Goal: Task Accomplishment & Management: Manage account settings

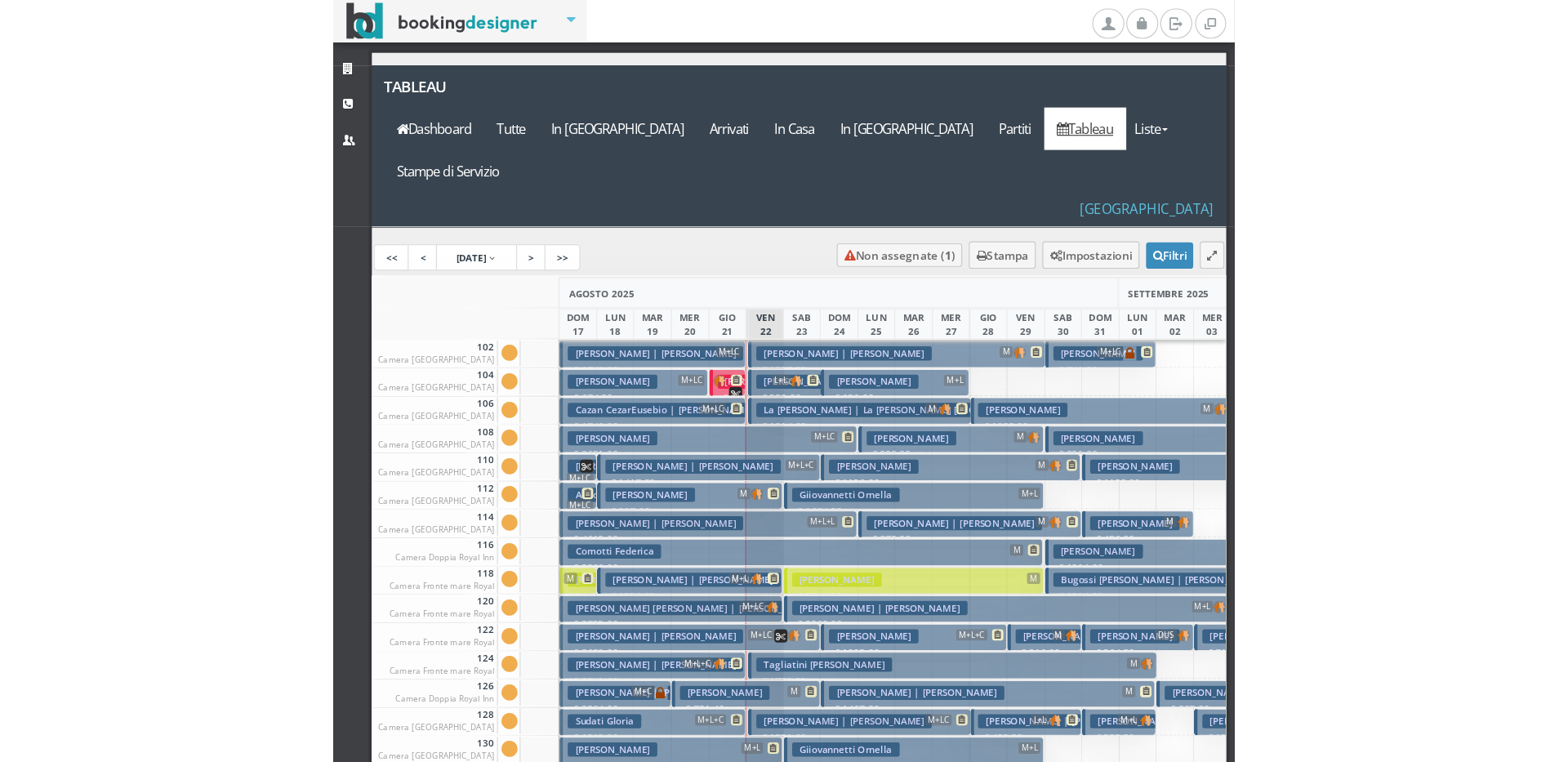
scroll to position [735, 0]
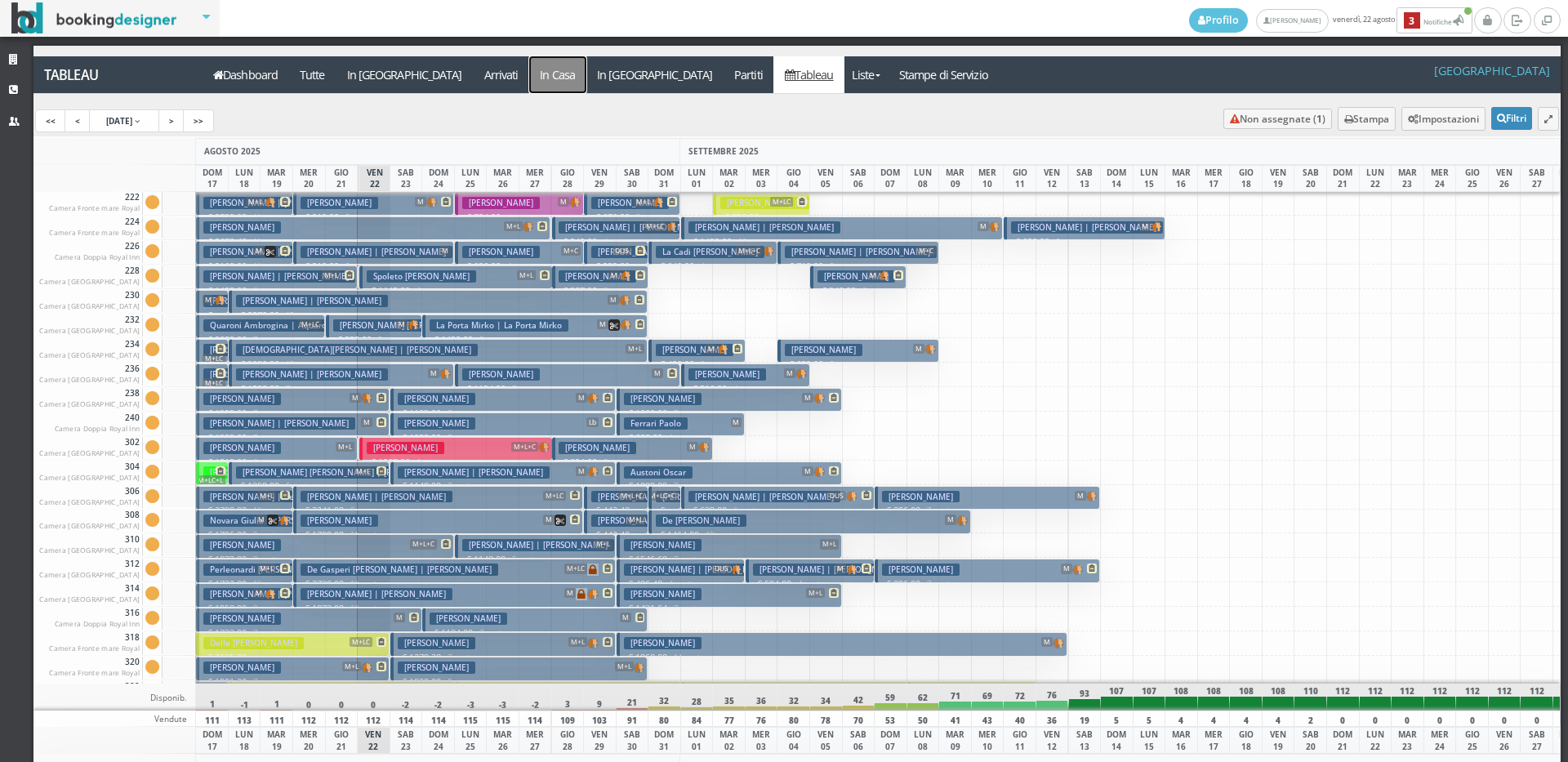
click at [529, 77] on a=pms-instay-reservations"] "In Casa" at bounding box center [557, 75] width 57 height 37
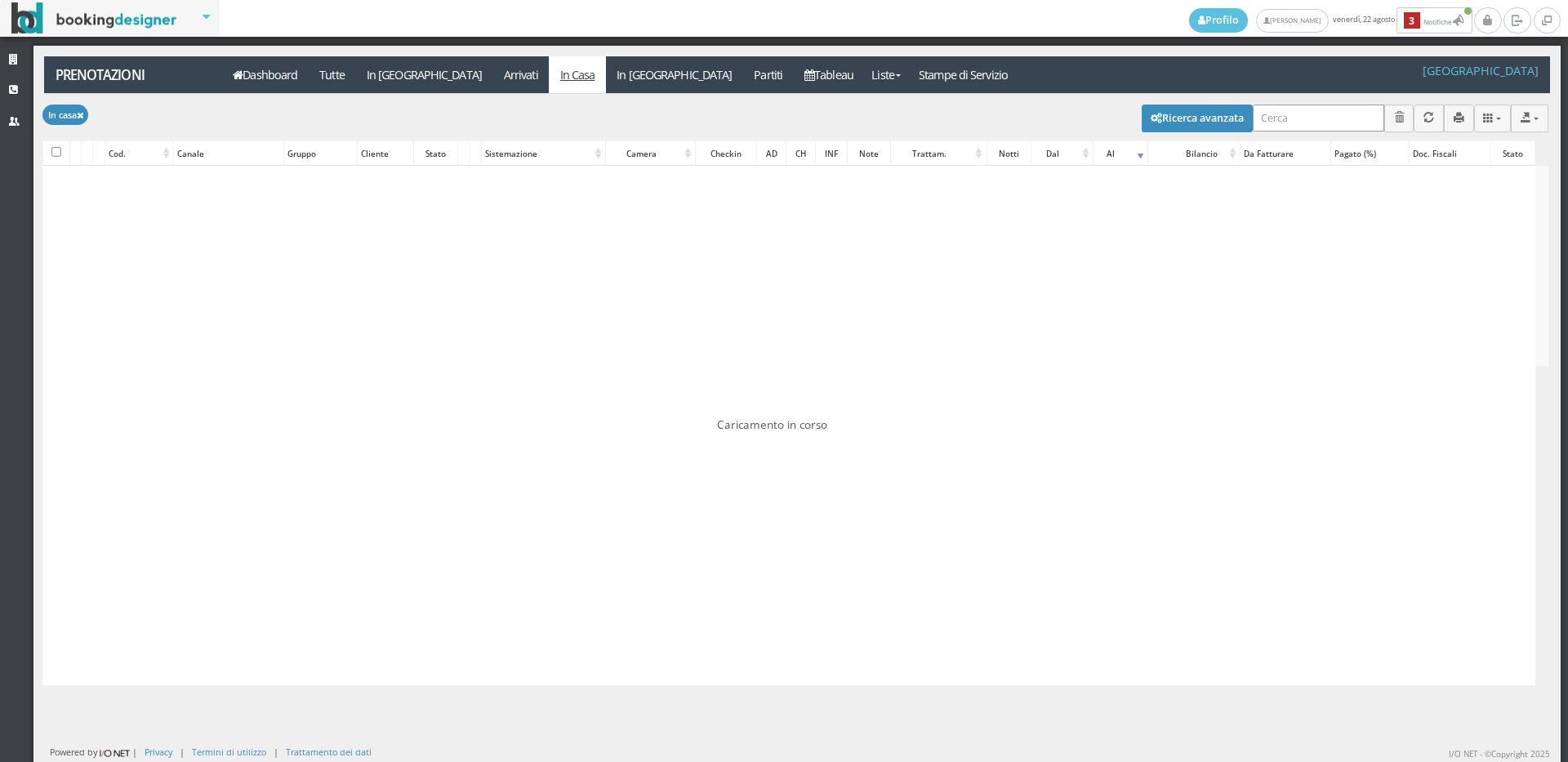
click at [1287, 120] on input "search" at bounding box center [1319, 118] width 132 height 27
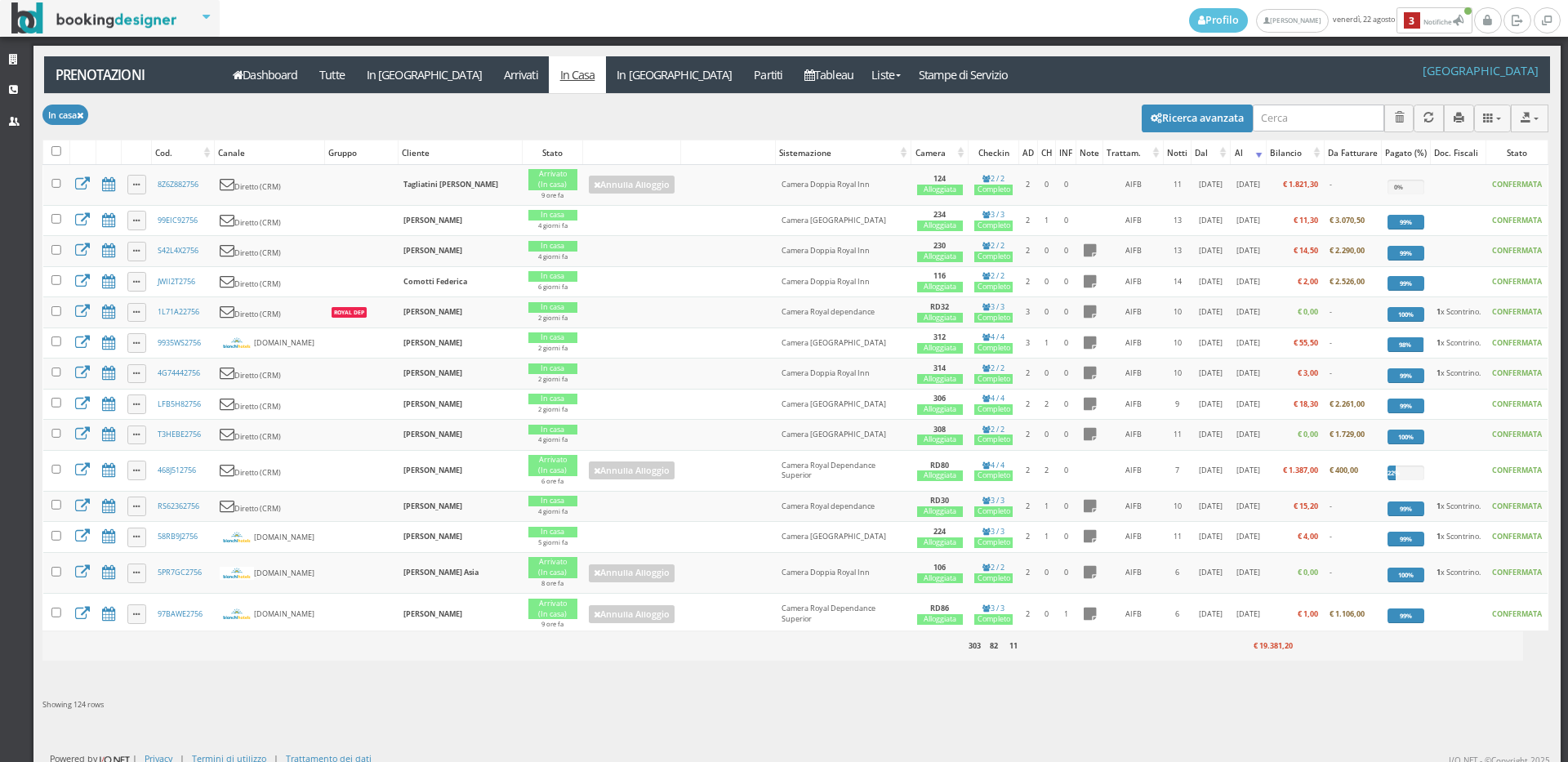
click at [1323, 102] on div "Modifica selezionati: [PERSON_NAME] come "Arrivato" [PERSON_NAME] come "Alloggi…" at bounding box center [796, 116] width 1506 height 46
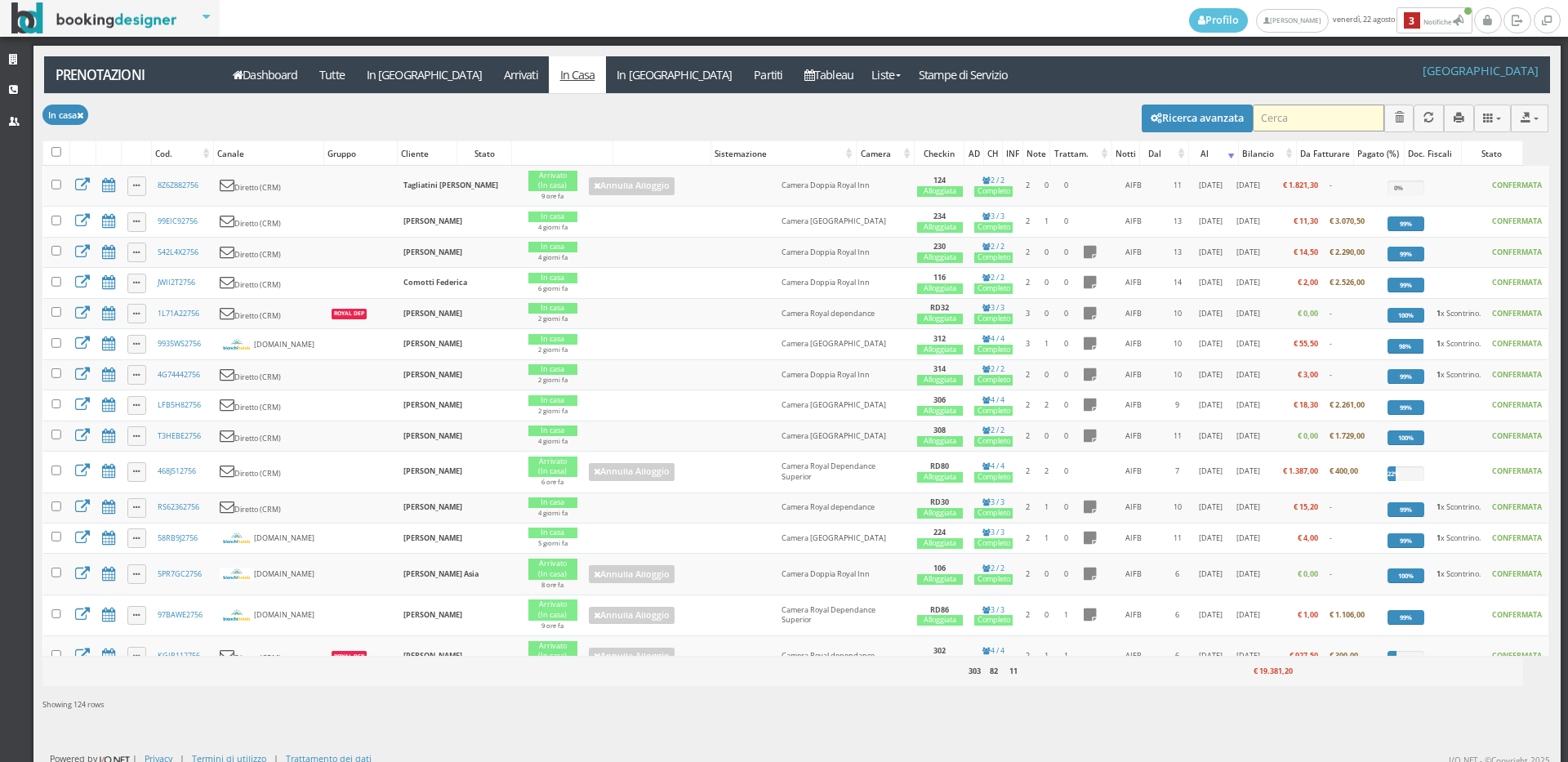
click at [1299, 114] on input "search" at bounding box center [1319, 118] width 132 height 27
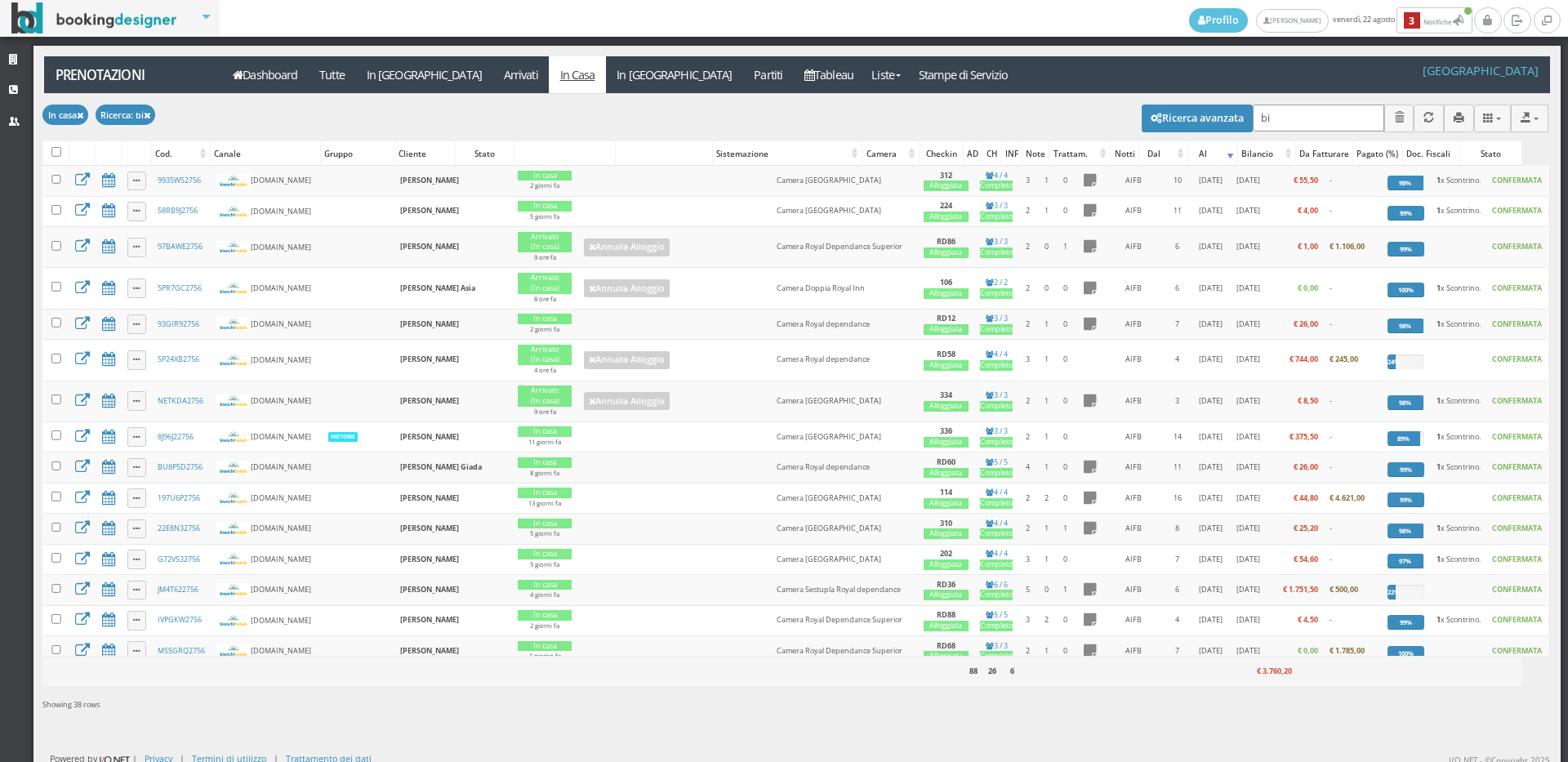
type input "b"
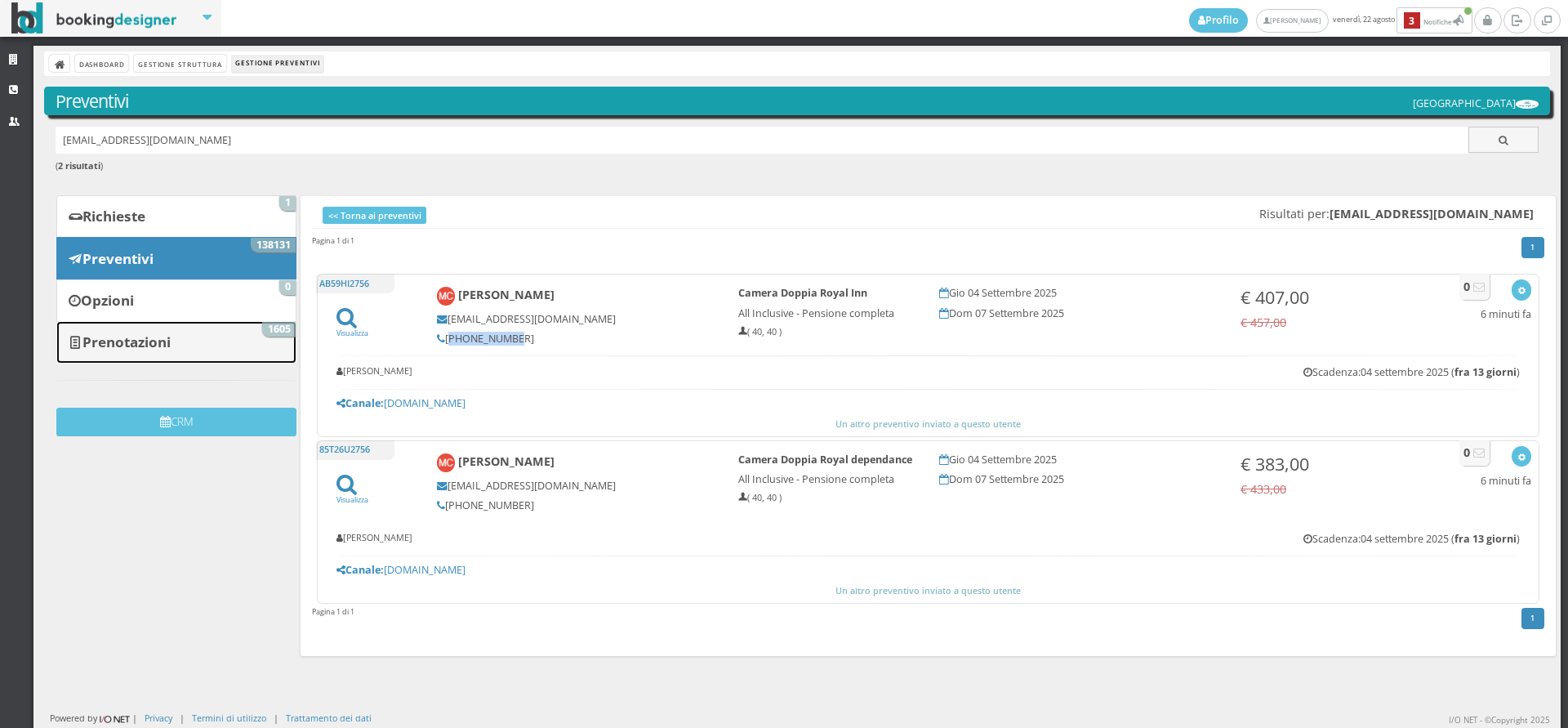
click at [164, 347] on b "Prenotazioni" at bounding box center [126, 341] width 88 height 18
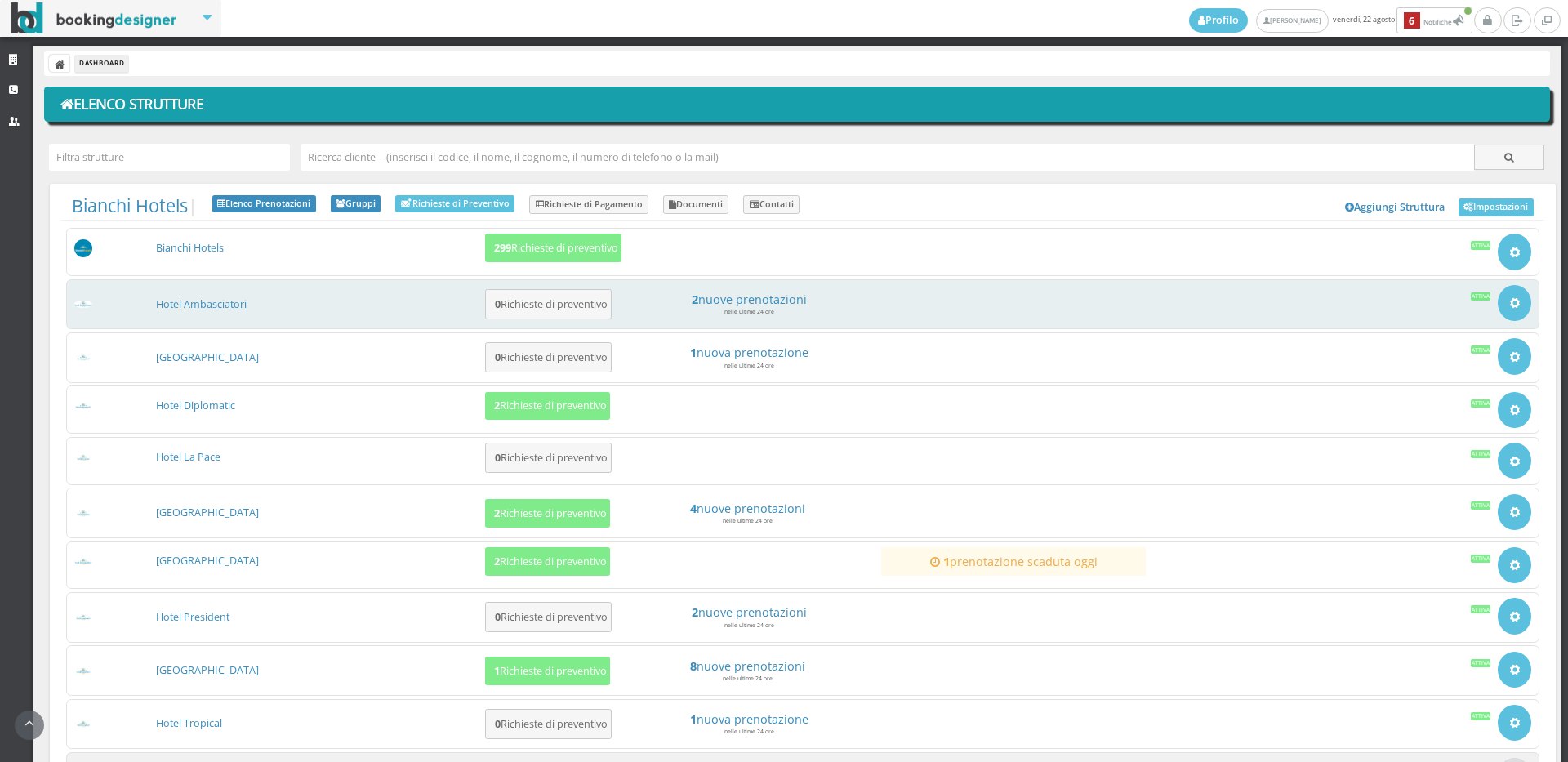
scroll to position [148, 0]
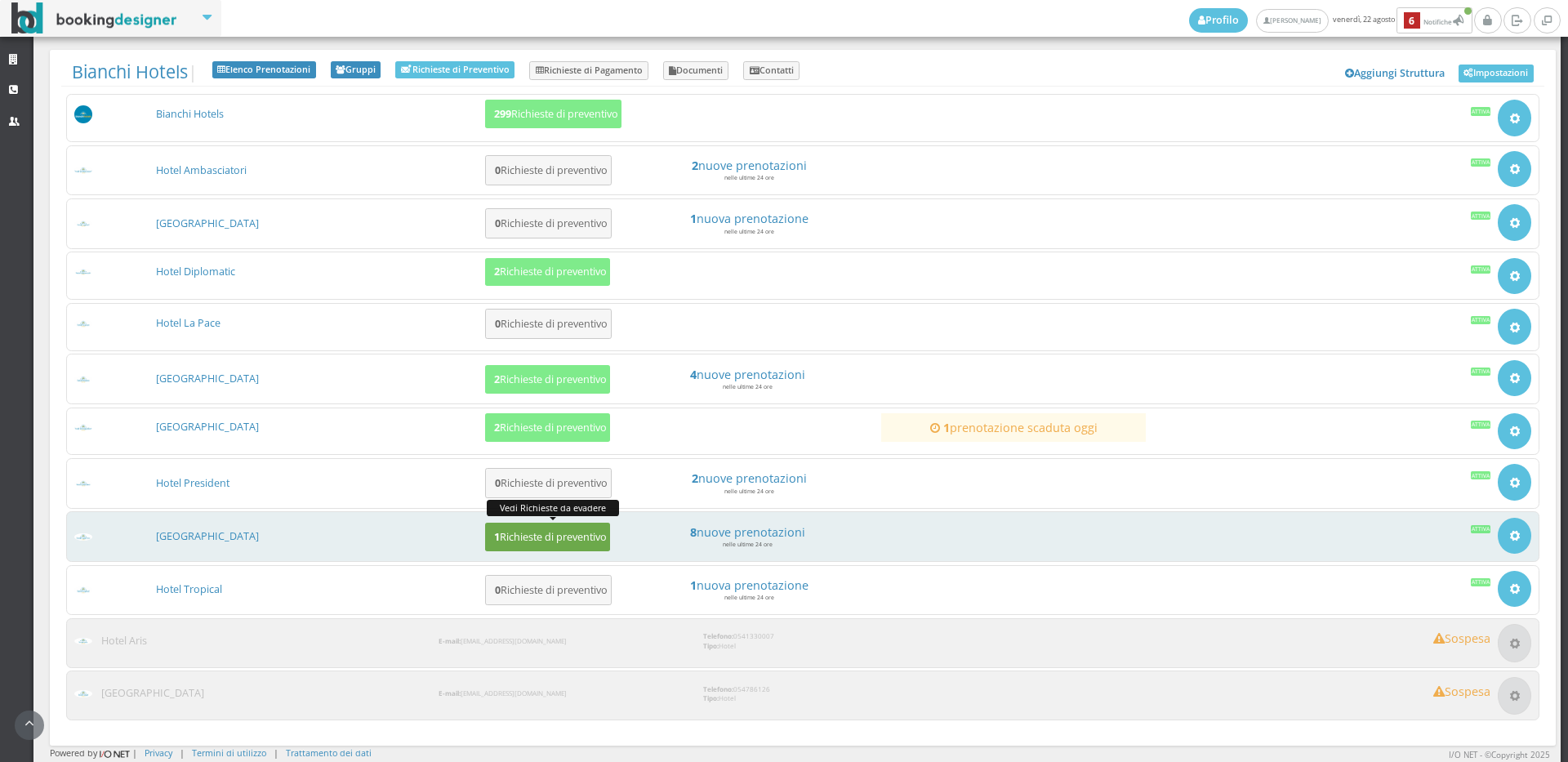
click at [502, 533] on h5 "1 Richieste di preventivo" at bounding box center [548, 537] width 117 height 13
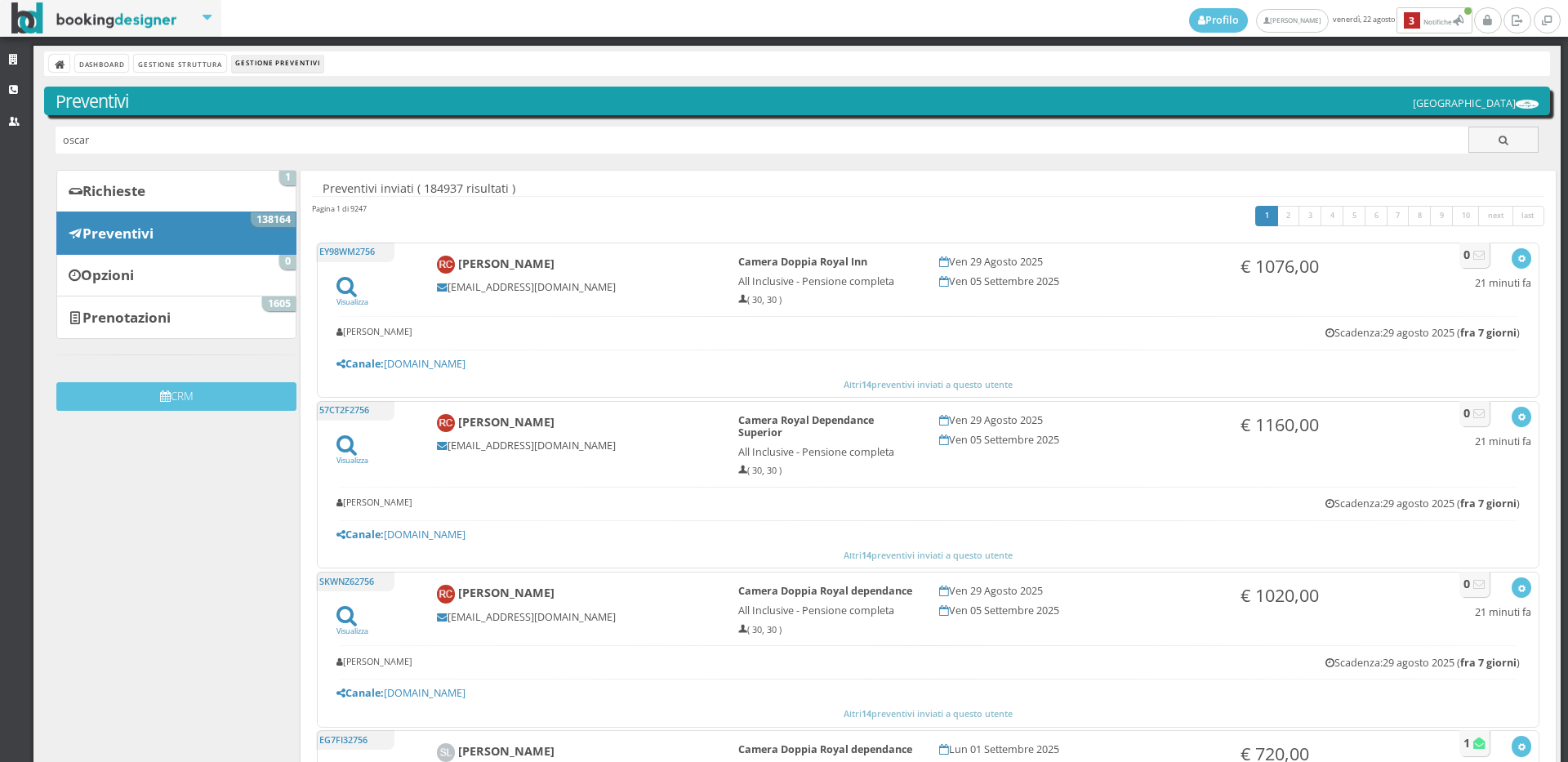
type input "oscar"
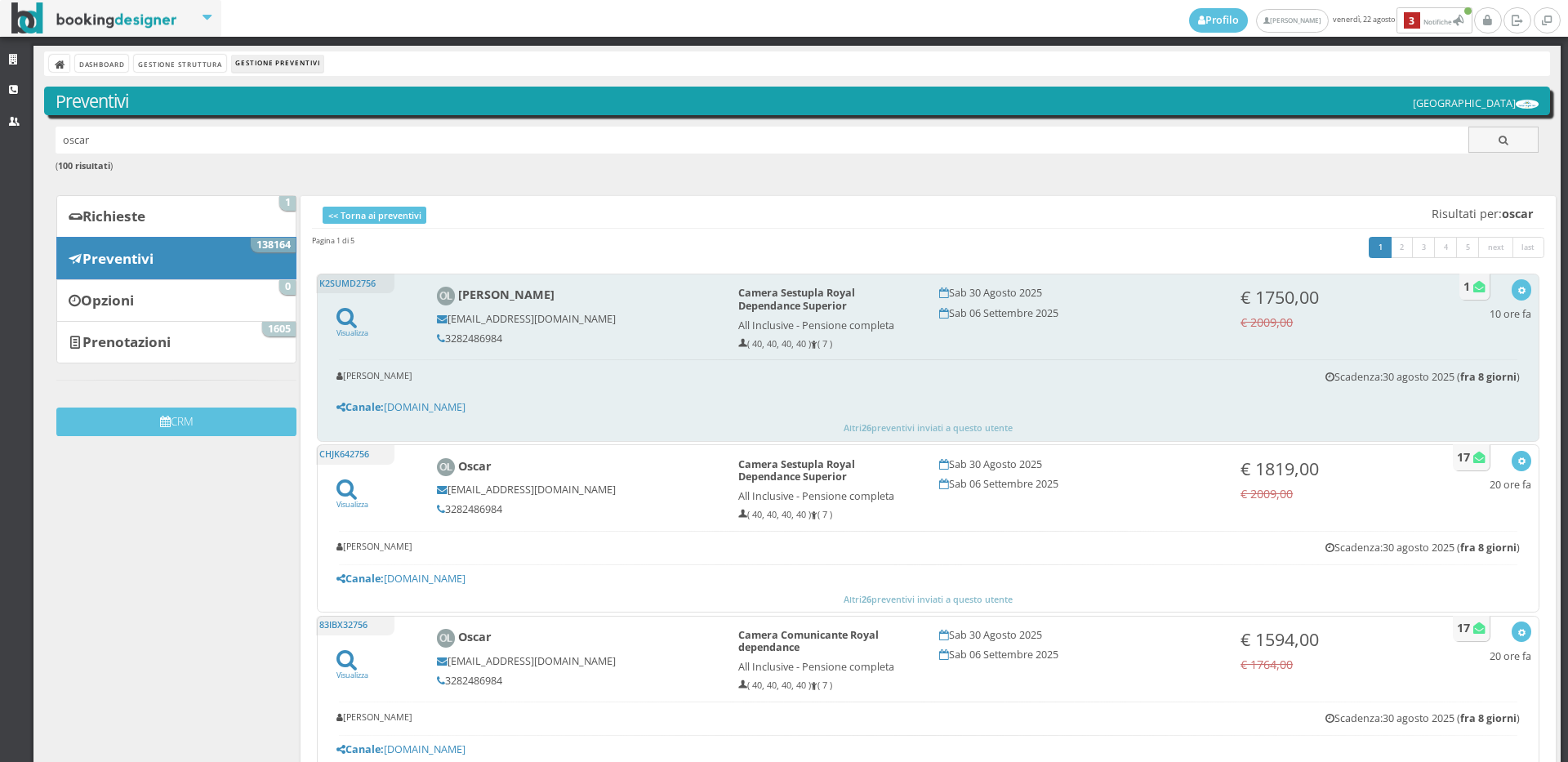
drag, startPoint x: 582, startPoint y: 328, endPoint x: 479, endPoint y: 304, distance: 105.8
click at [425, 314] on div "[PERSON_NAME] [EMAIL_ADDRESS][DOMAIN_NAME] 3282486984" at bounding box center [576, 315] width 301 height 73
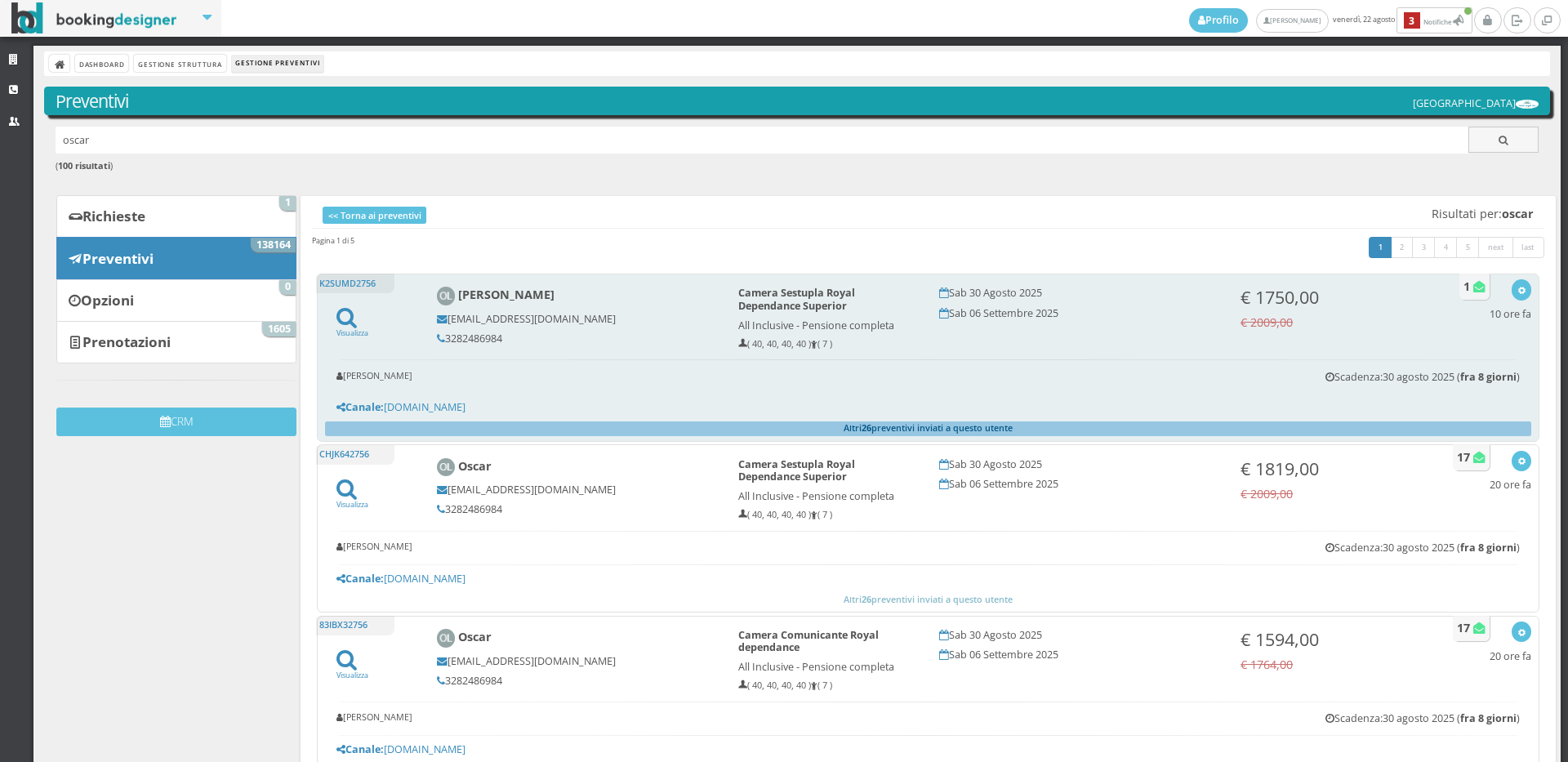
click at [887, 426] on button "Altri 26 preventivi inviati a questo utente" at bounding box center [927, 429] width 1207 height 15
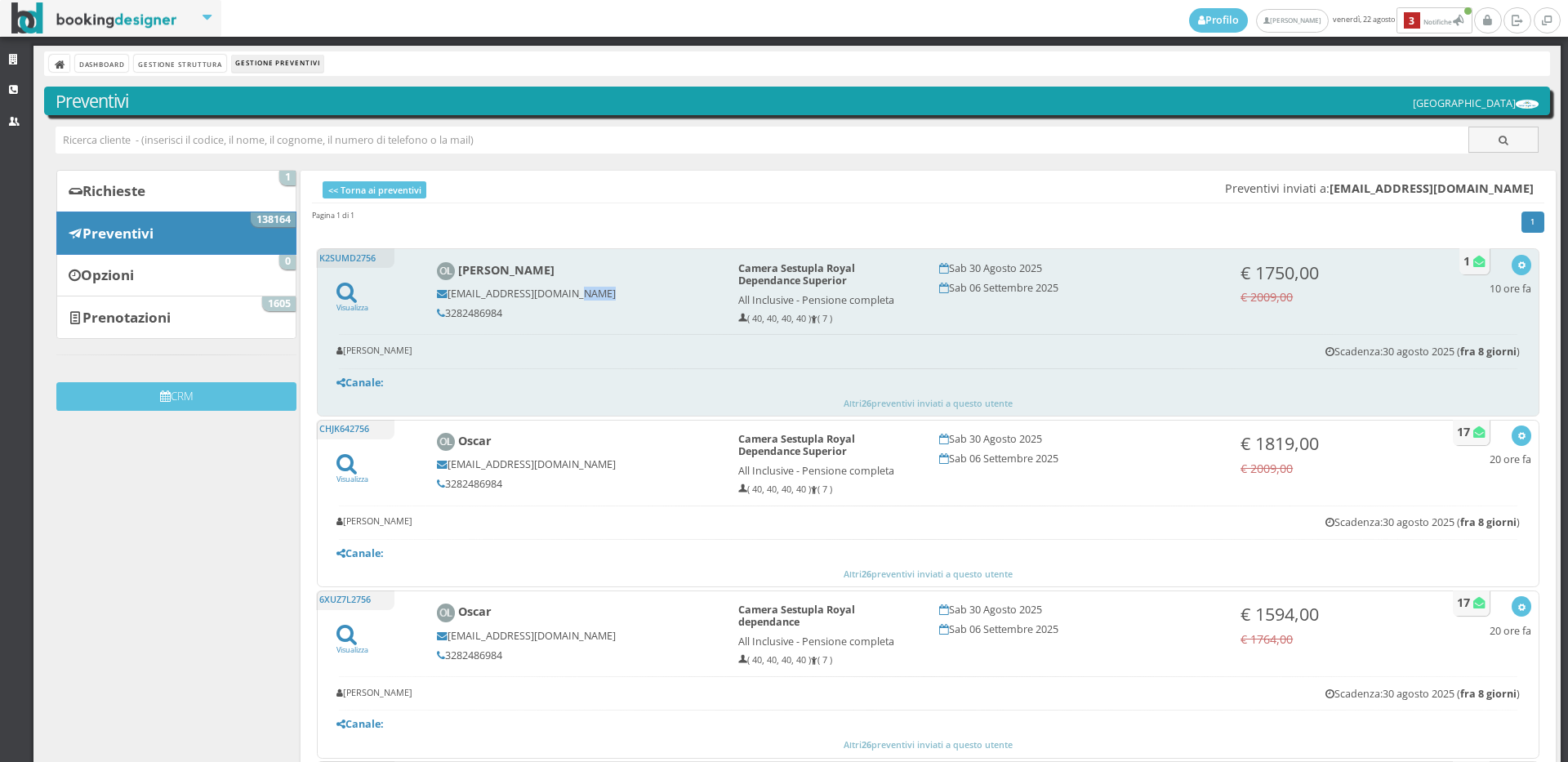
drag, startPoint x: 583, startPoint y: 291, endPoint x: 440, endPoint y: 305, distance: 143.7
click at [440, 305] on div "[PERSON_NAME] [EMAIL_ADDRESS][DOMAIN_NAME] 3282486984" at bounding box center [576, 291] width 301 height 73
click at [442, 268] on img at bounding box center [446, 271] width 18 height 18
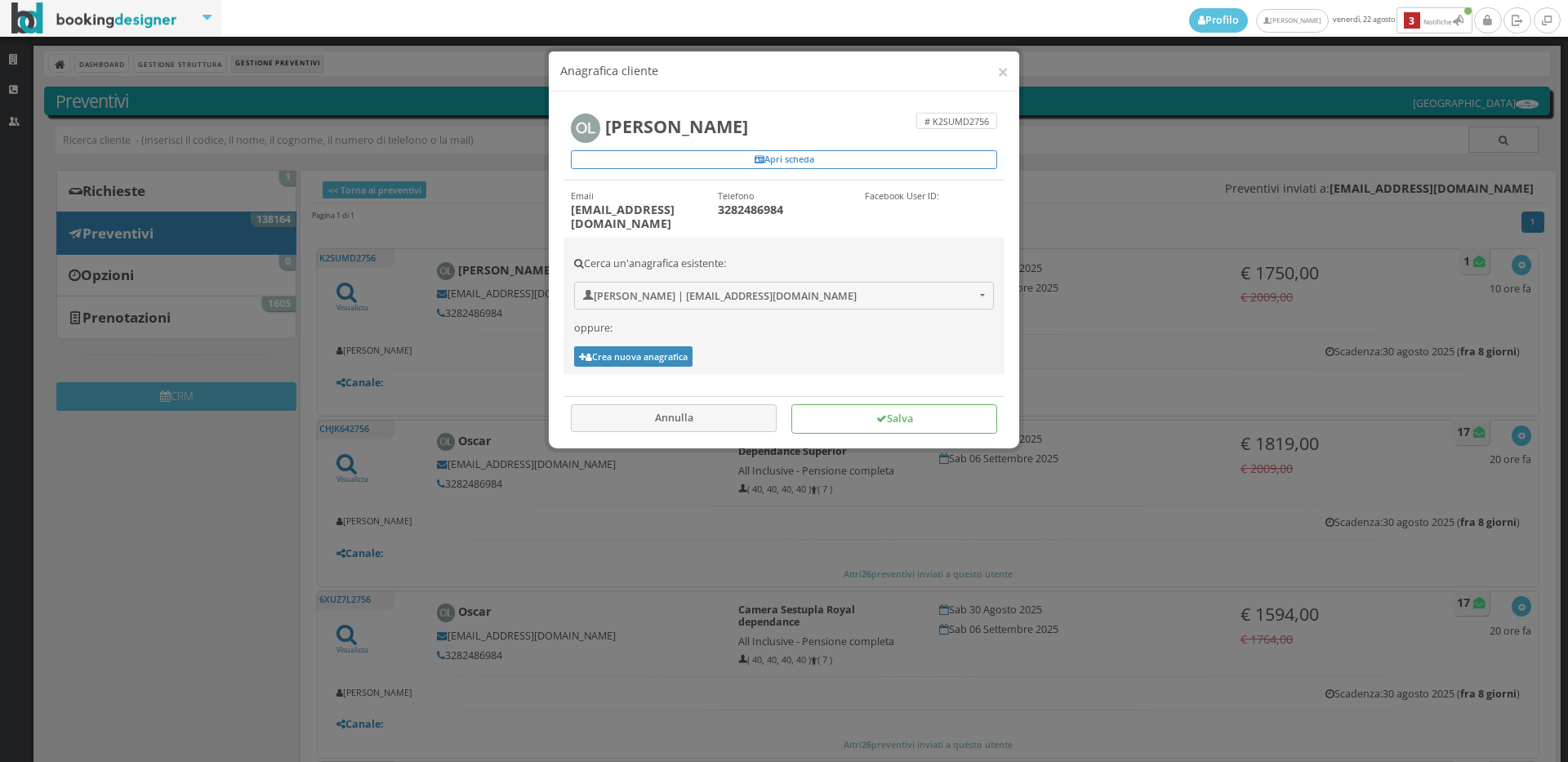
drag, startPoint x: 796, startPoint y: 179, endPoint x: 796, endPoint y: 166, distance: 13.0
click at [796, 178] on div "# K2SUMD2756 [PERSON_NAME] Apri scheda" at bounding box center [784, 143] width 441 height 75
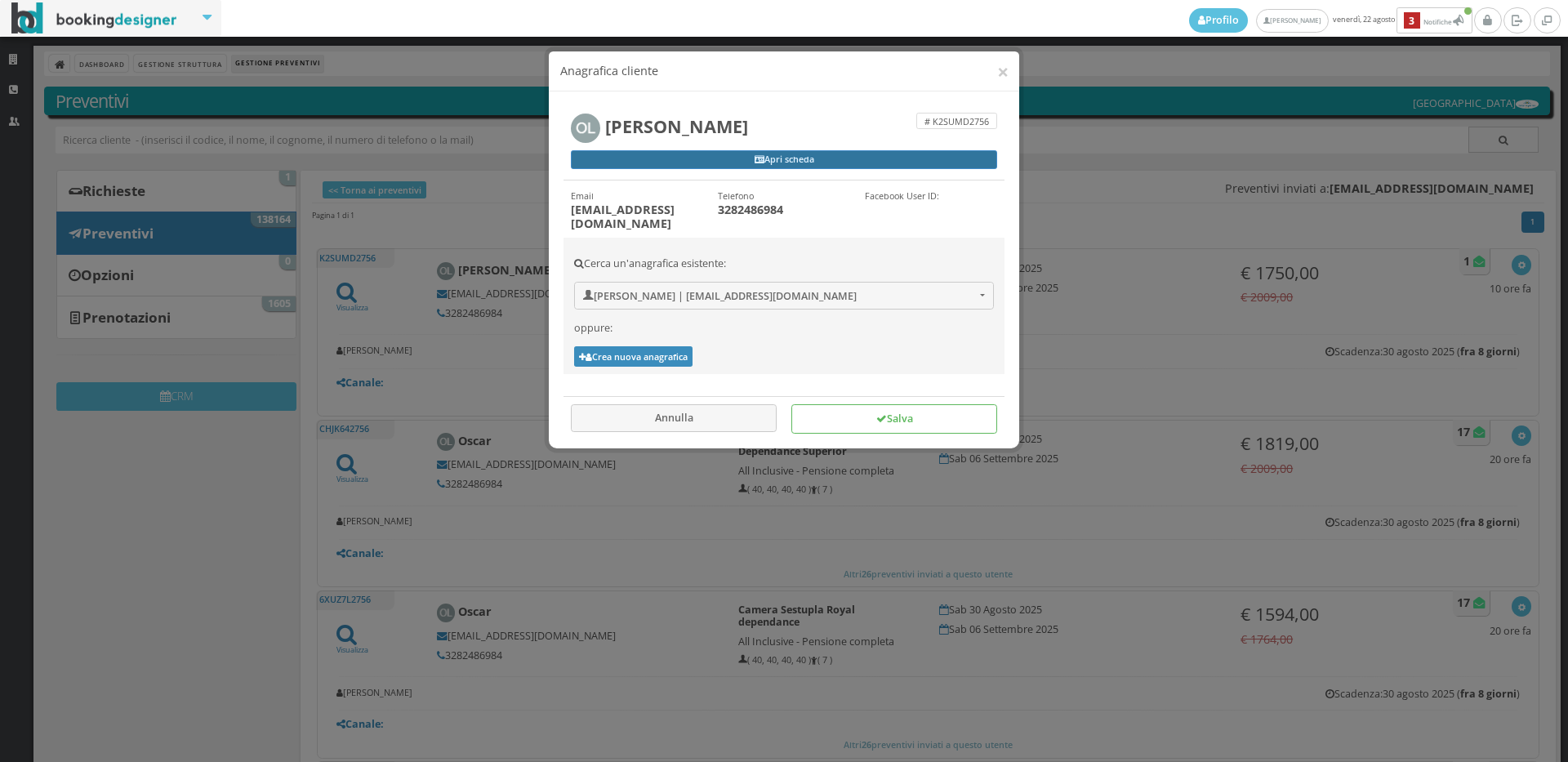
click at [795, 164] on link "Apri scheda" at bounding box center [784, 160] width 426 height 19
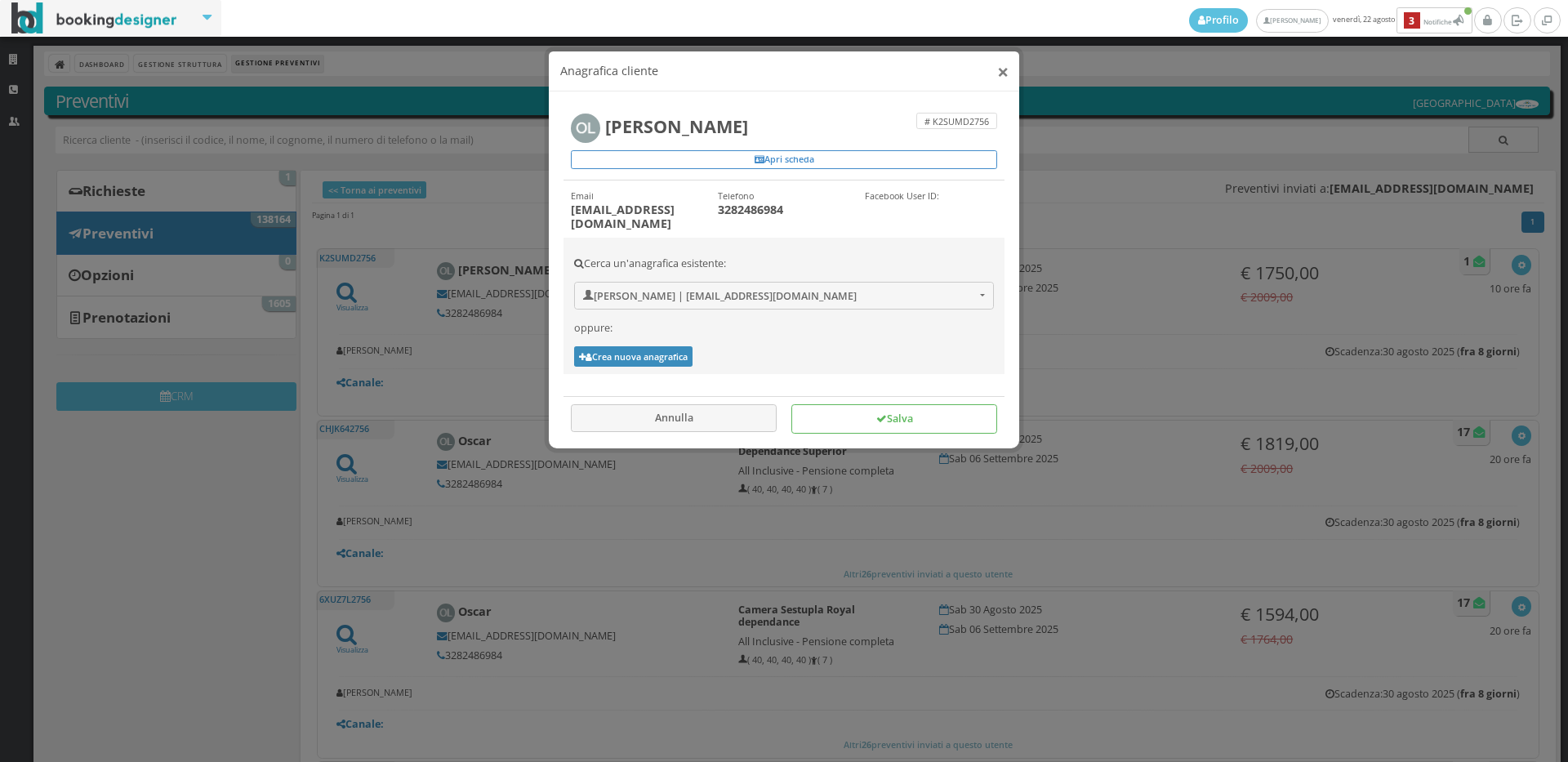
click at [997, 77] on button "×" at bounding box center [1003, 71] width 12 height 20
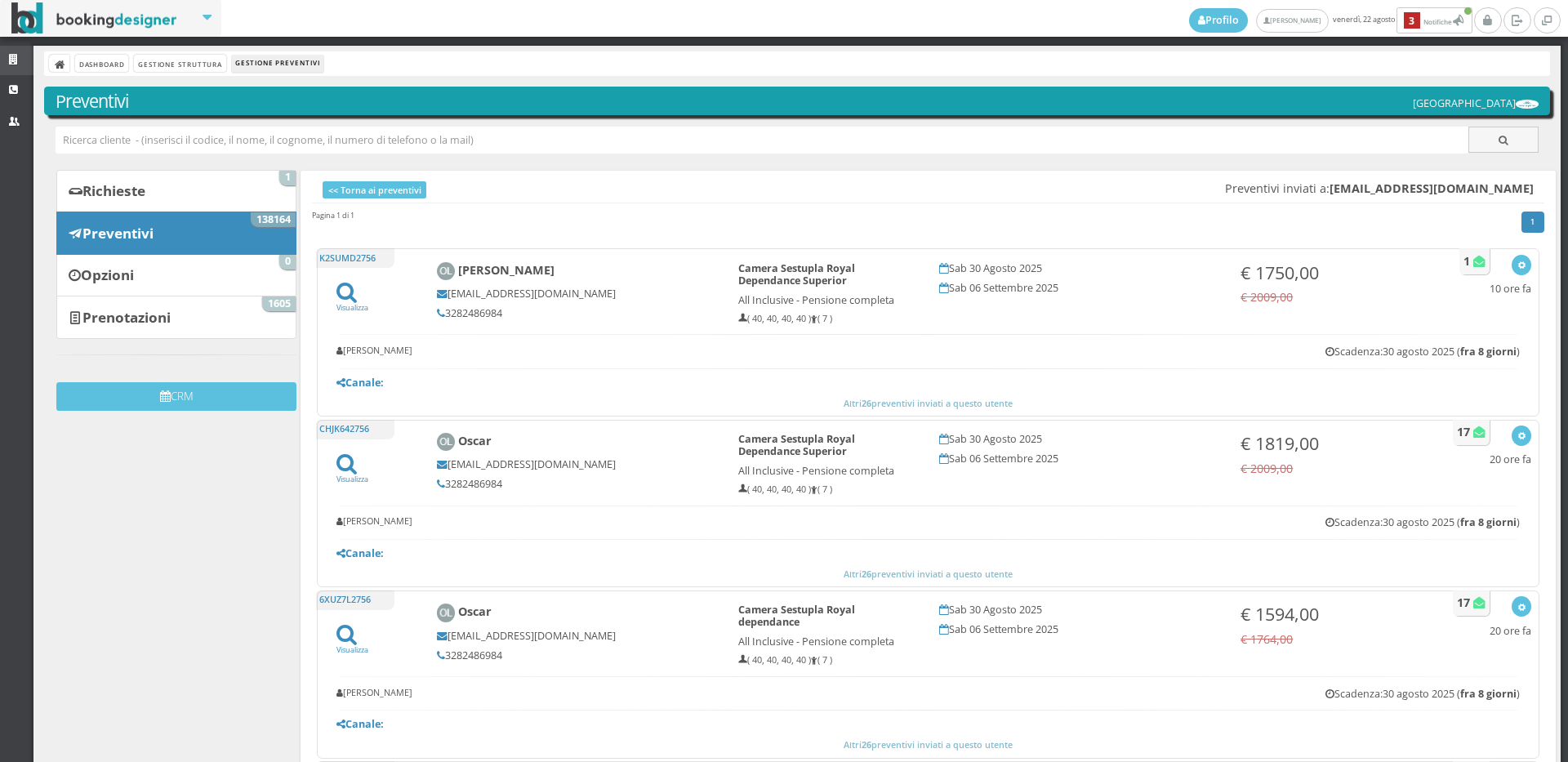
click at [5, 66] on link "Strutture" at bounding box center [16, 60] width 34 height 29
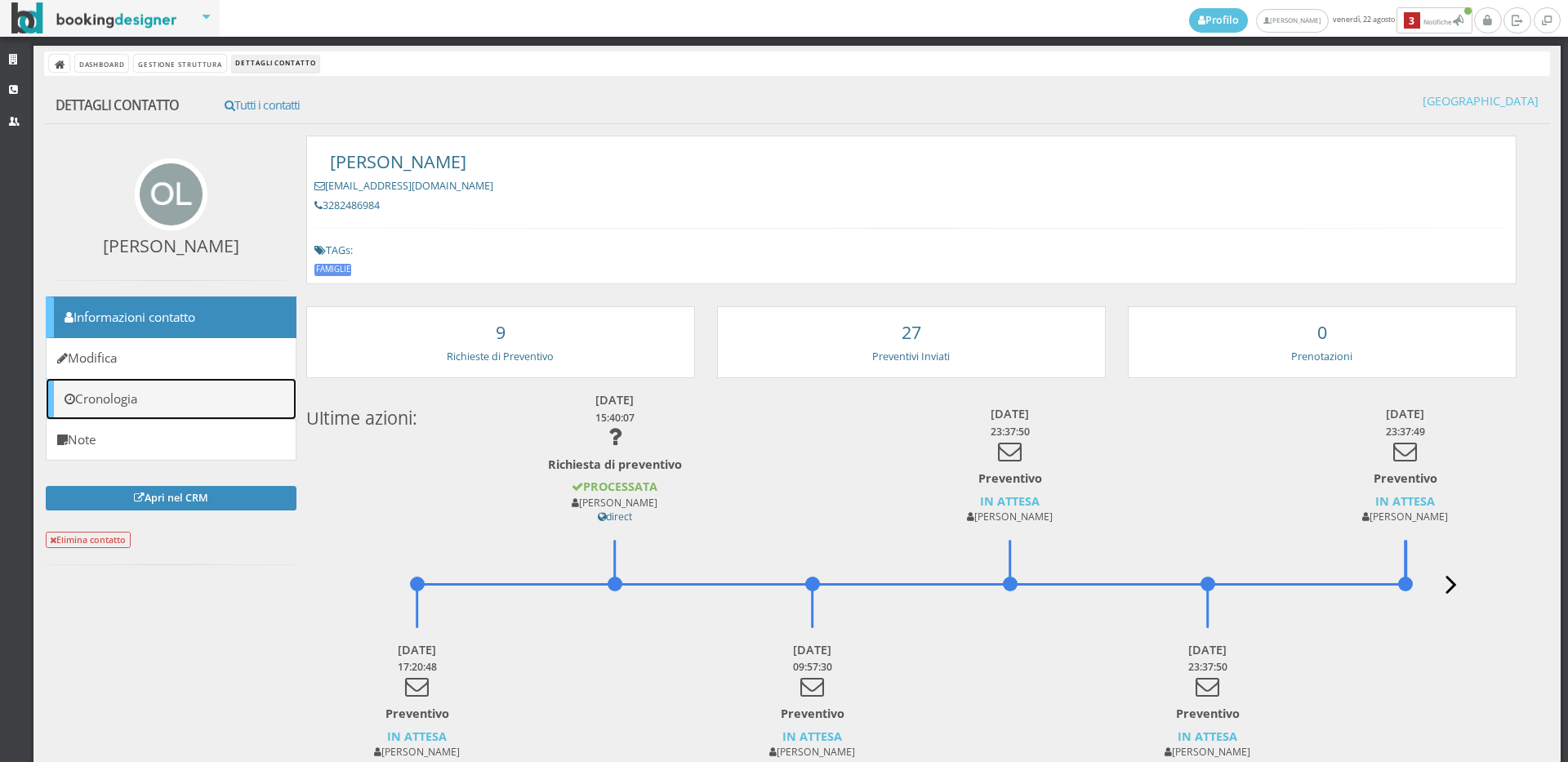
click at [190, 385] on link "Cronologia" at bounding box center [171, 398] width 251 height 42
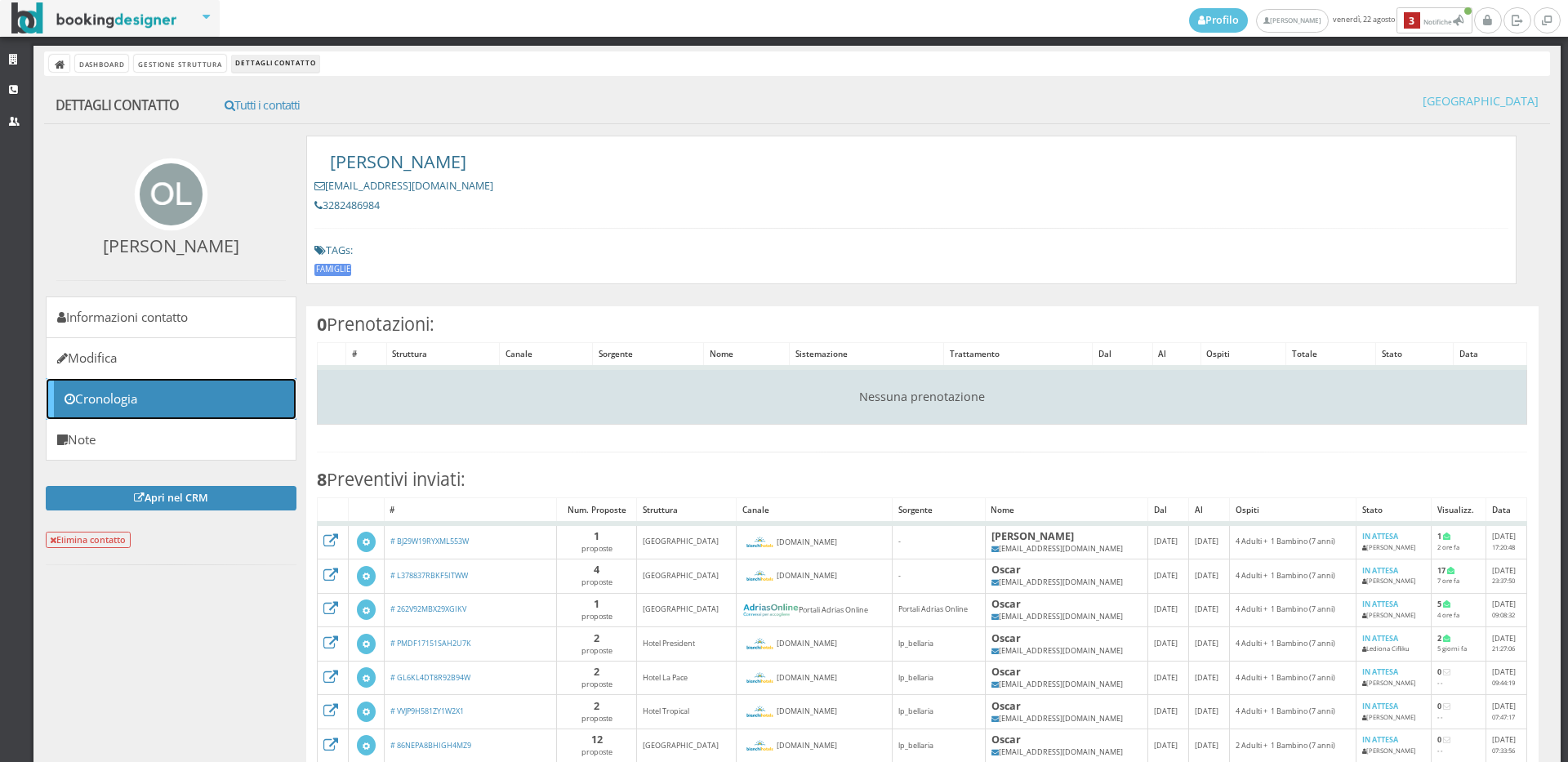
scroll to position [181, 0]
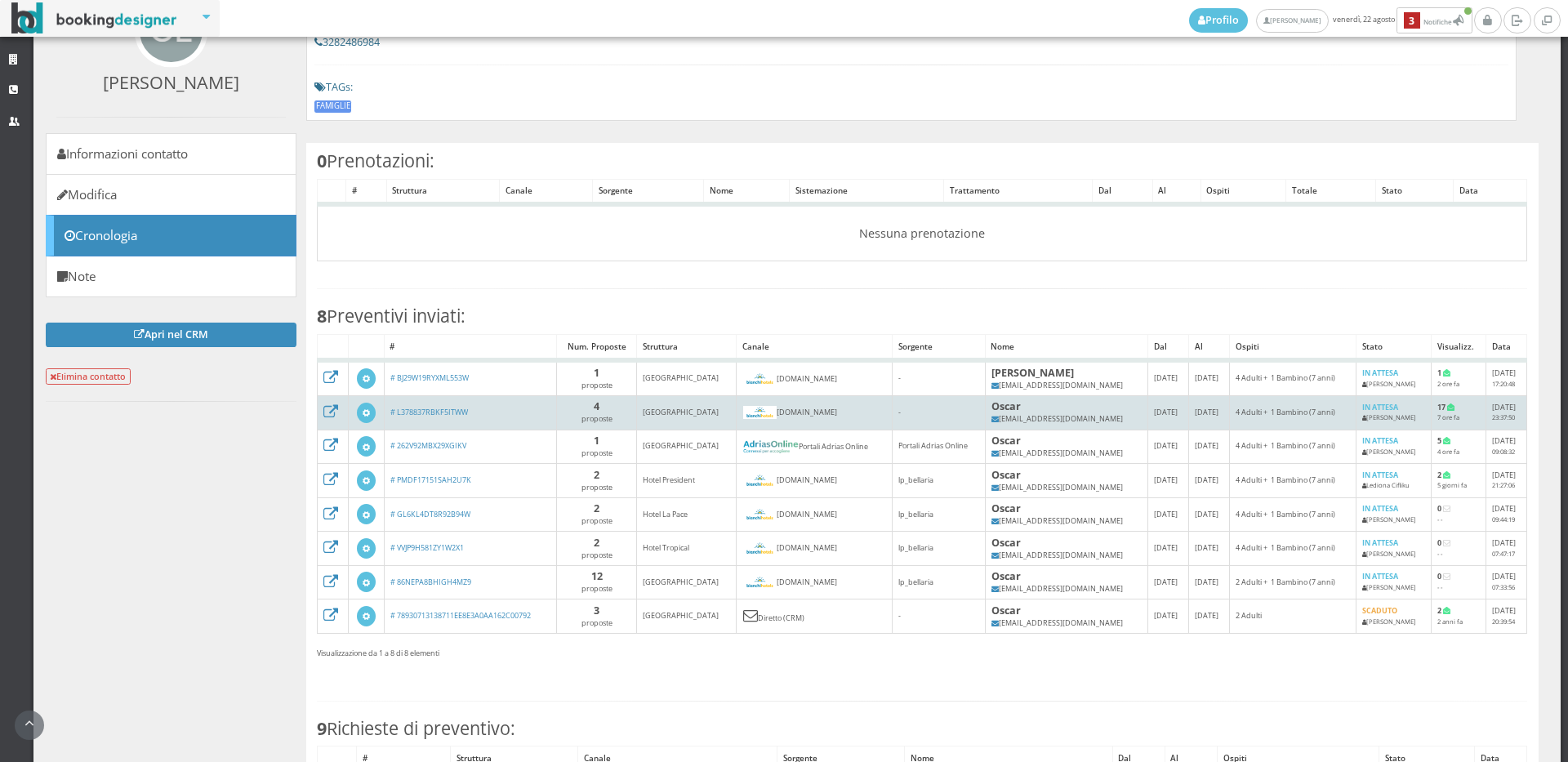
click at [418, 401] on td "# L378837RBKF5ITWW" at bounding box center [470, 413] width 173 height 34
click at [417, 407] on a=Codice&filters=l378837rbkf5itww&views=all-quotationsl378837rbkf5itww"] "# L378837RBKF5ITWW" at bounding box center [429, 412] width 78 height 11
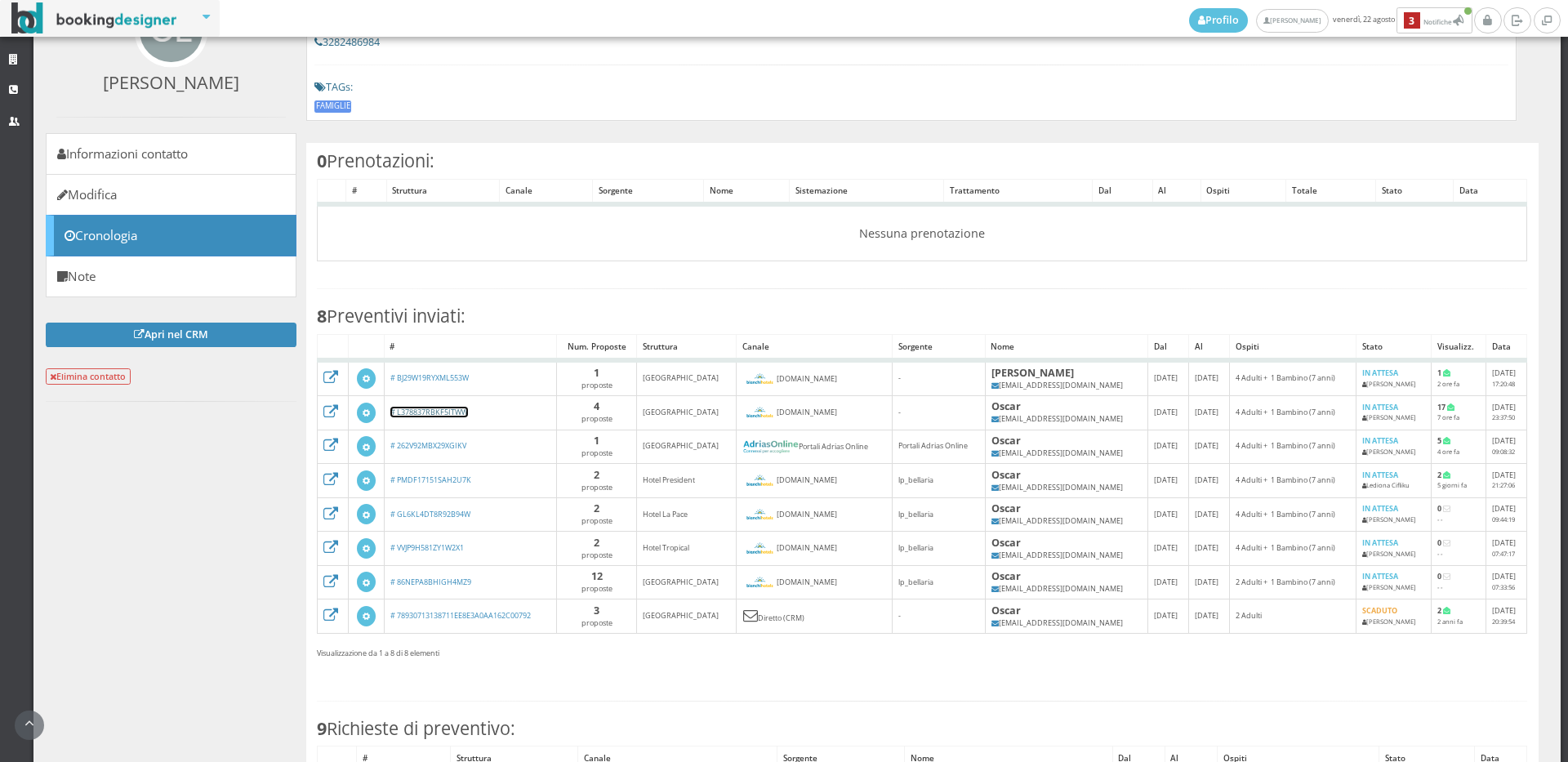
scroll to position [0, 0]
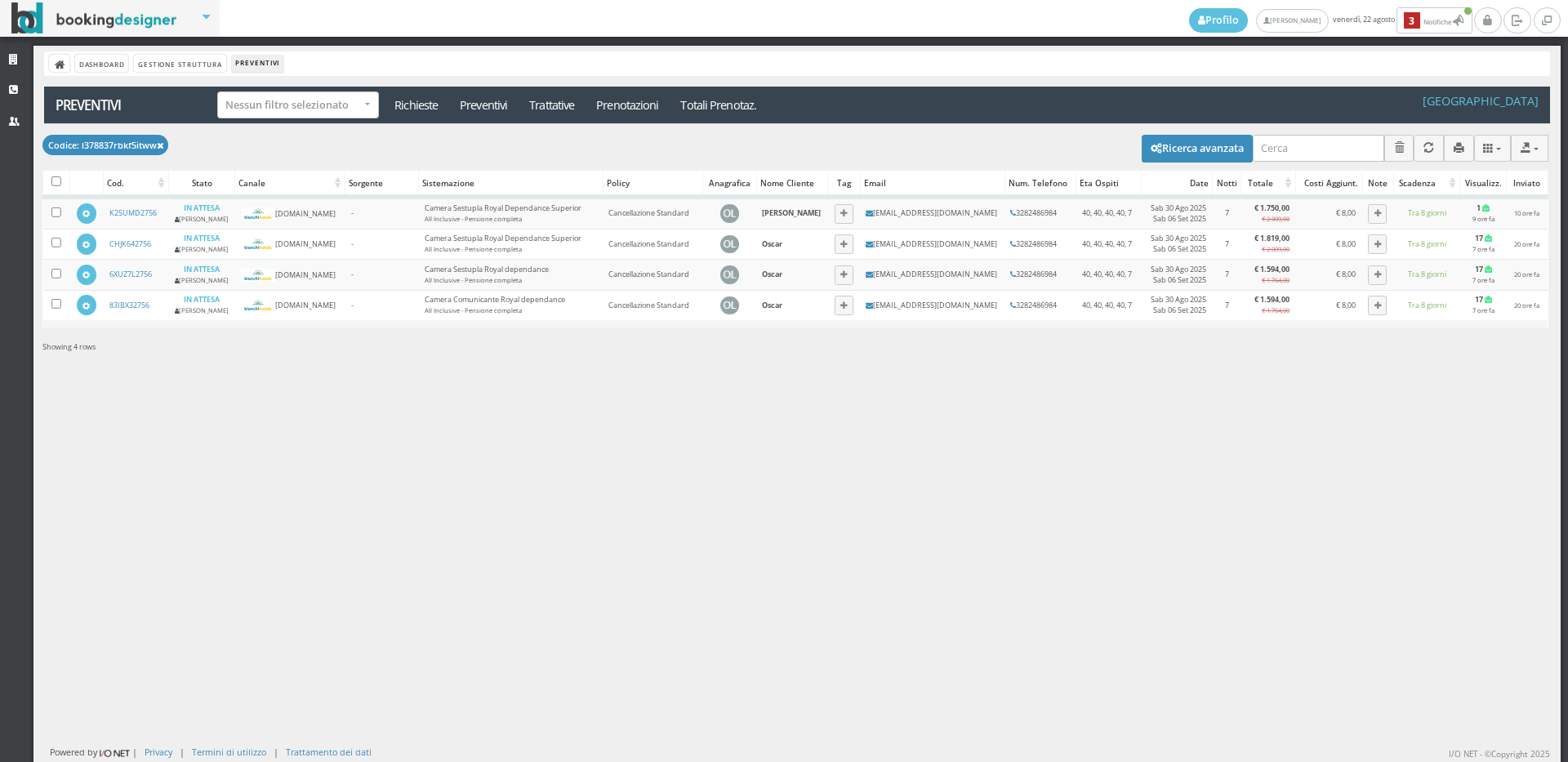
select select
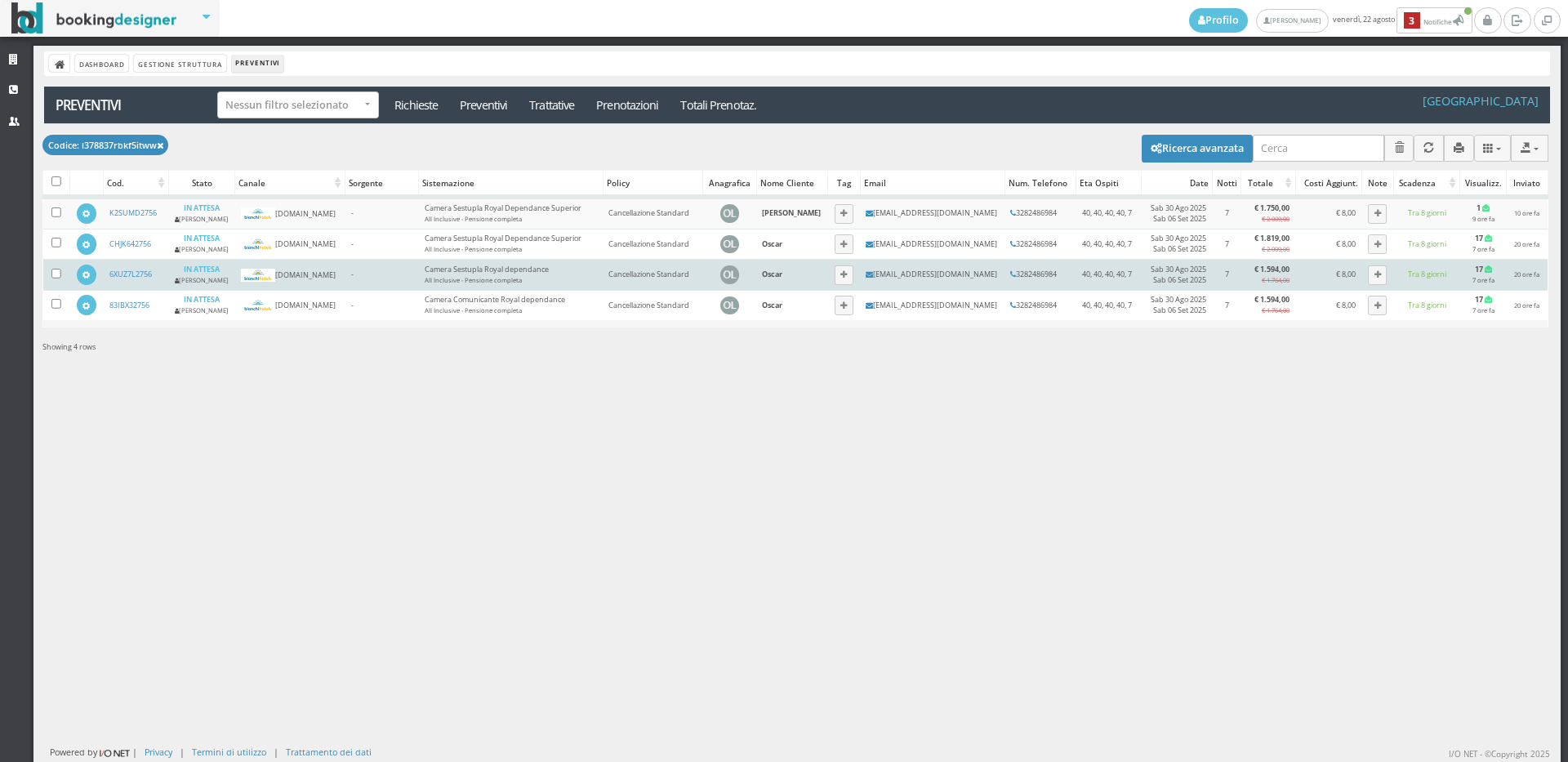
click at [126, 270] on td "6XUZ7L2756" at bounding box center [136, 274] width 65 height 30
click at [114, 279] on link "6XUZ7L2756" at bounding box center [131, 273] width 43 height 11
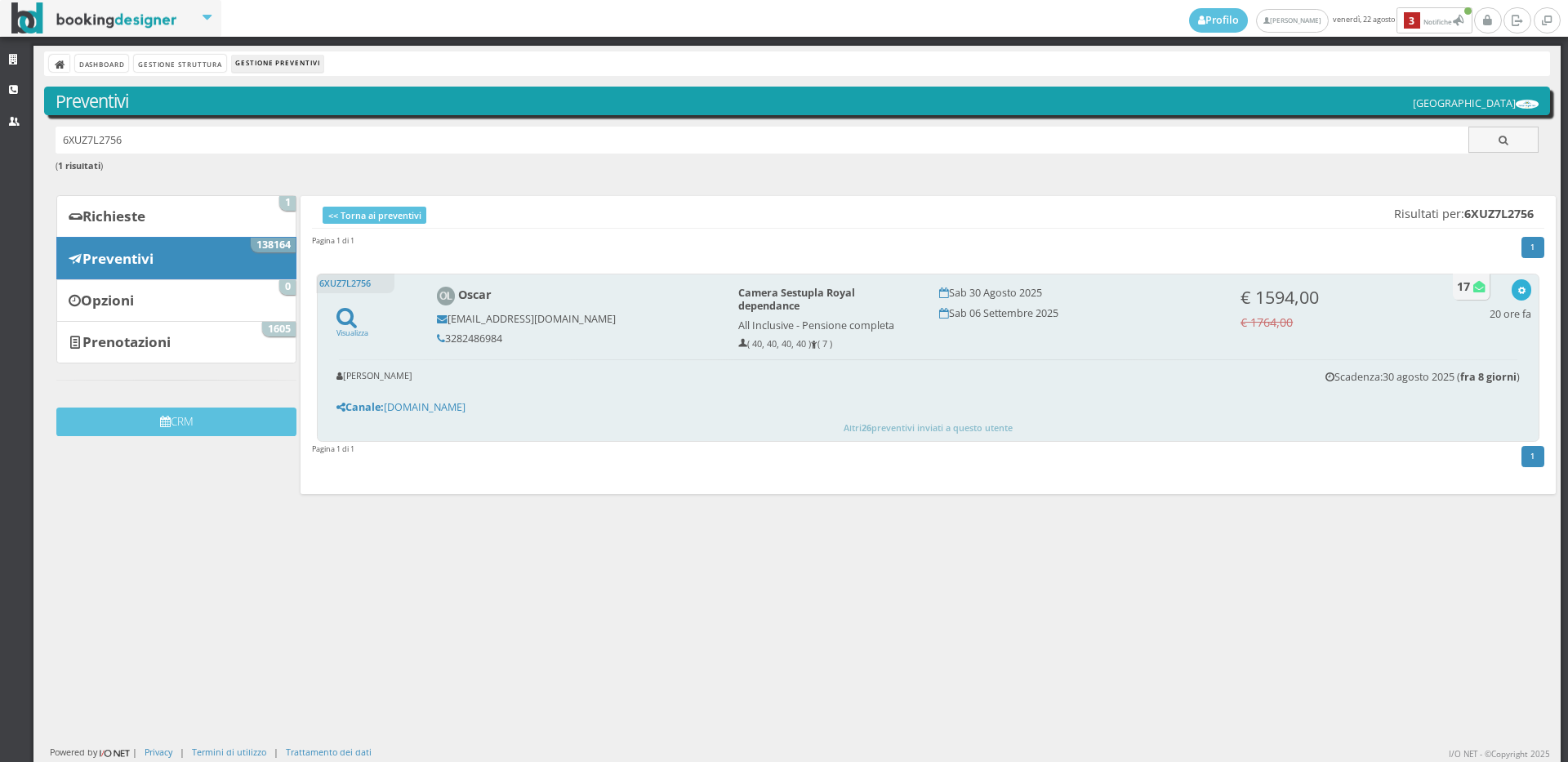
click at [1512, 283] on button "button" at bounding box center [1521, 289] width 18 height 20
click at [1459, 373] on link "Visualizza sul sito" at bounding box center [1467, 368] width 127 height 18
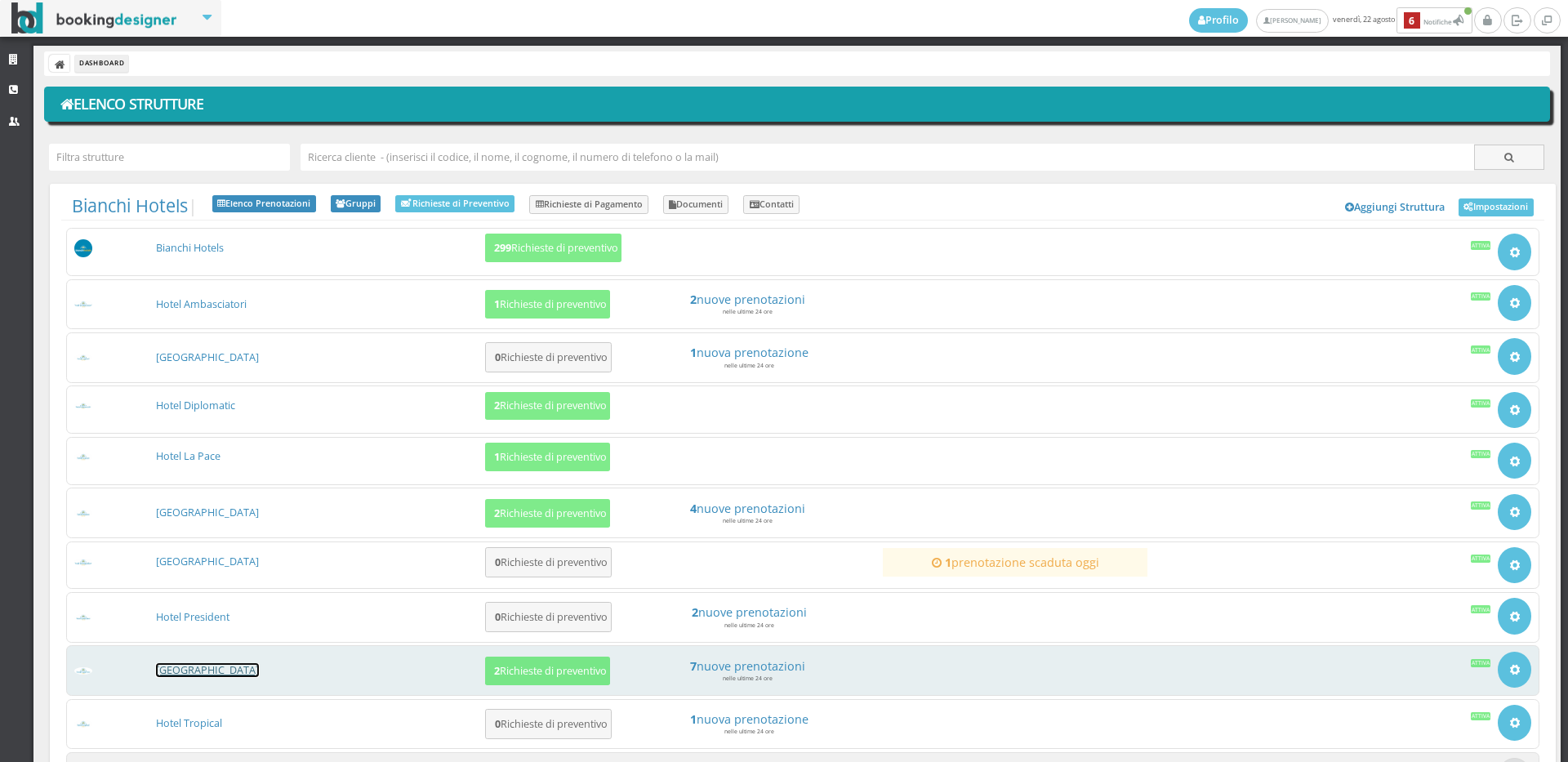
click at [221, 668] on link "[GEOGRAPHIC_DATA]" at bounding box center [207, 670] width 103 height 14
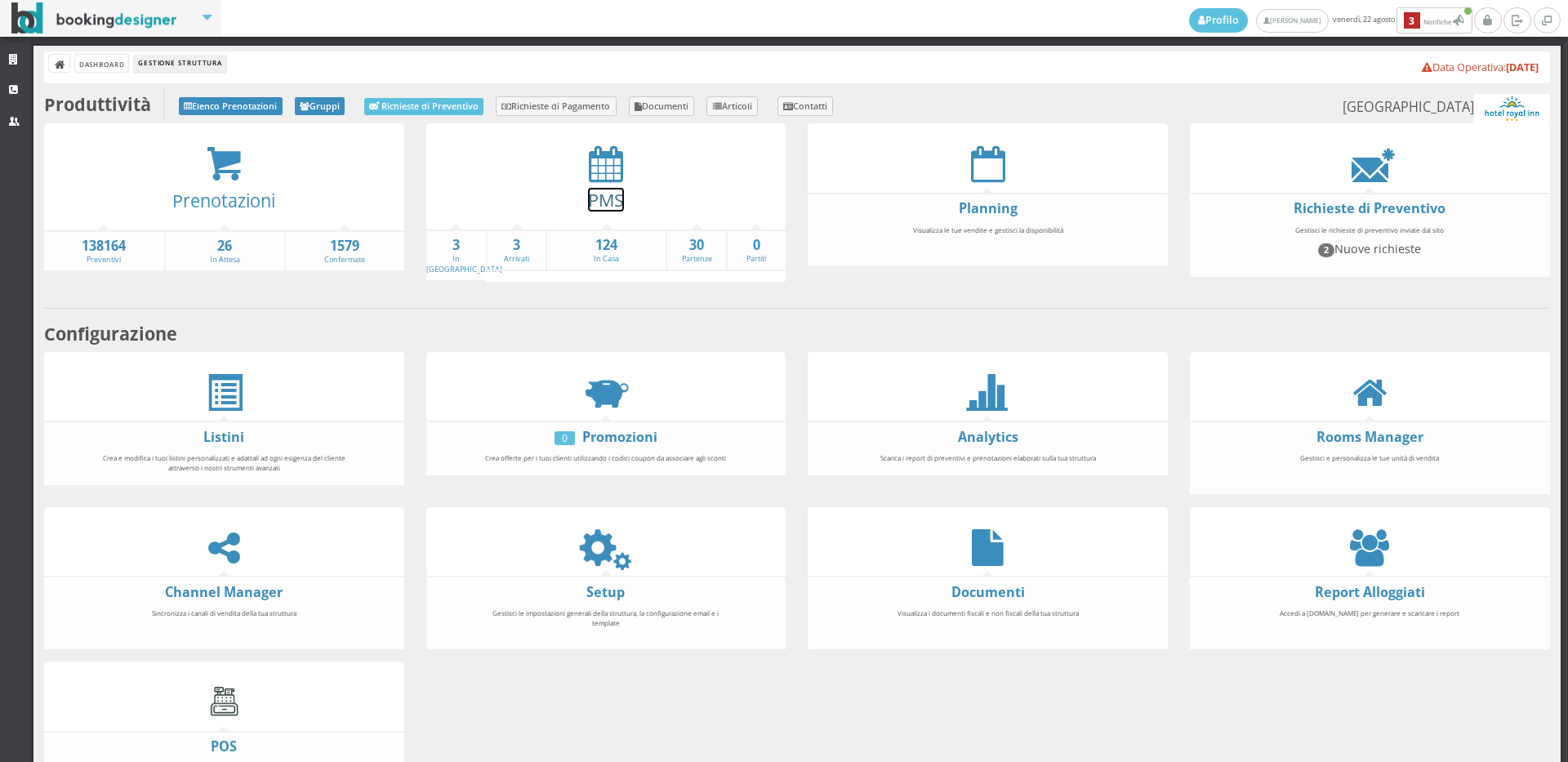
click at [608, 190] on link "PMS" at bounding box center [606, 200] width 36 height 23
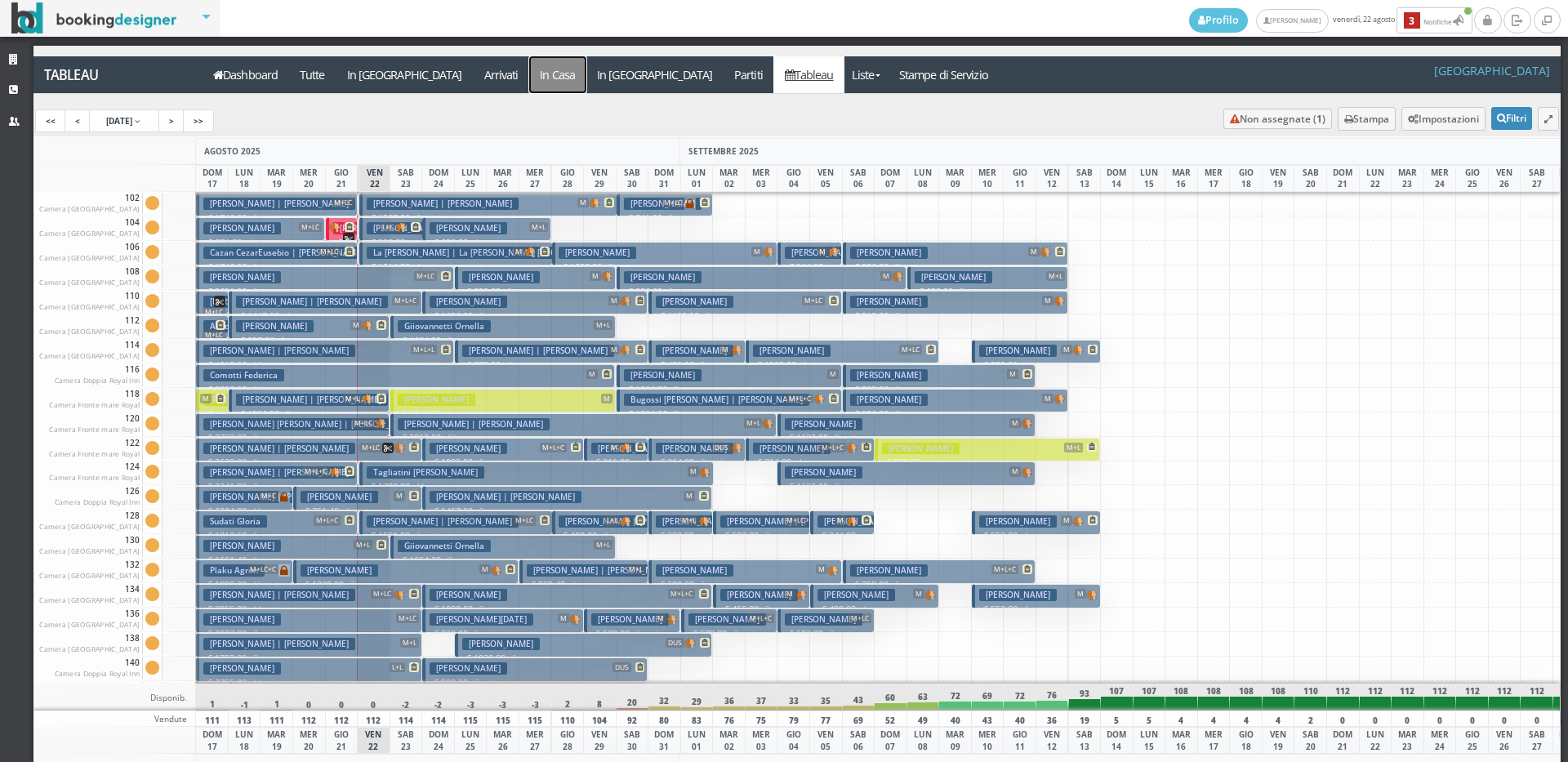
click at [529, 76] on a=pms-instay-reservations"] "In Casa" at bounding box center [557, 75] width 57 height 37
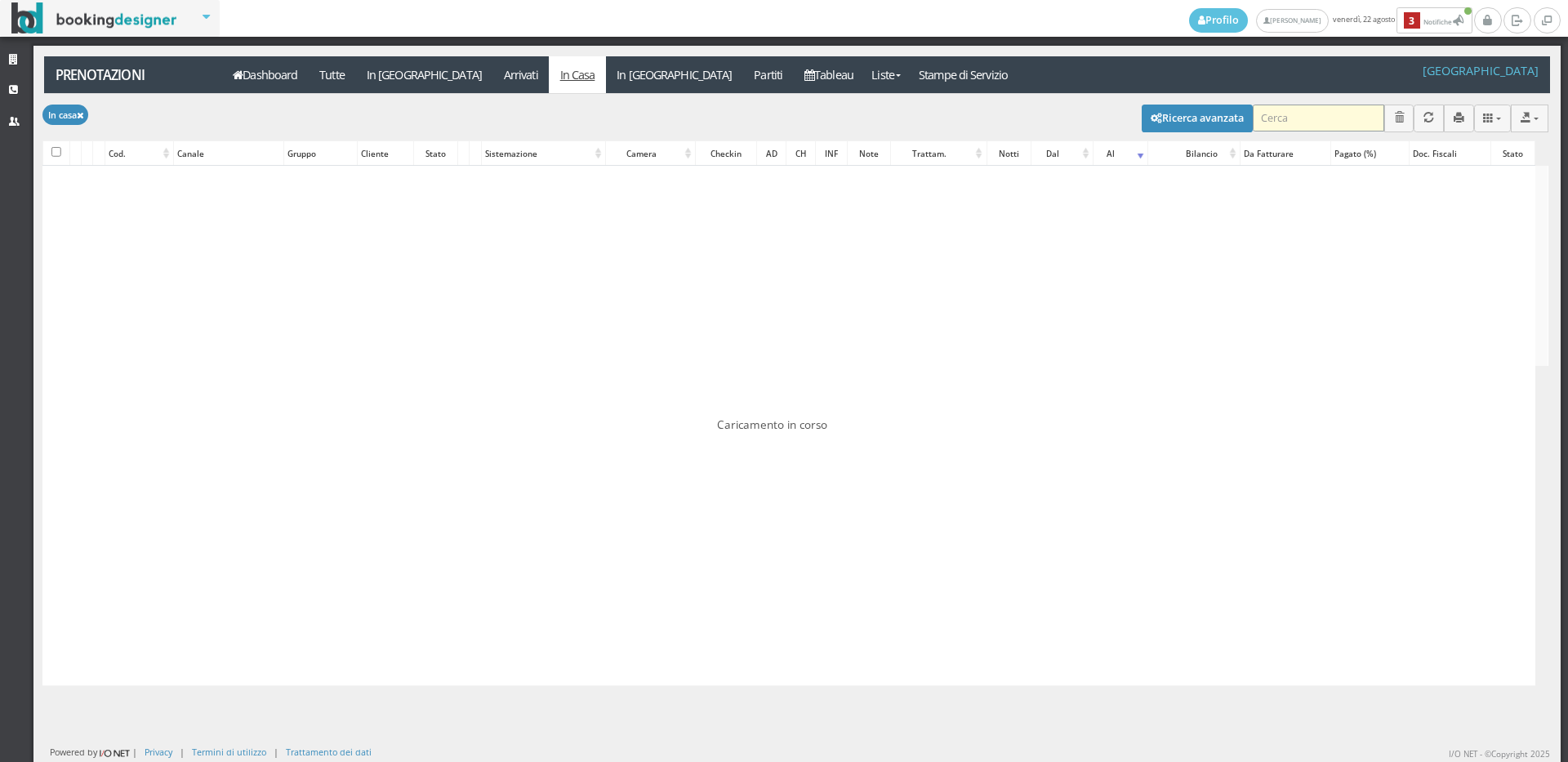
click at [1288, 117] on input "search" at bounding box center [1319, 118] width 132 height 27
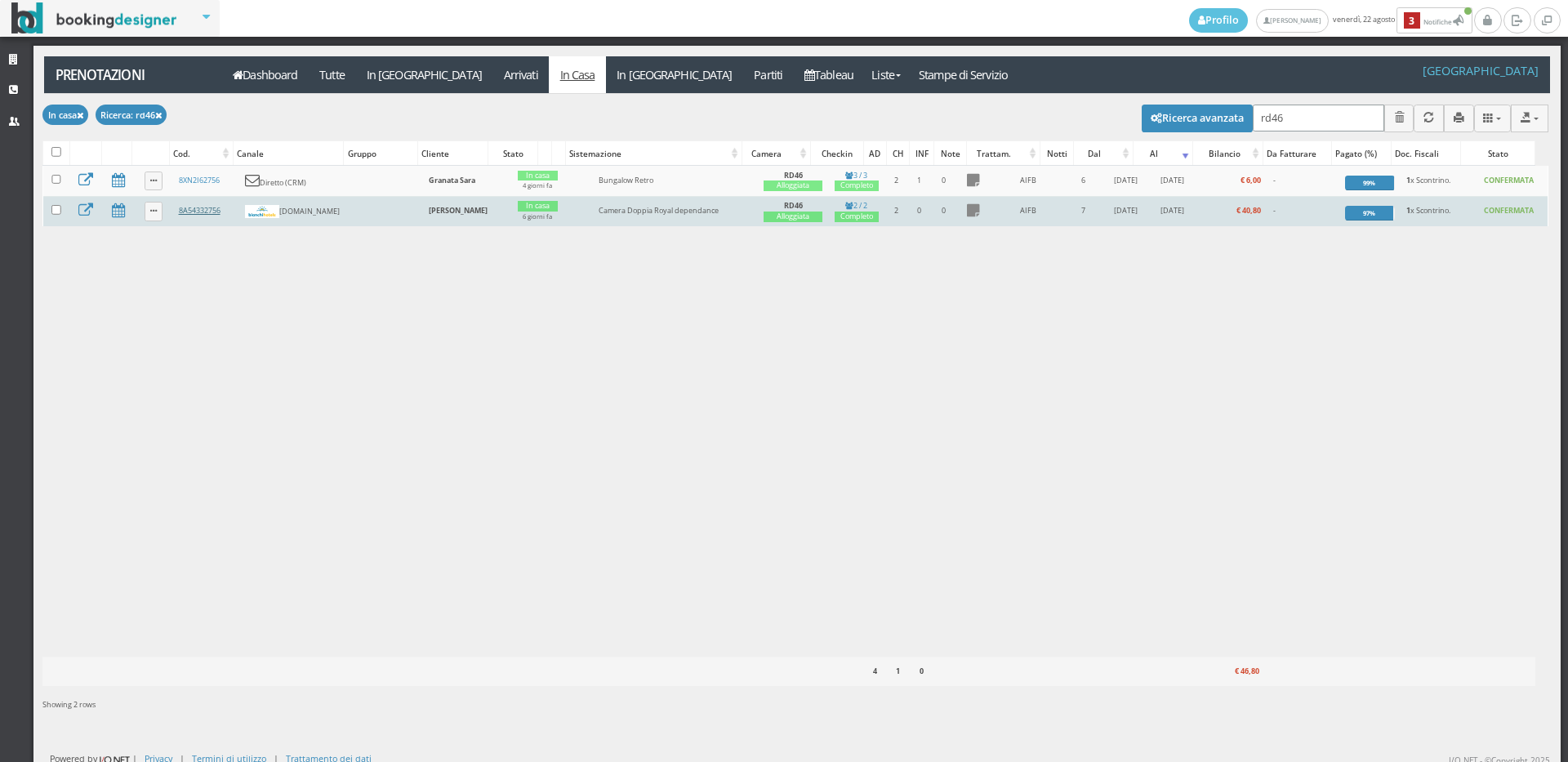
type input "rd46"
click at [204, 210] on link "8A54332756" at bounding box center [200, 210] width 42 height 11
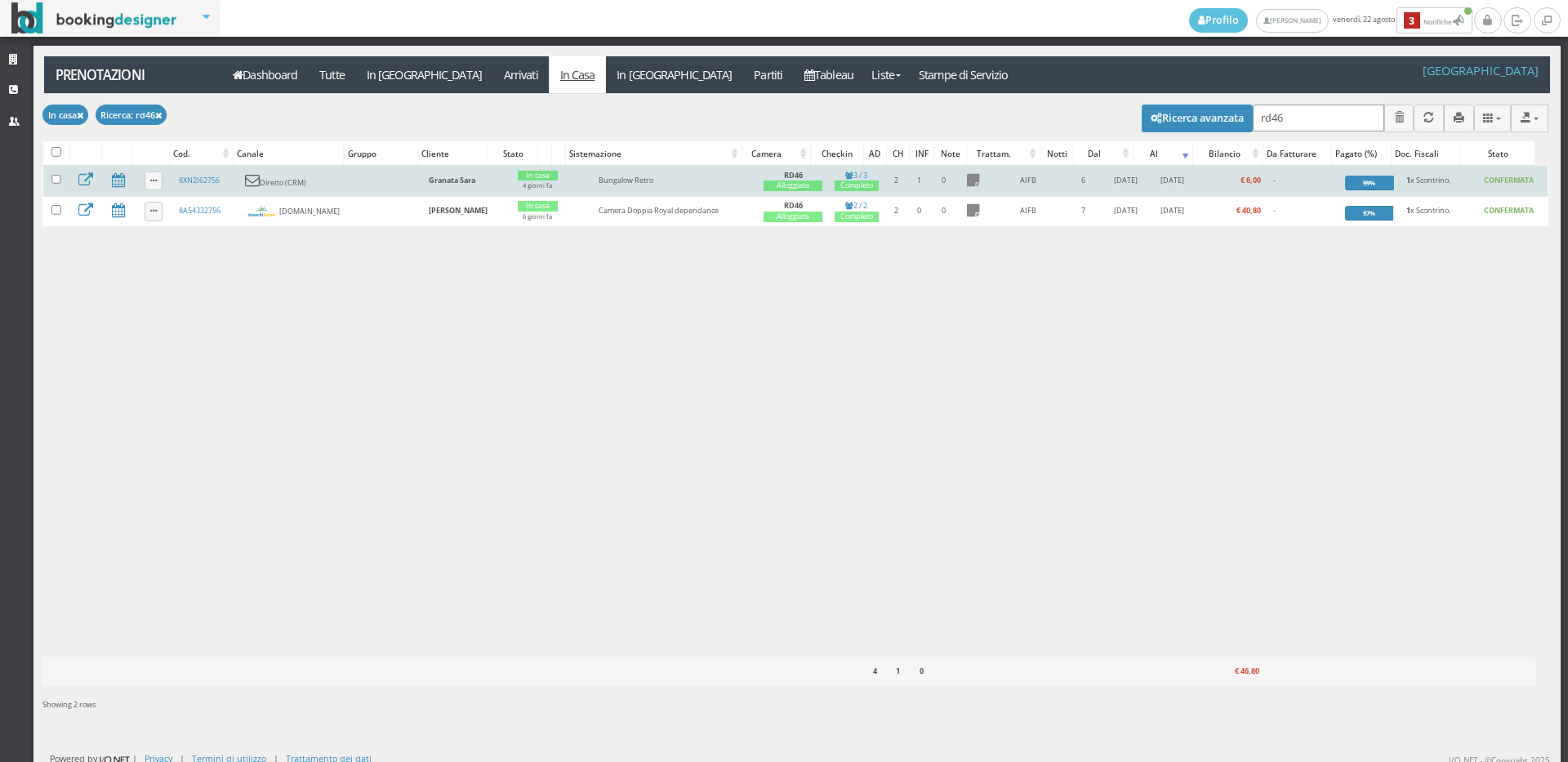
drag, startPoint x: 1280, startPoint y: 127, endPoint x: 947, endPoint y: 165, distance: 335.2
click at [947, 165] on div "Modifica selezionati: Segna come "Arrivato" Segna come "Alloggiato" Segna come …" at bounding box center [796, 409] width 1506 height 631
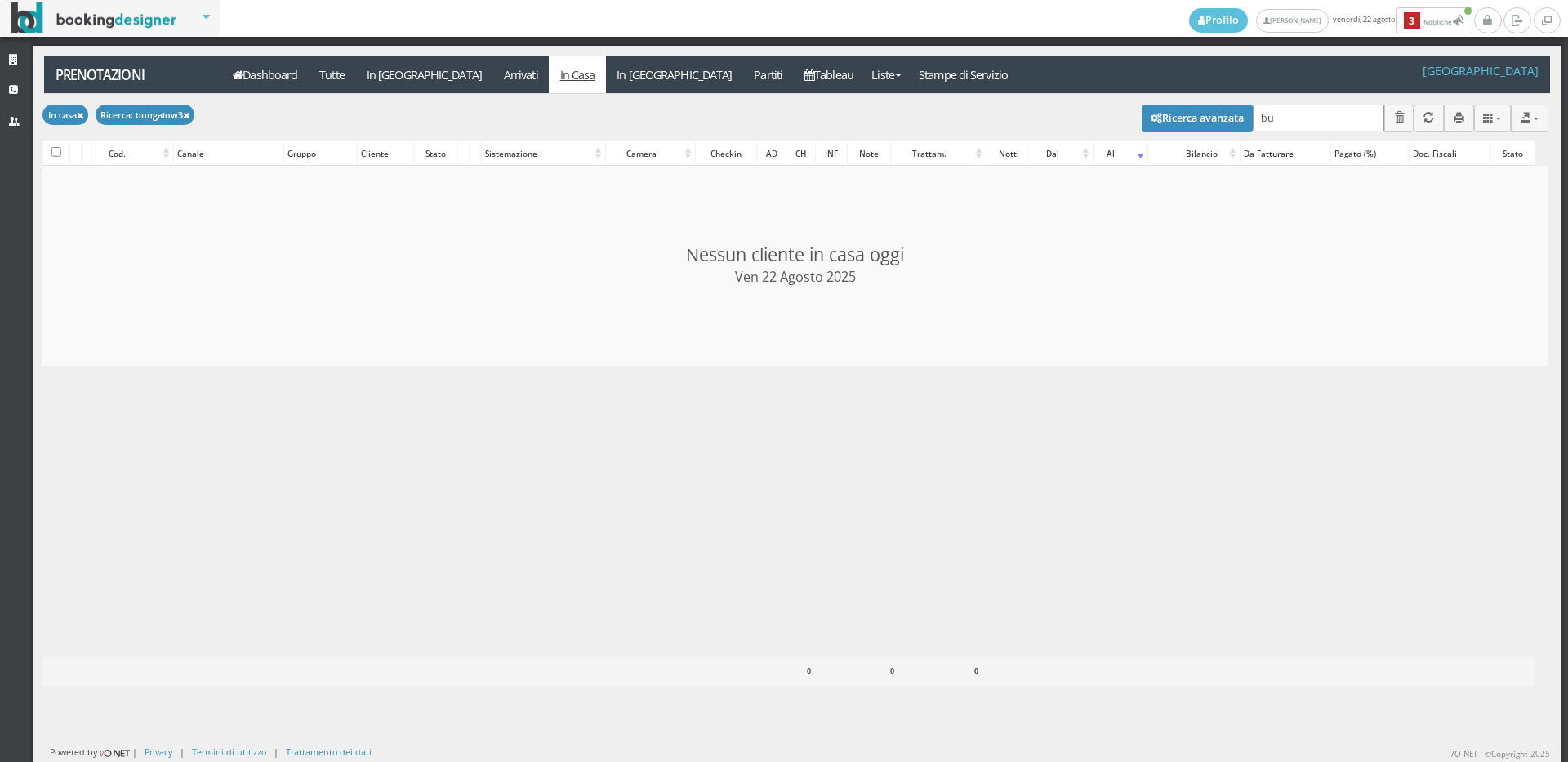
type input "b"
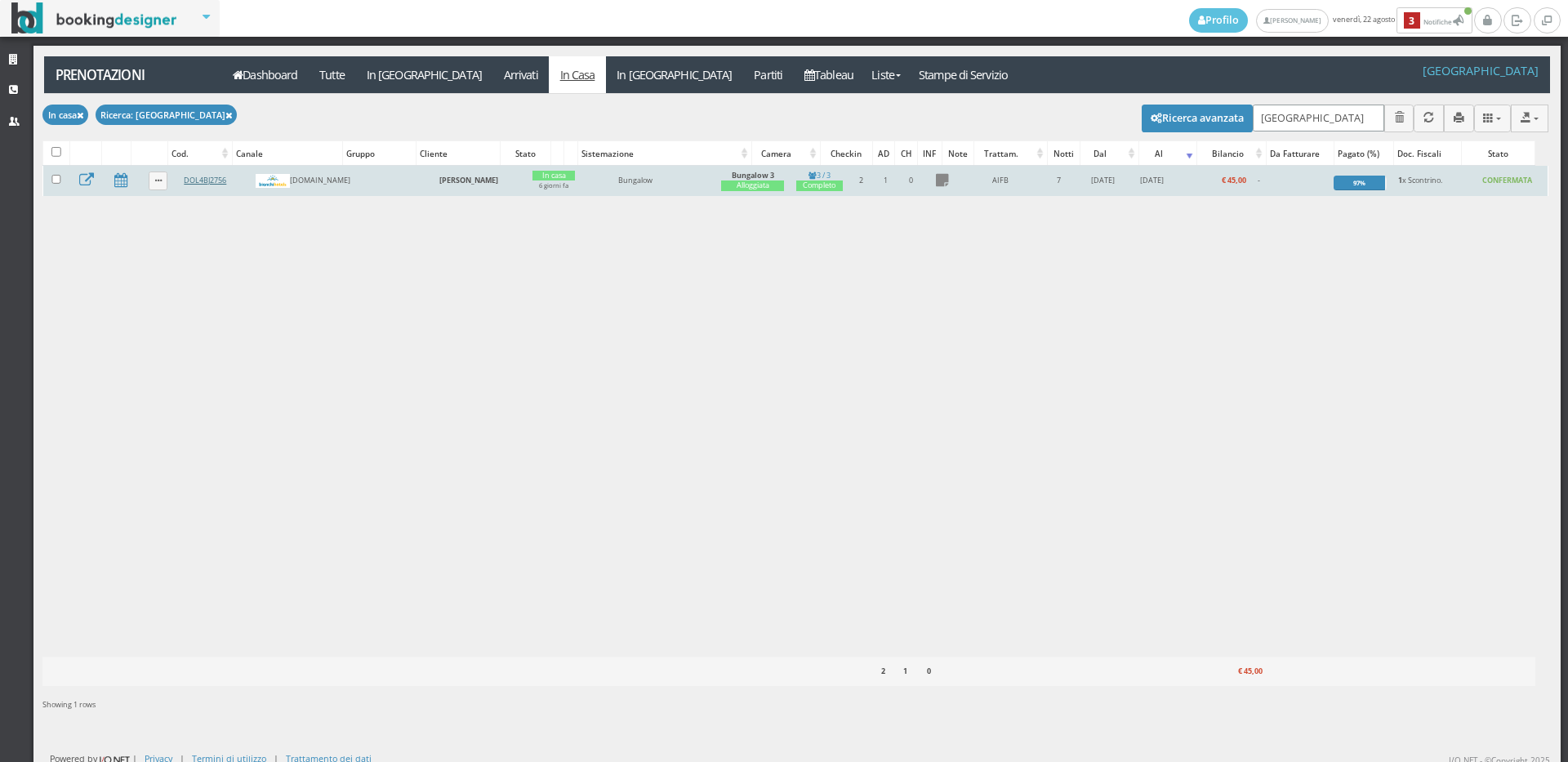
type input "[GEOGRAPHIC_DATA]"
click at [199, 179] on link "DOL4BJ2756" at bounding box center [205, 179] width 43 height 11
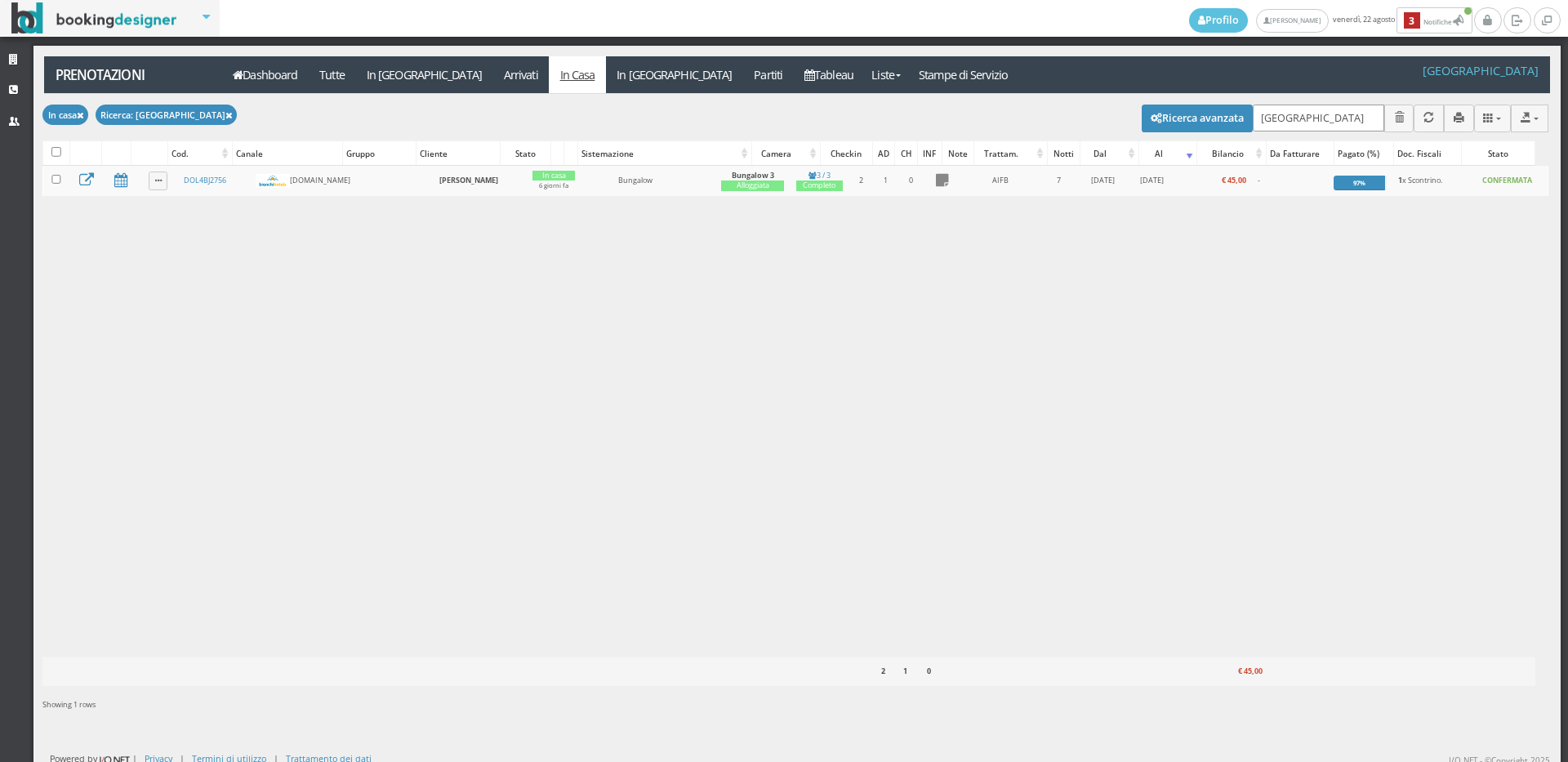
drag, startPoint x: 1278, startPoint y: 117, endPoint x: 1135, endPoint y: 143, distance: 145.3
click at [1135, 143] on div "Modifica selezionati: Segna come "Arrivato" Segna come "Alloggiato" Segna come …" at bounding box center [796, 409] width 1506 height 631
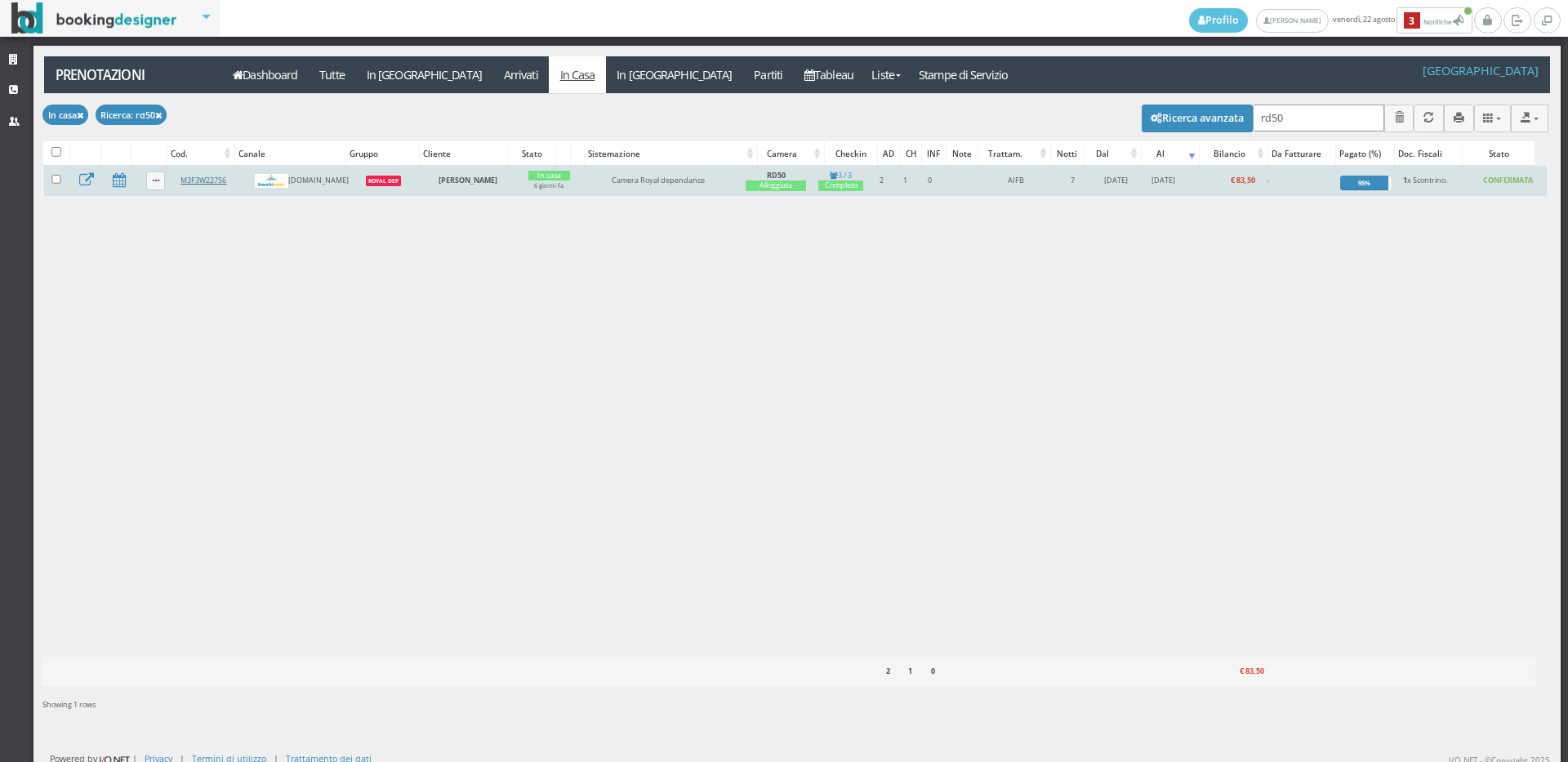
type input "rd50"
click at [185, 180] on link "M3F3W22756" at bounding box center [203, 179] width 46 height 11
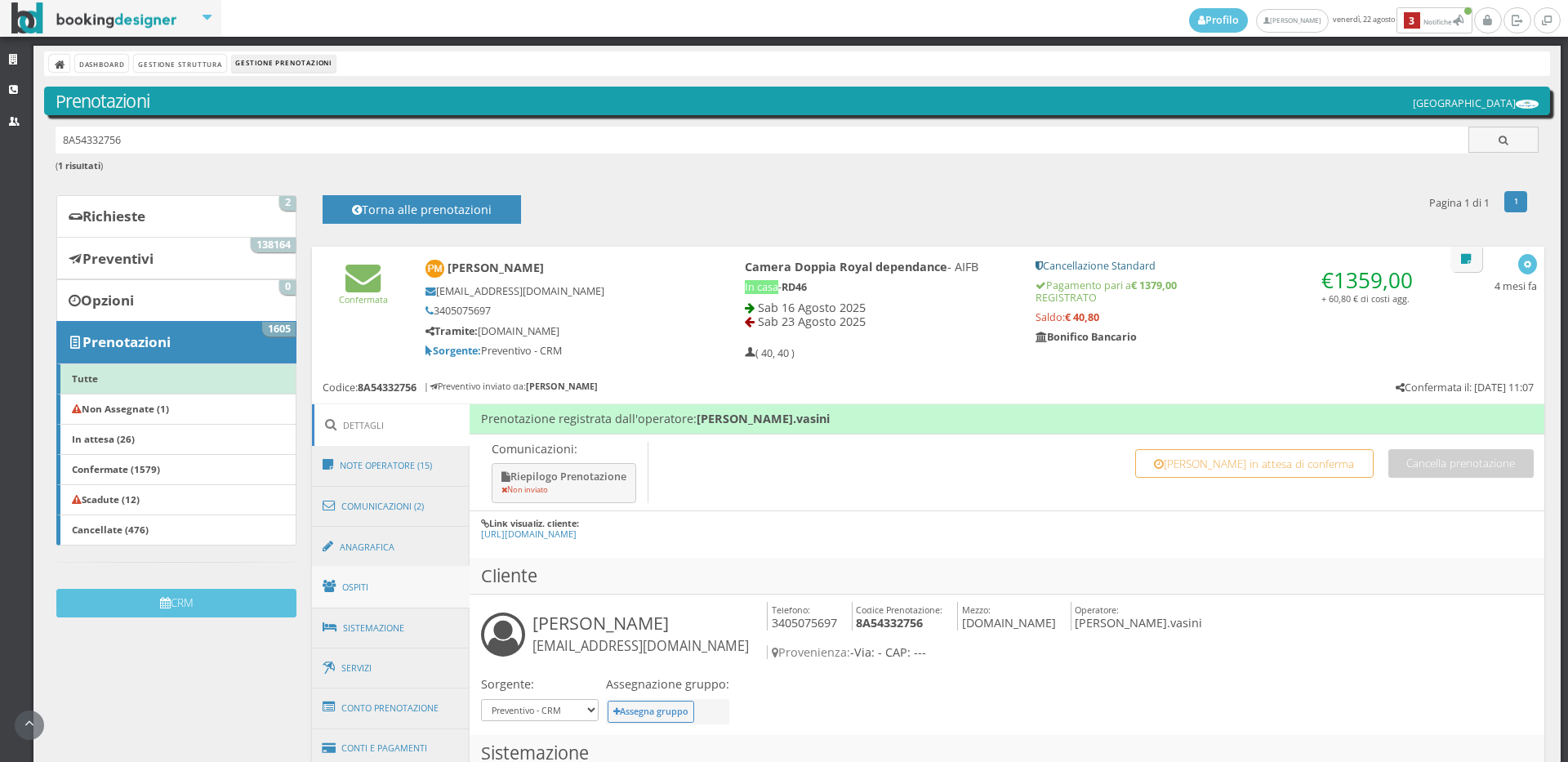
scroll to position [181, 0]
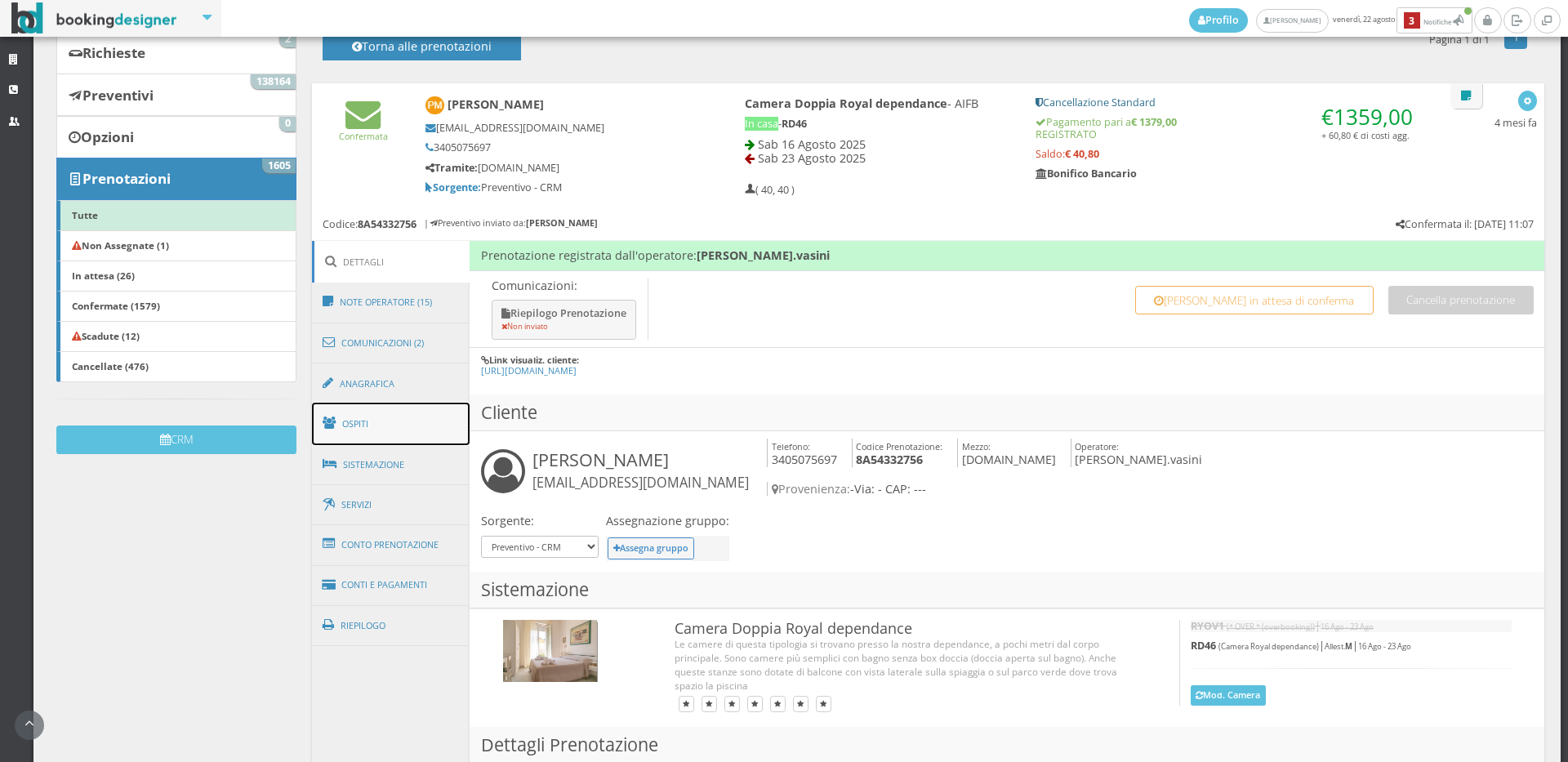
click at [388, 422] on link "Ospiti" at bounding box center [391, 424] width 158 height 43
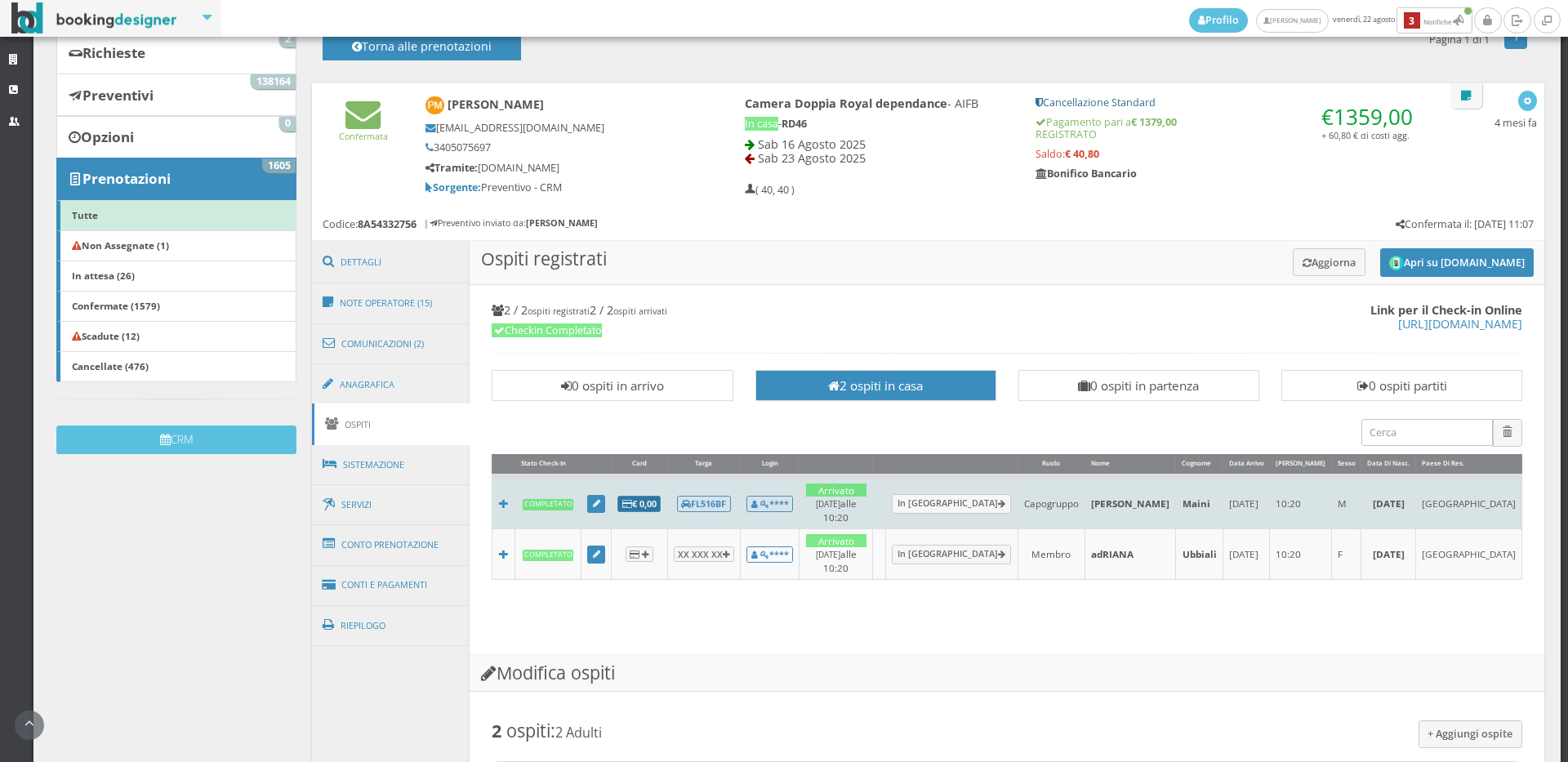
click at [657, 497] on b "€ 0,00" at bounding box center [639, 503] width 34 height 13
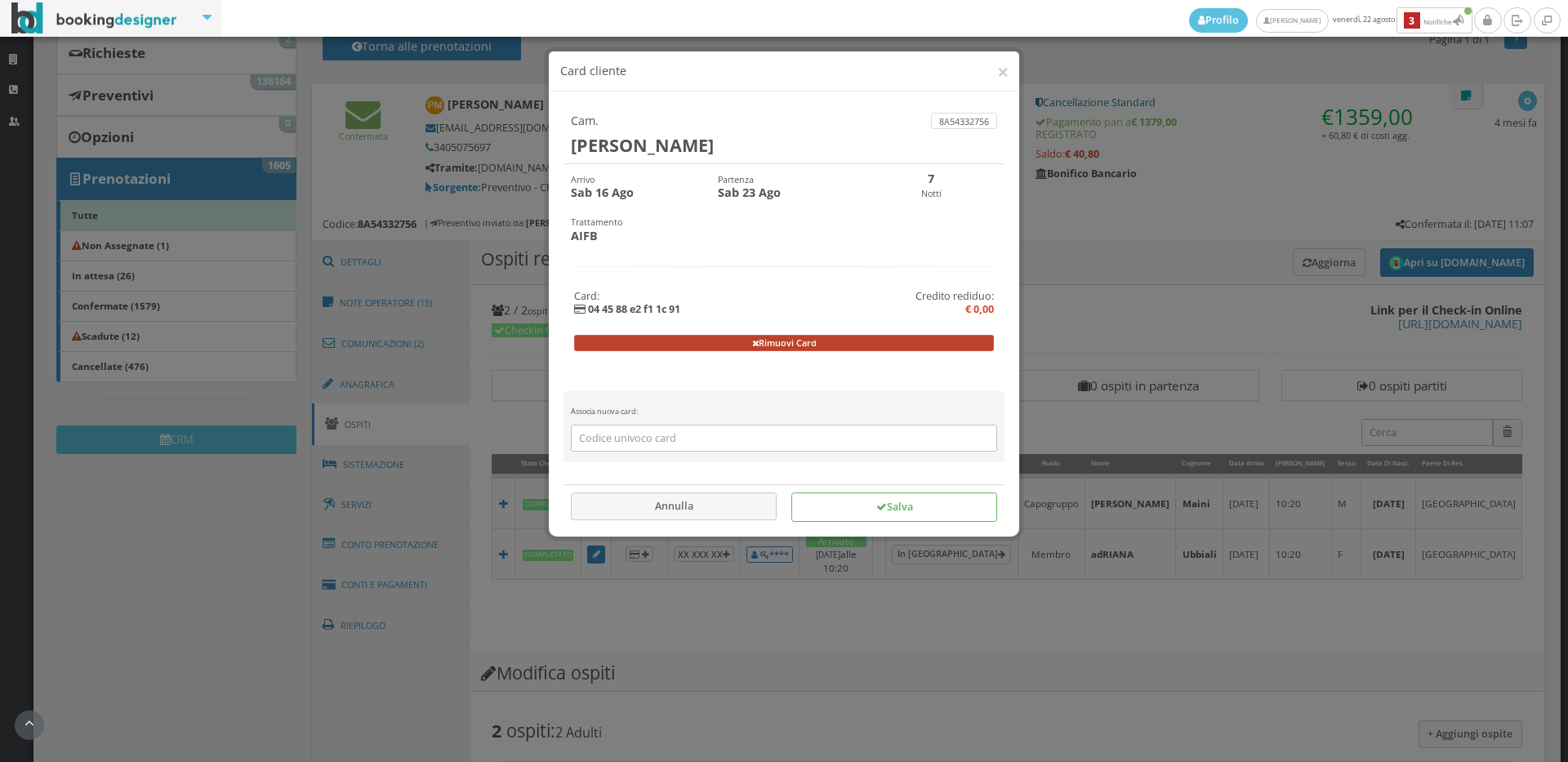
click at [759, 340] on button "Rimuovi Card" at bounding box center [784, 343] width 421 height 16
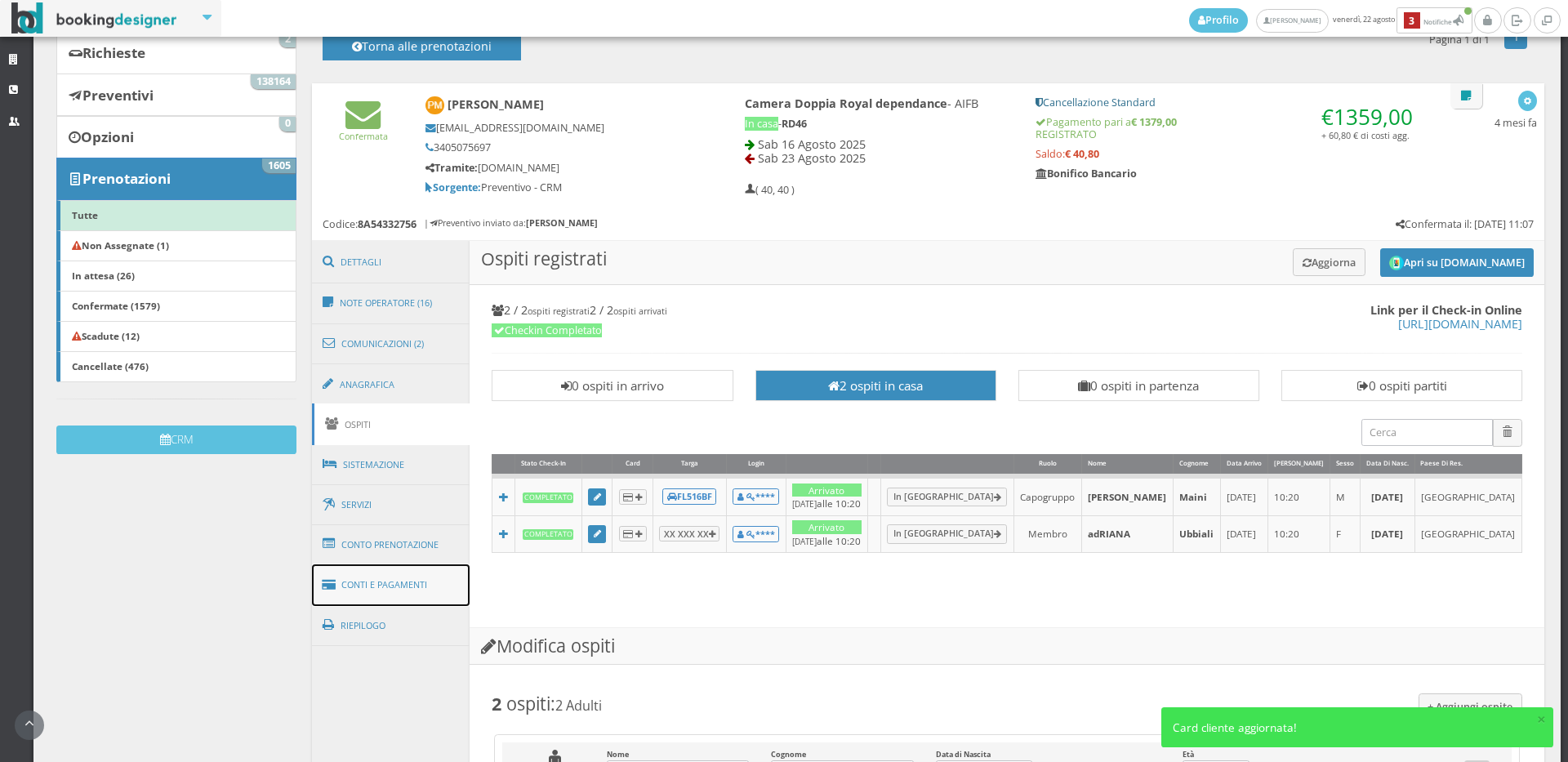
click at [398, 587] on link "Conti e Pagamenti" at bounding box center [391, 585] width 158 height 42
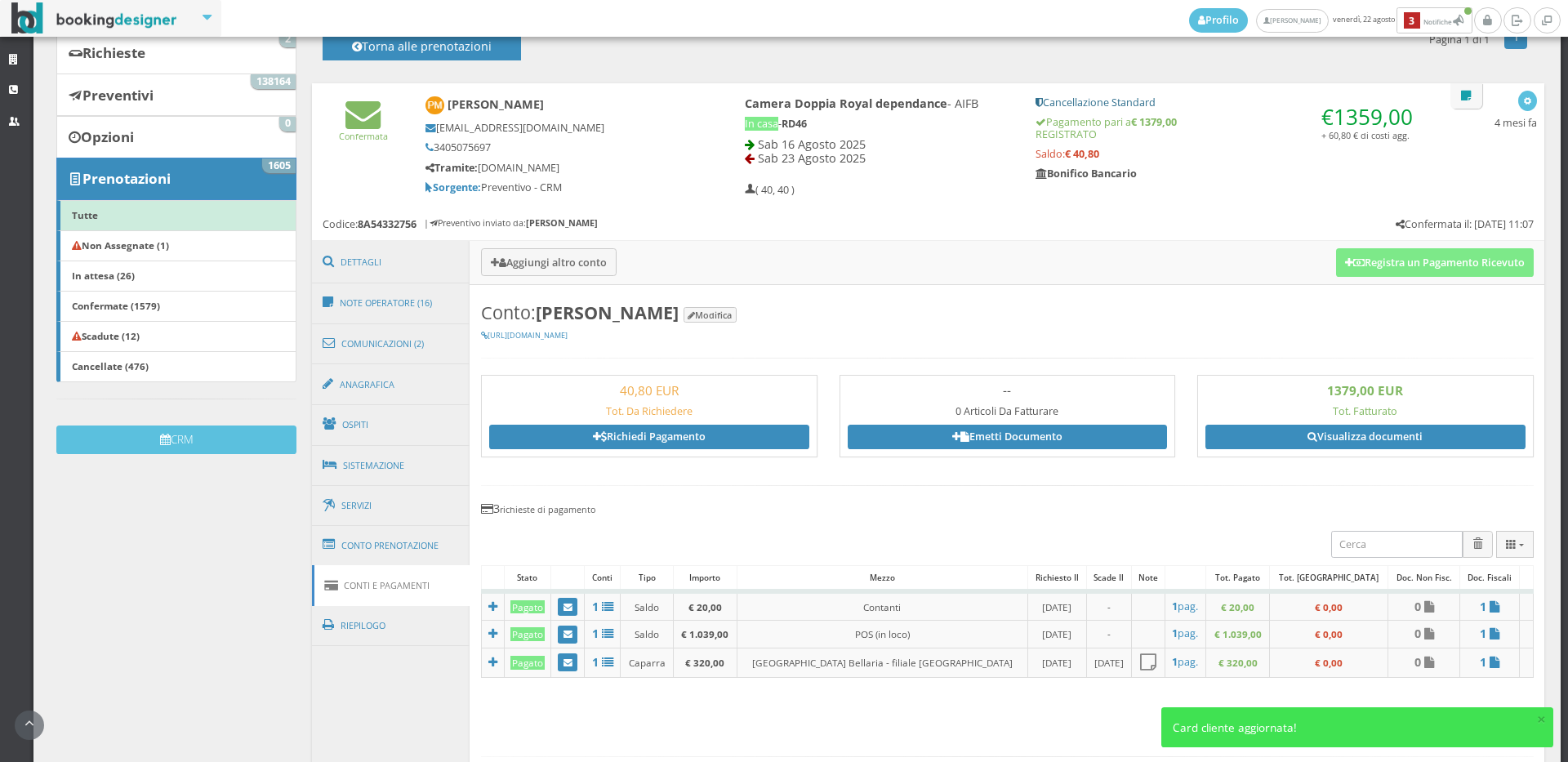
scroll to position [817, 0]
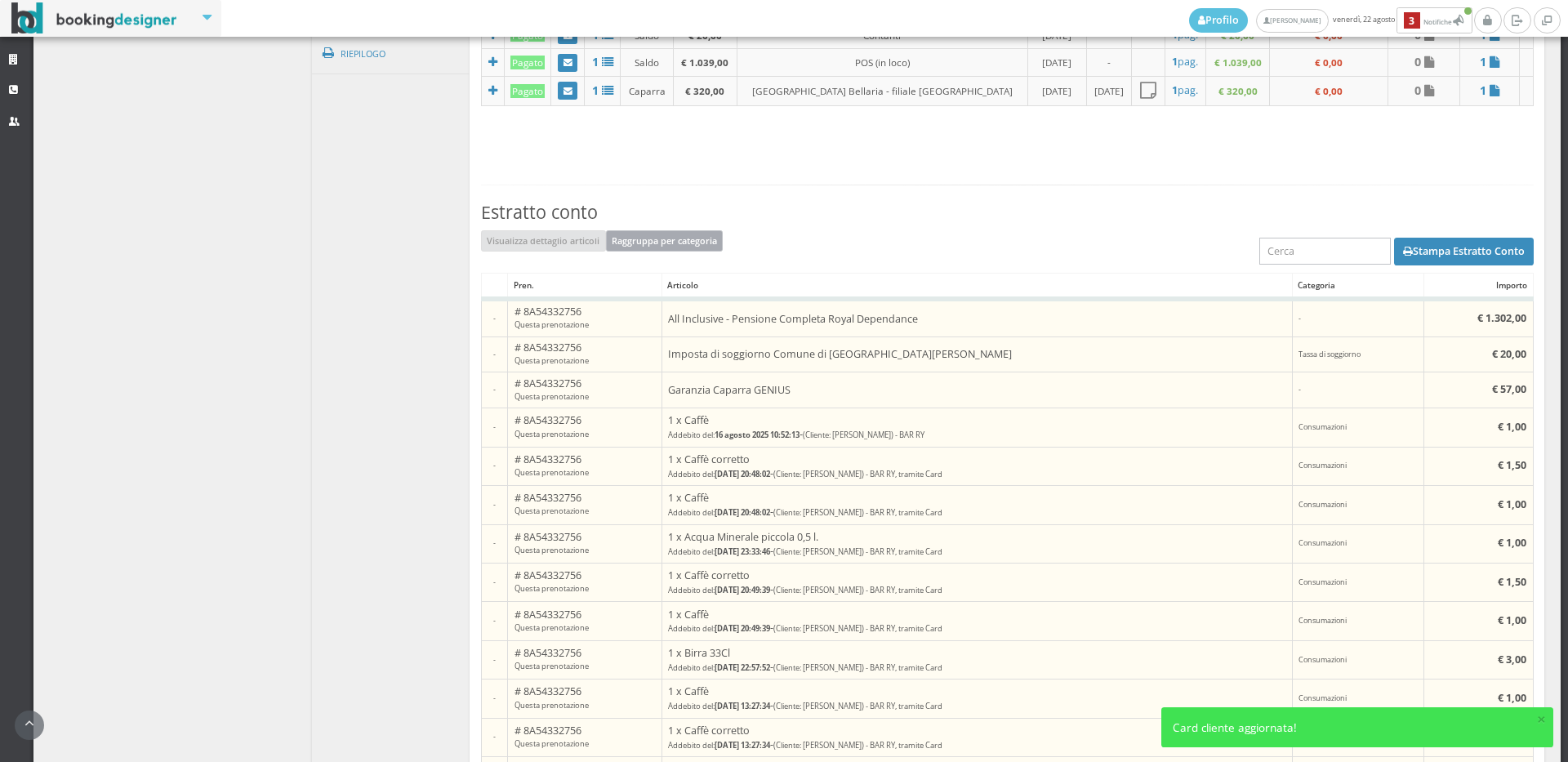
click at [659, 246] on button "Raggruppa per categoria" at bounding box center [664, 241] width 117 height 21
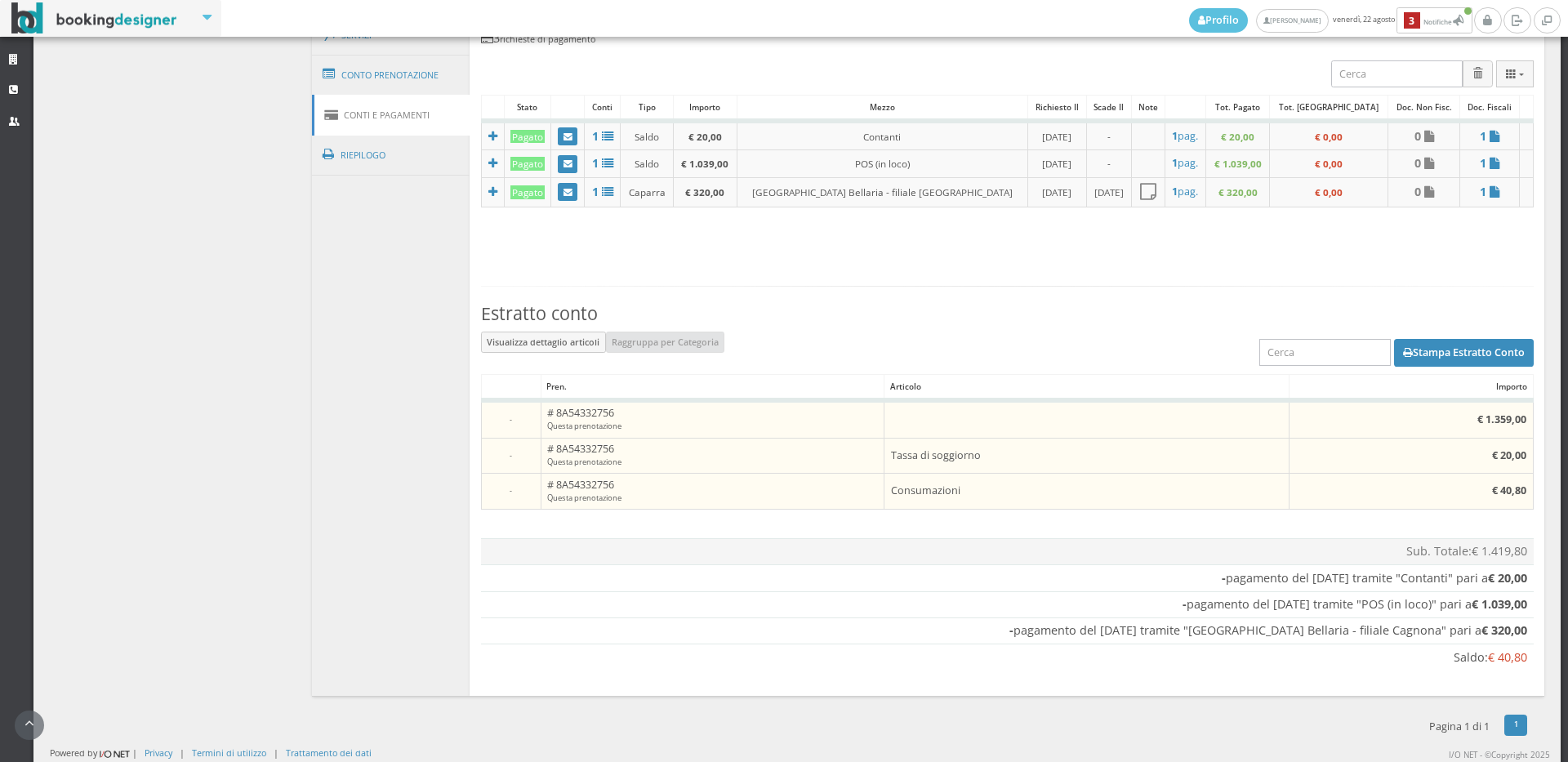
scroll to position [250, 0]
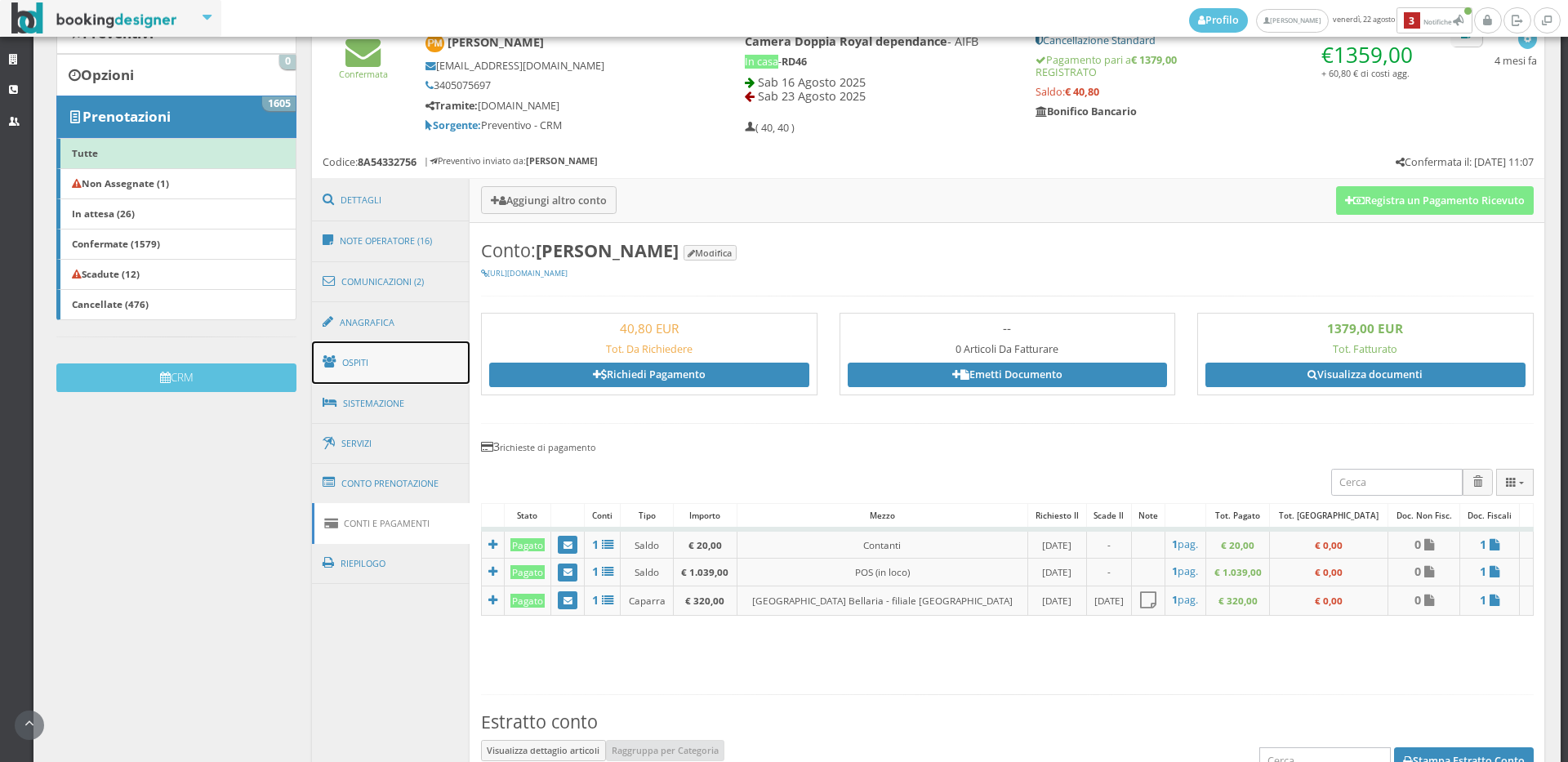
click at [428, 371] on link "Ospiti" at bounding box center [391, 363] width 158 height 43
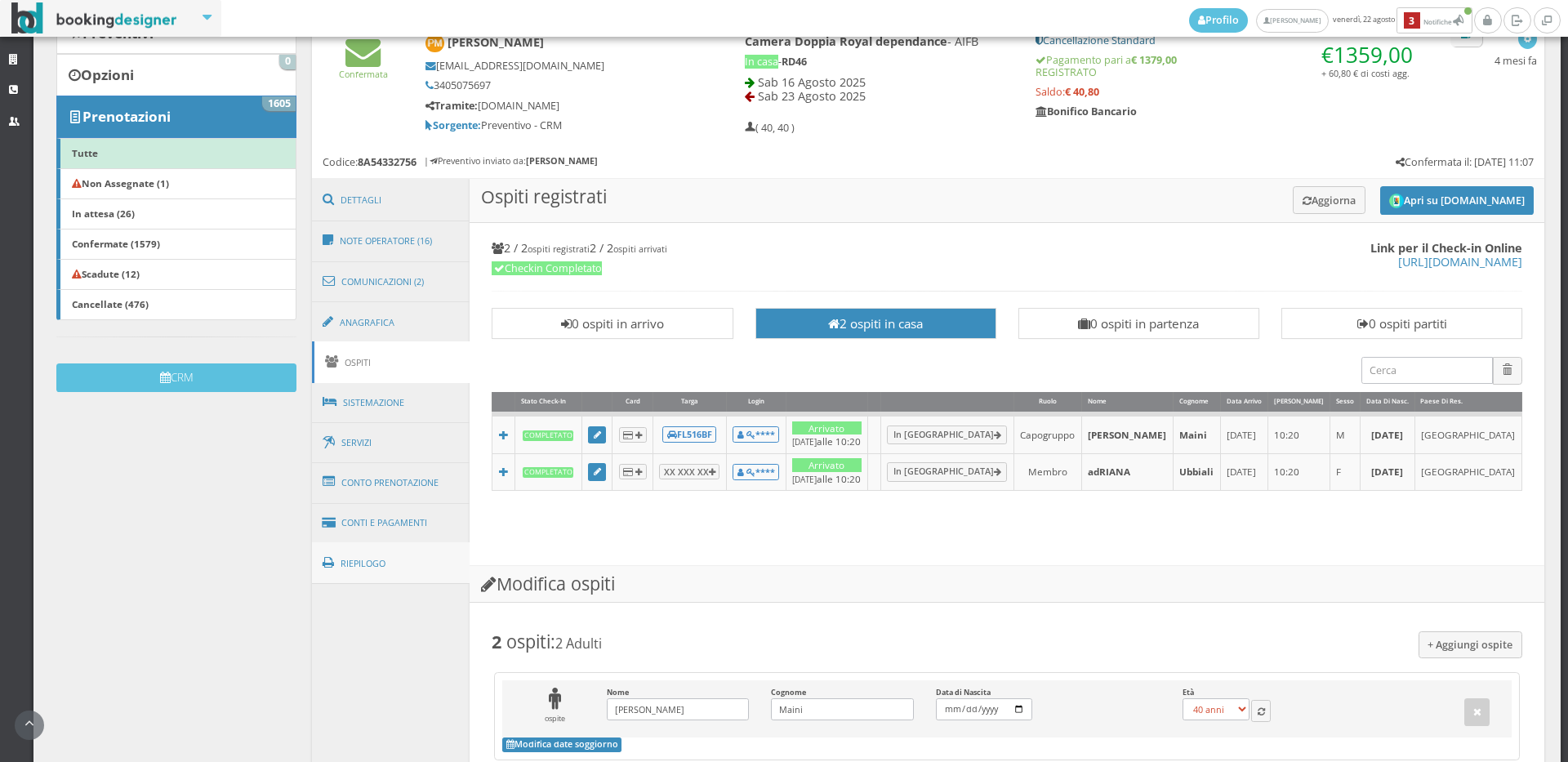
scroll to position [526, 0]
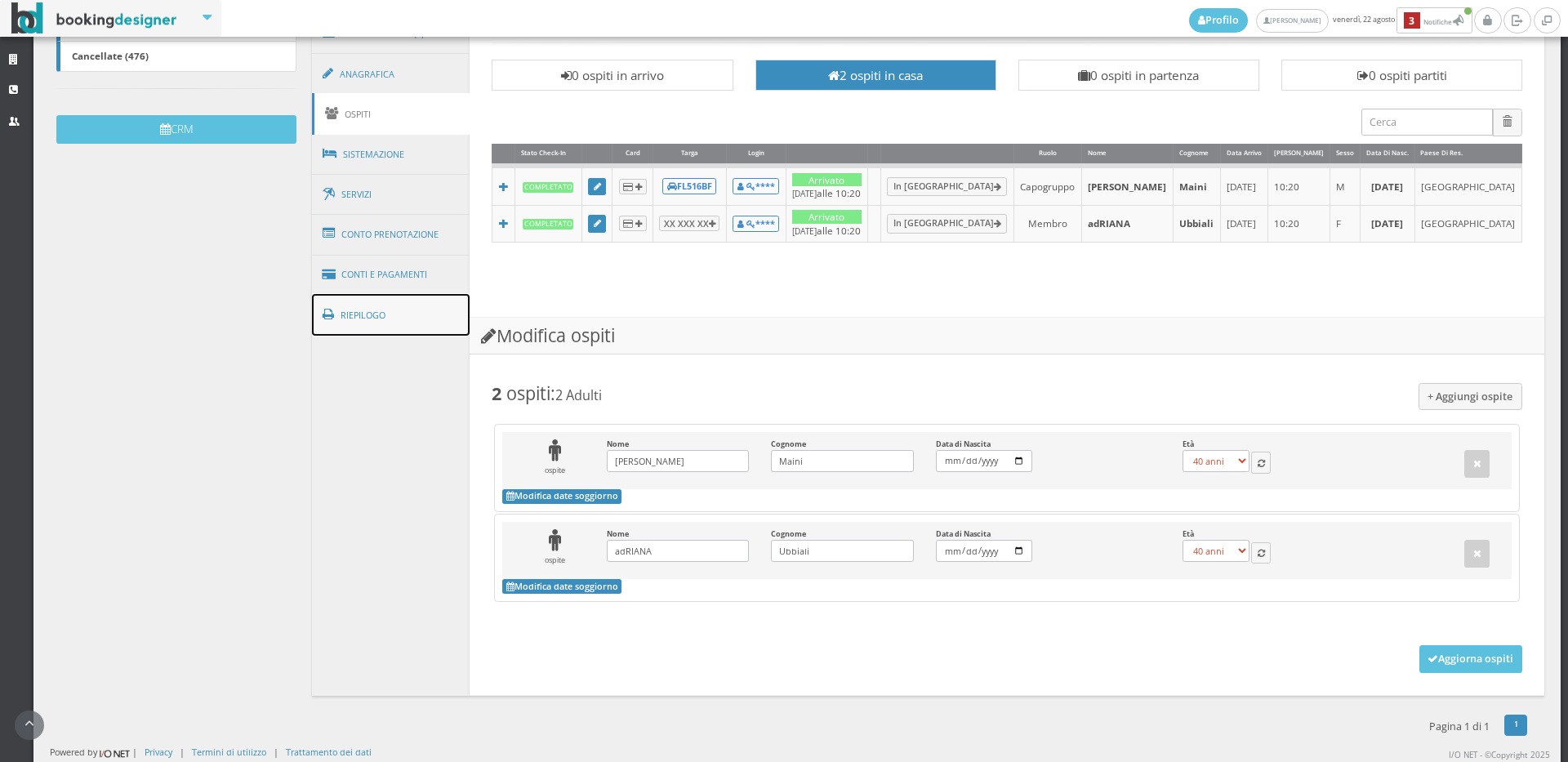
click at [416, 294] on link "Riepilogo" at bounding box center [391, 315] width 158 height 43
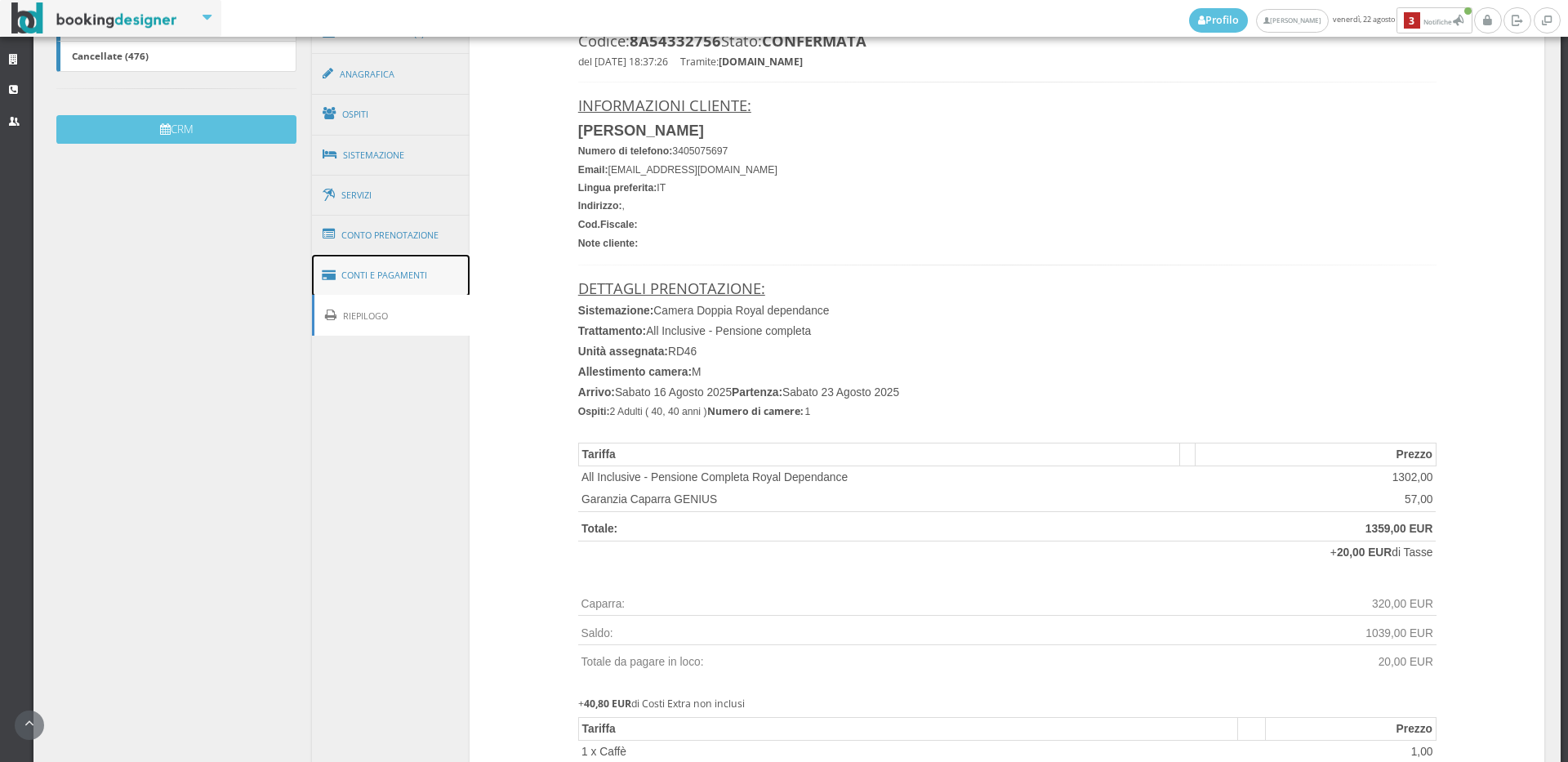
click at [418, 283] on link "Conti e Pagamenti" at bounding box center [391, 275] width 158 height 42
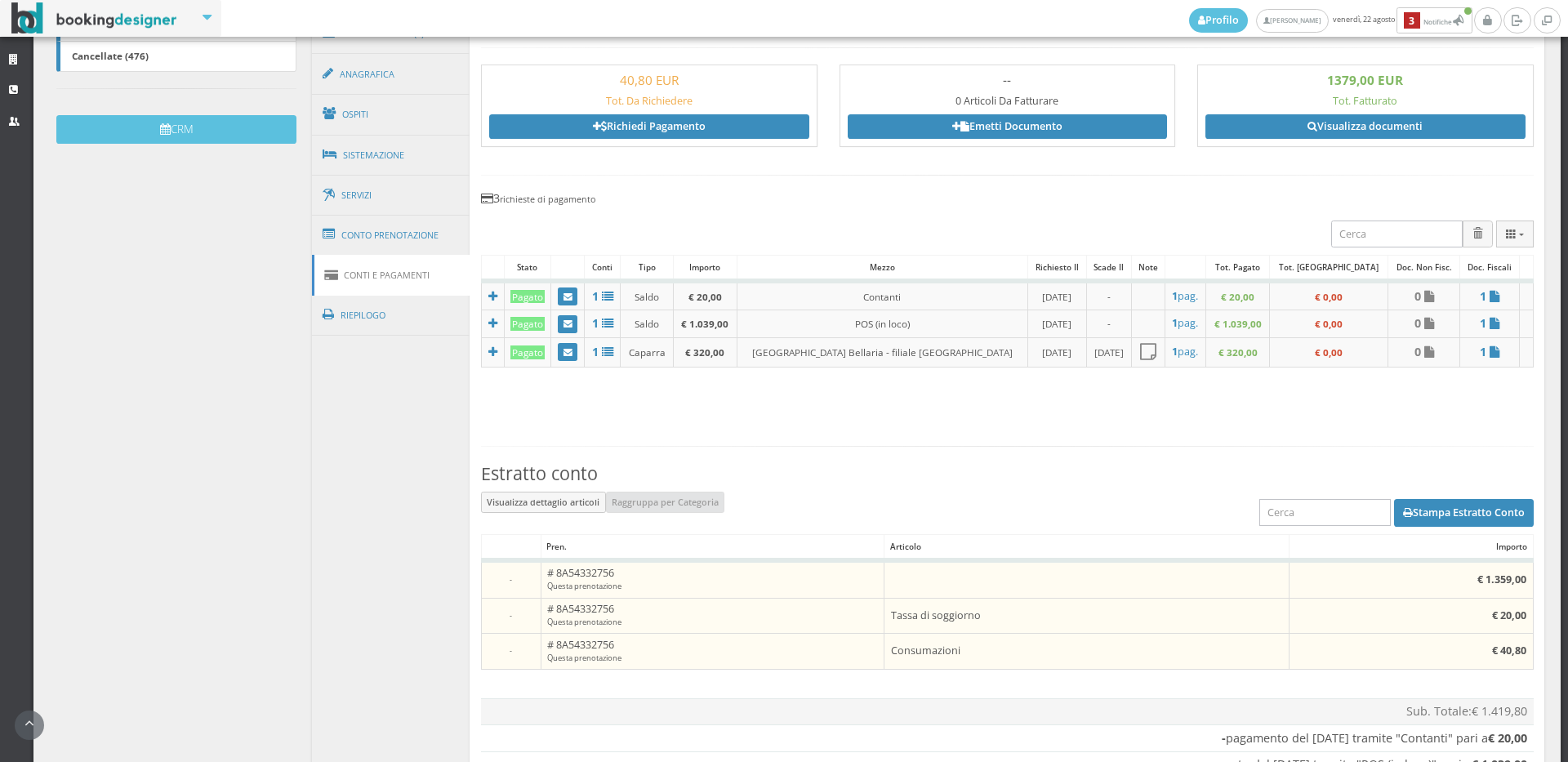
scroll to position [704, 0]
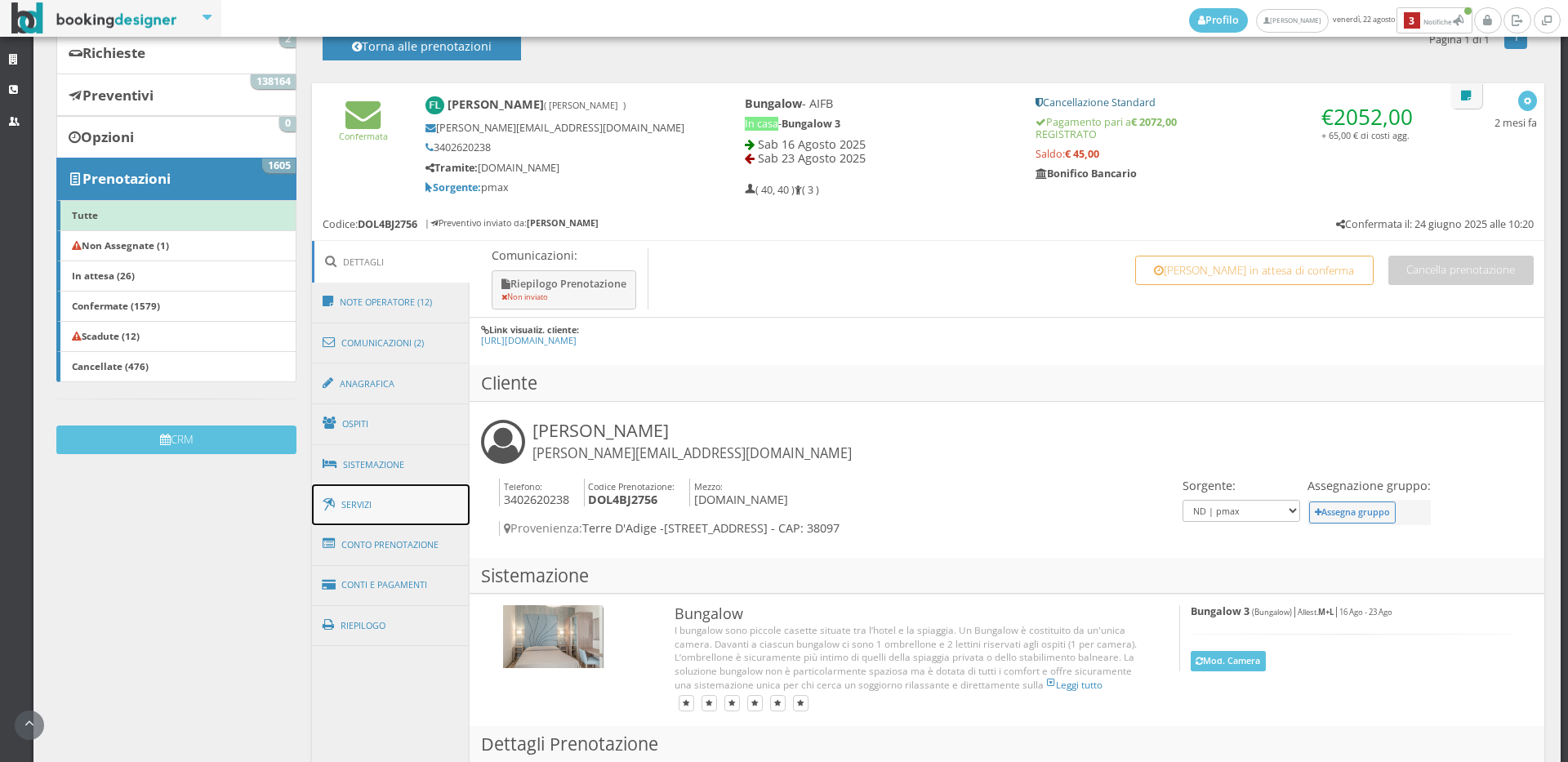
click at [409, 504] on link "Servizi" at bounding box center [391, 505] width 158 height 42
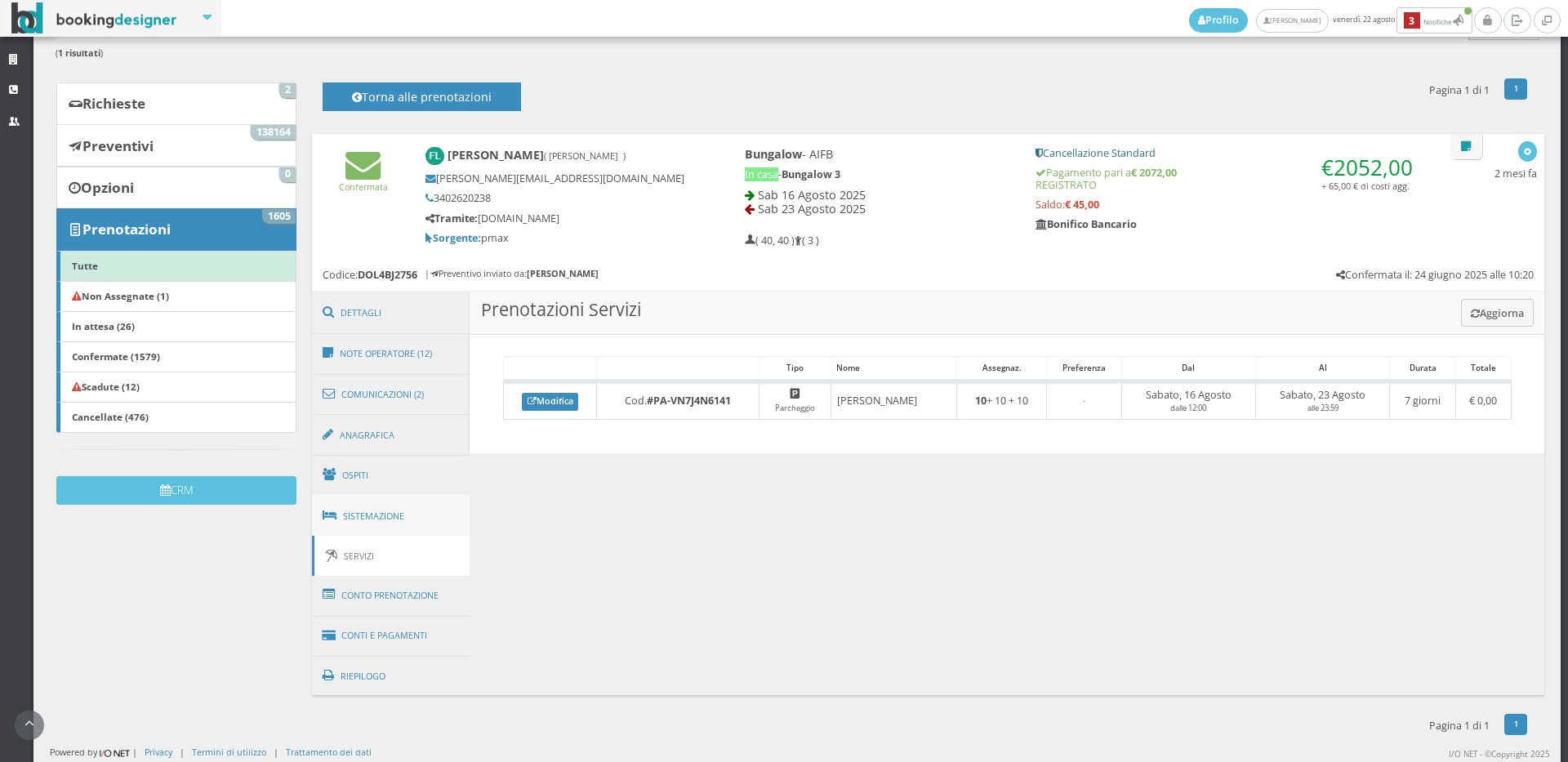
scroll to position [124, 0]
click at [434, 466] on link "Ospiti" at bounding box center [391, 476] width 158 height 43
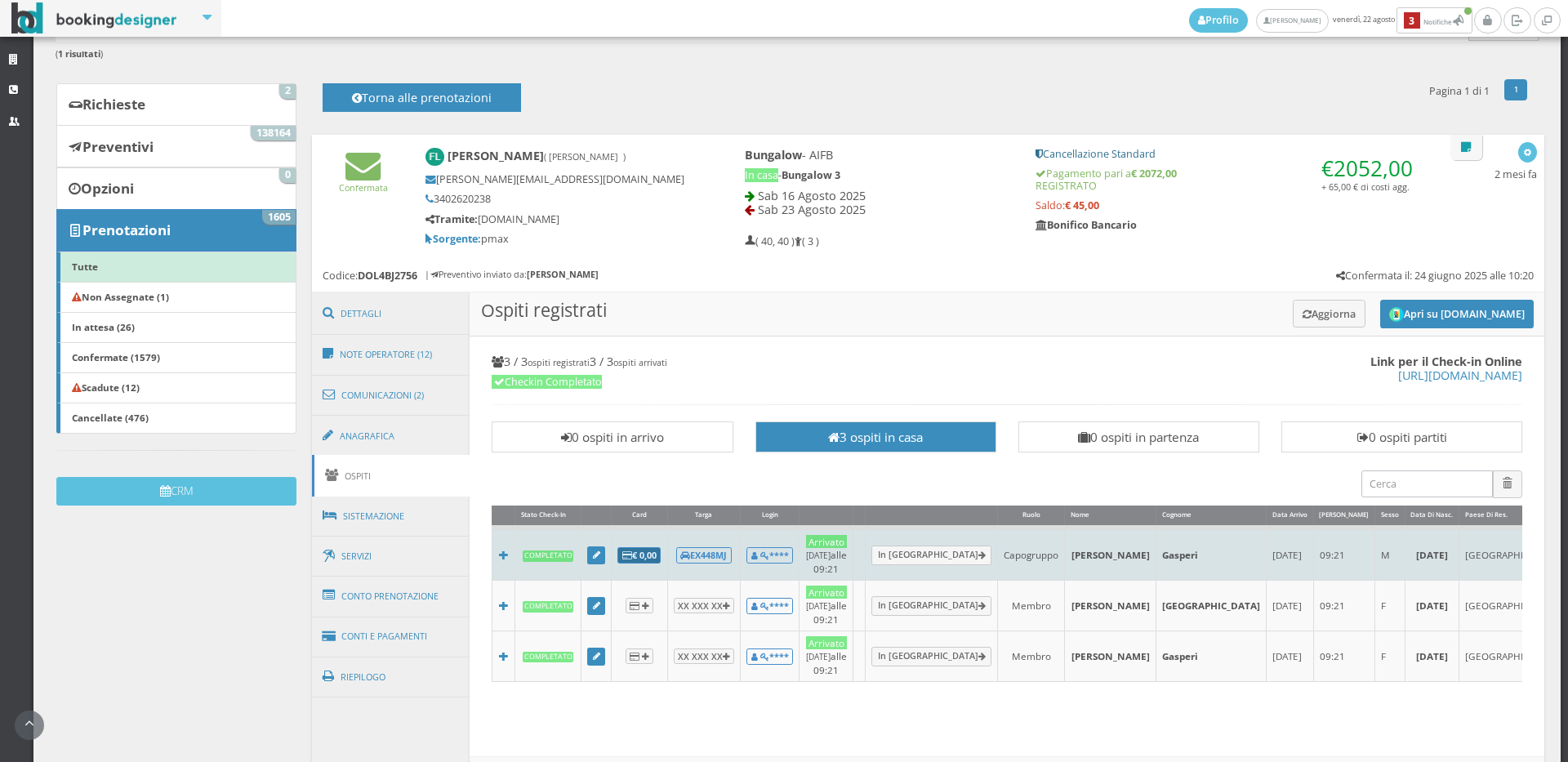
click at [645, 549] on b "€ 0,00" at bounding box center [639, 555] width 34 height 13
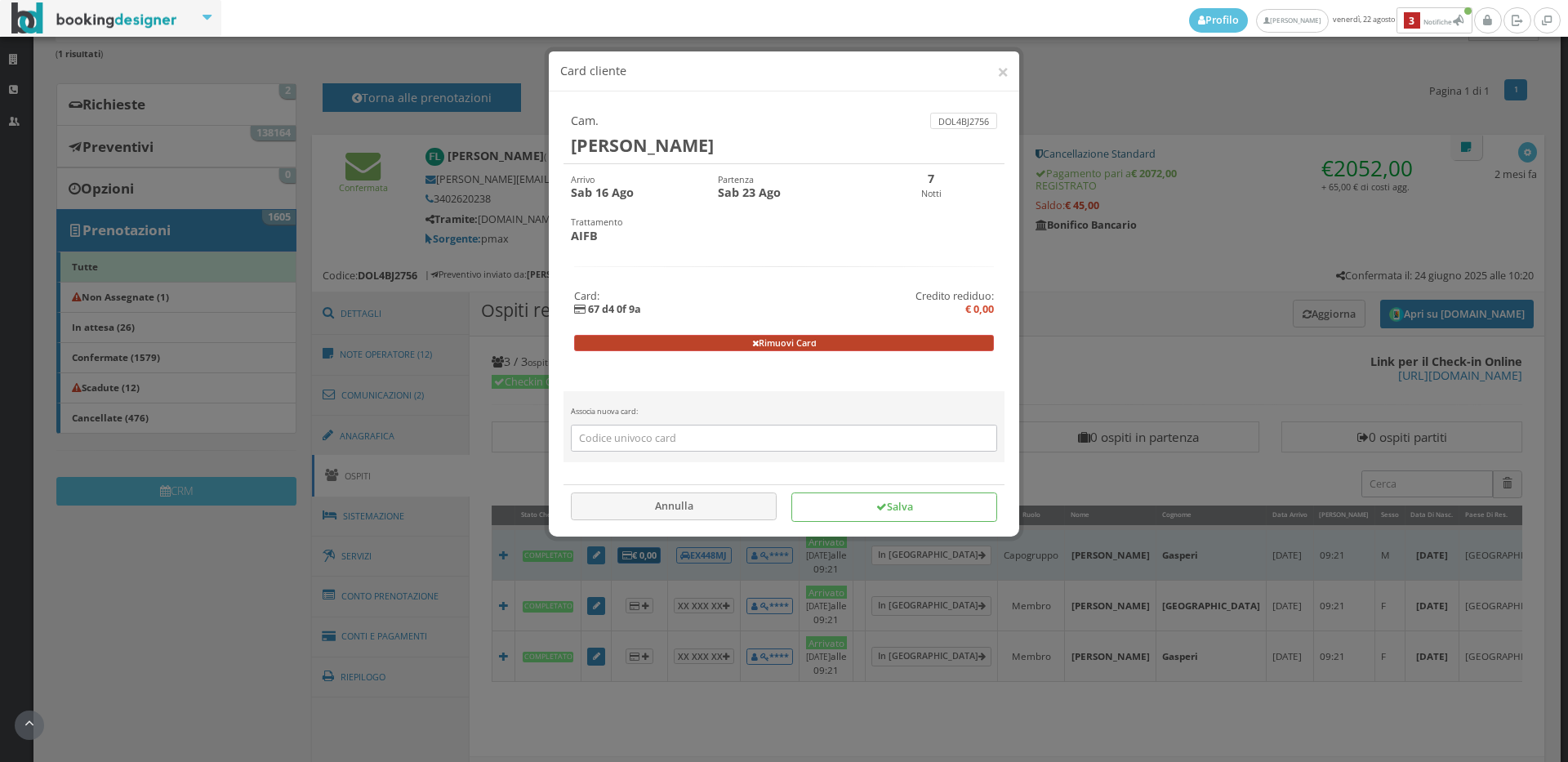
click at [758, 340] on button "Rimuovi Card" at bounding box center [784, 343] width 421 height 16
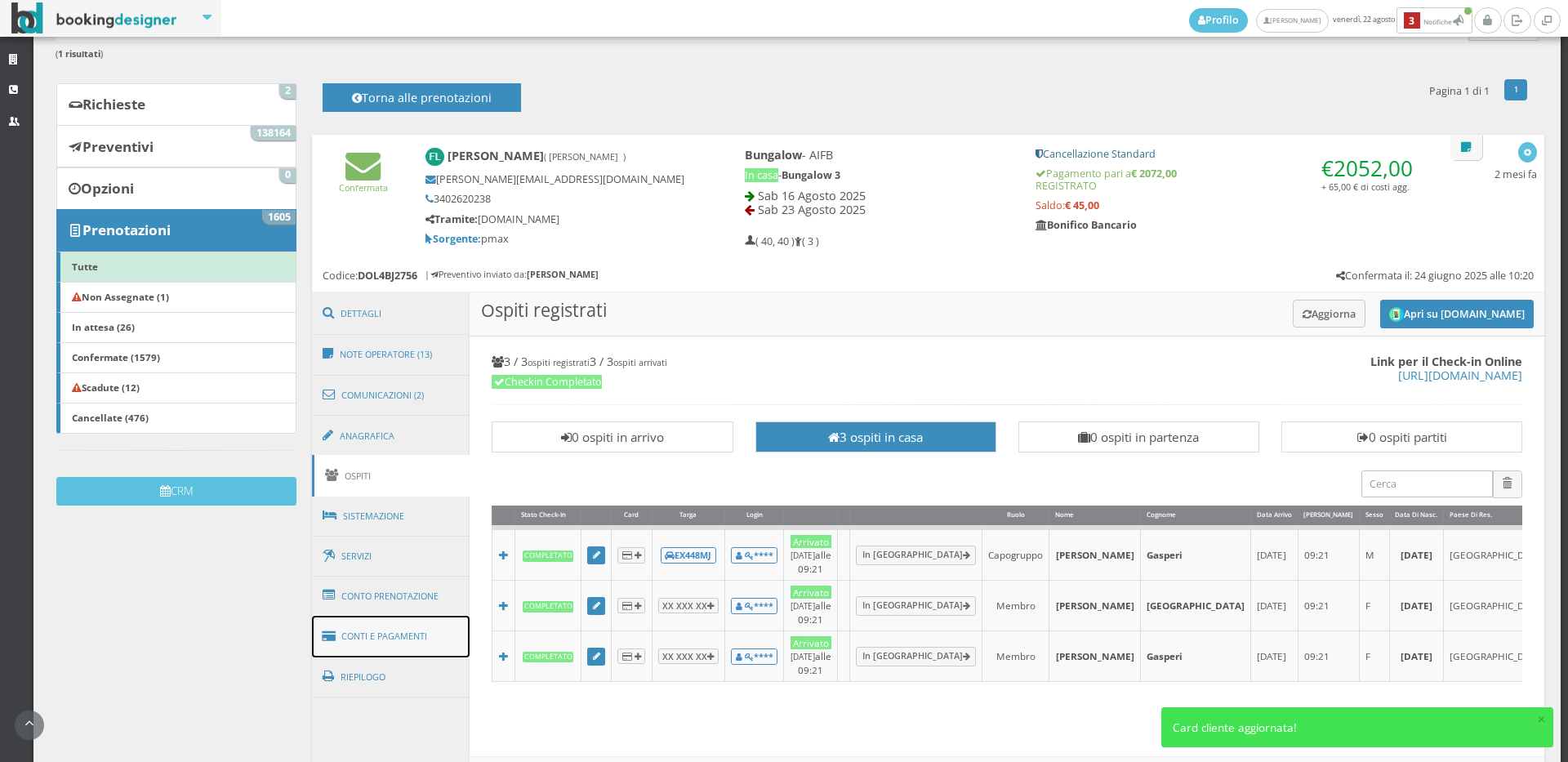
click at [416, 637] on link "Conti e Pagamenti" at bounding box center [391, 636] width 158 height 42
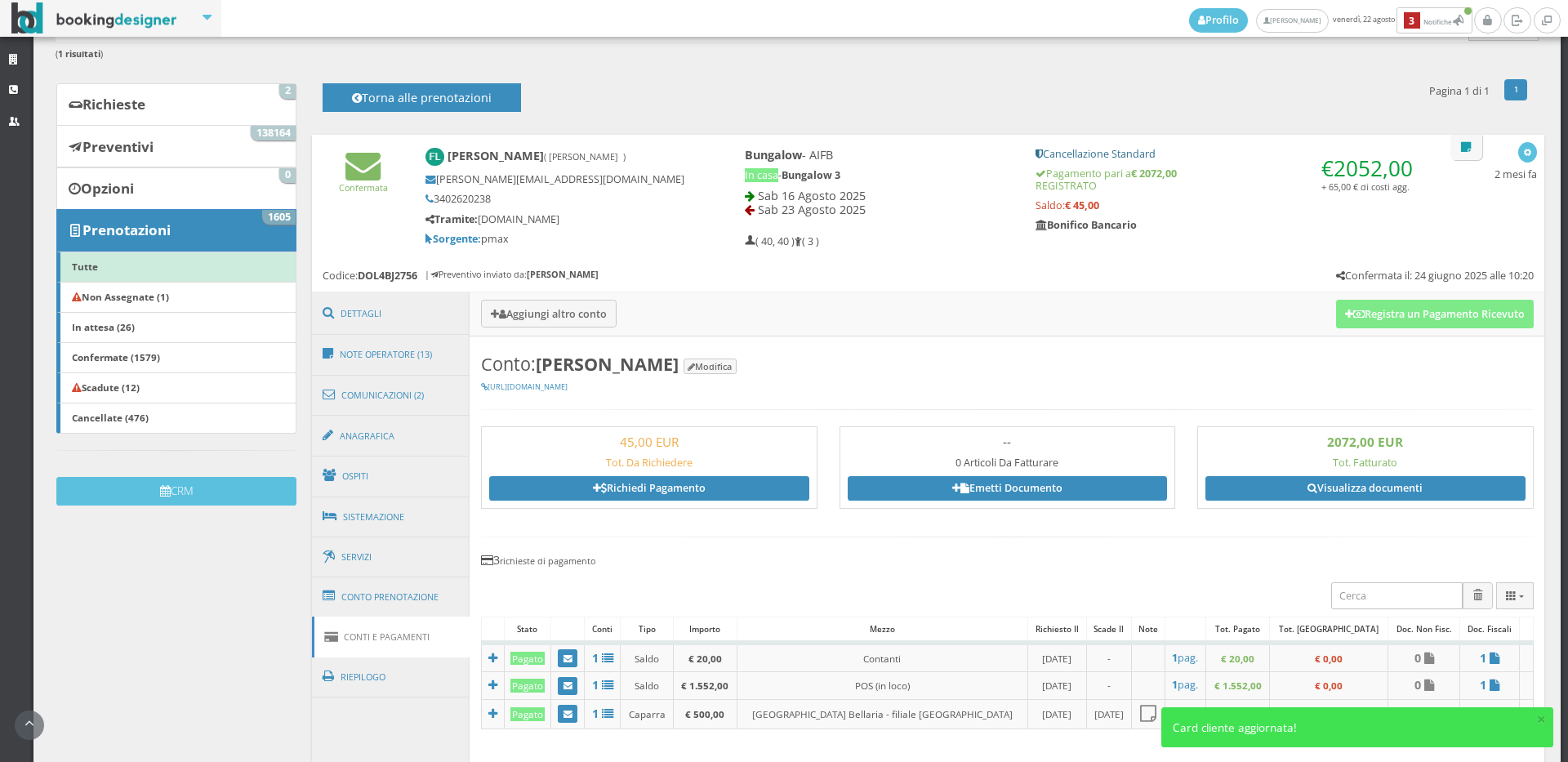
scroll to position [760, 0]
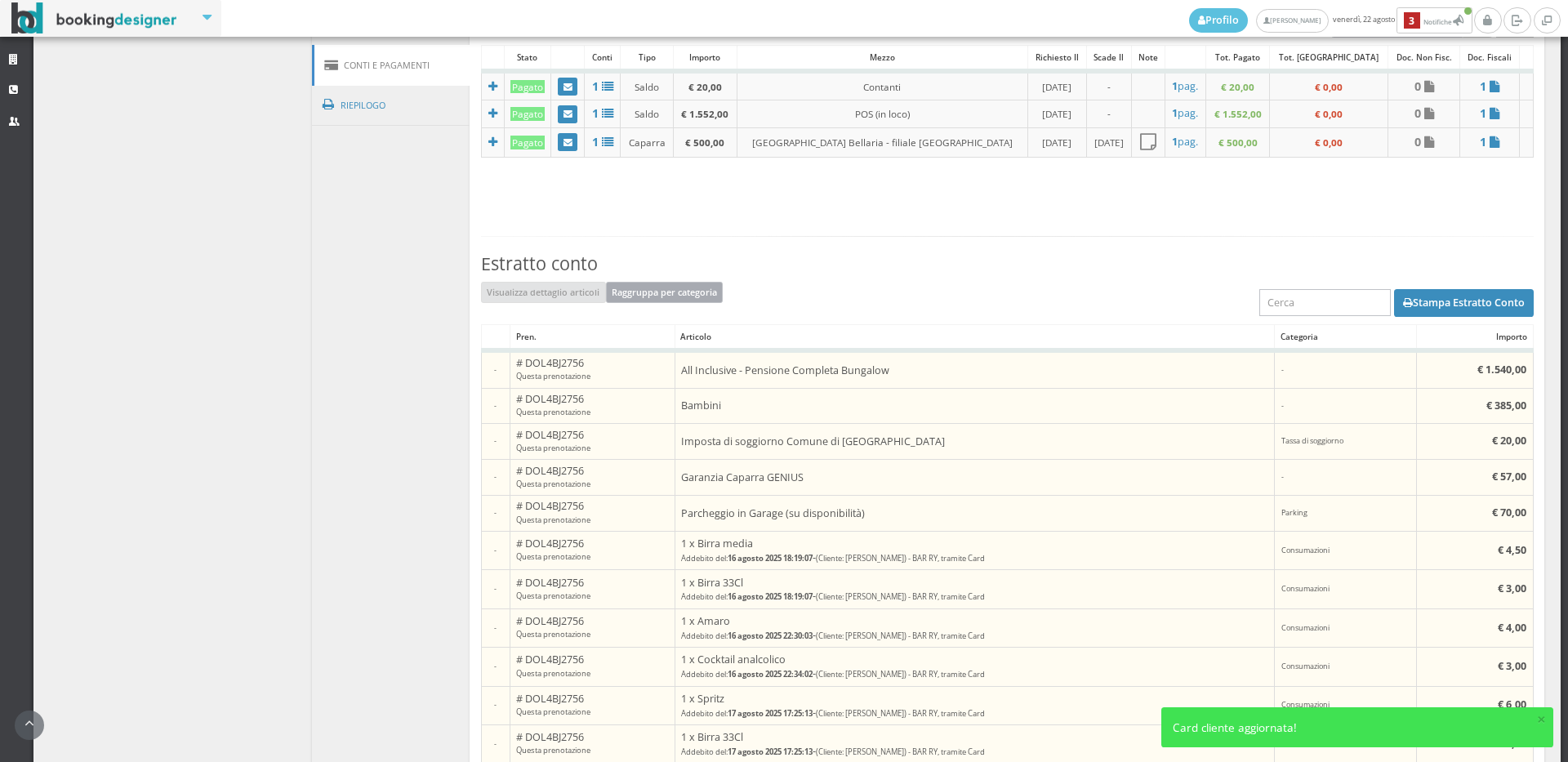
click at [643, 288] on button "Raggruppa per categoria" at bounding box center [664, 293] width 117 height 21
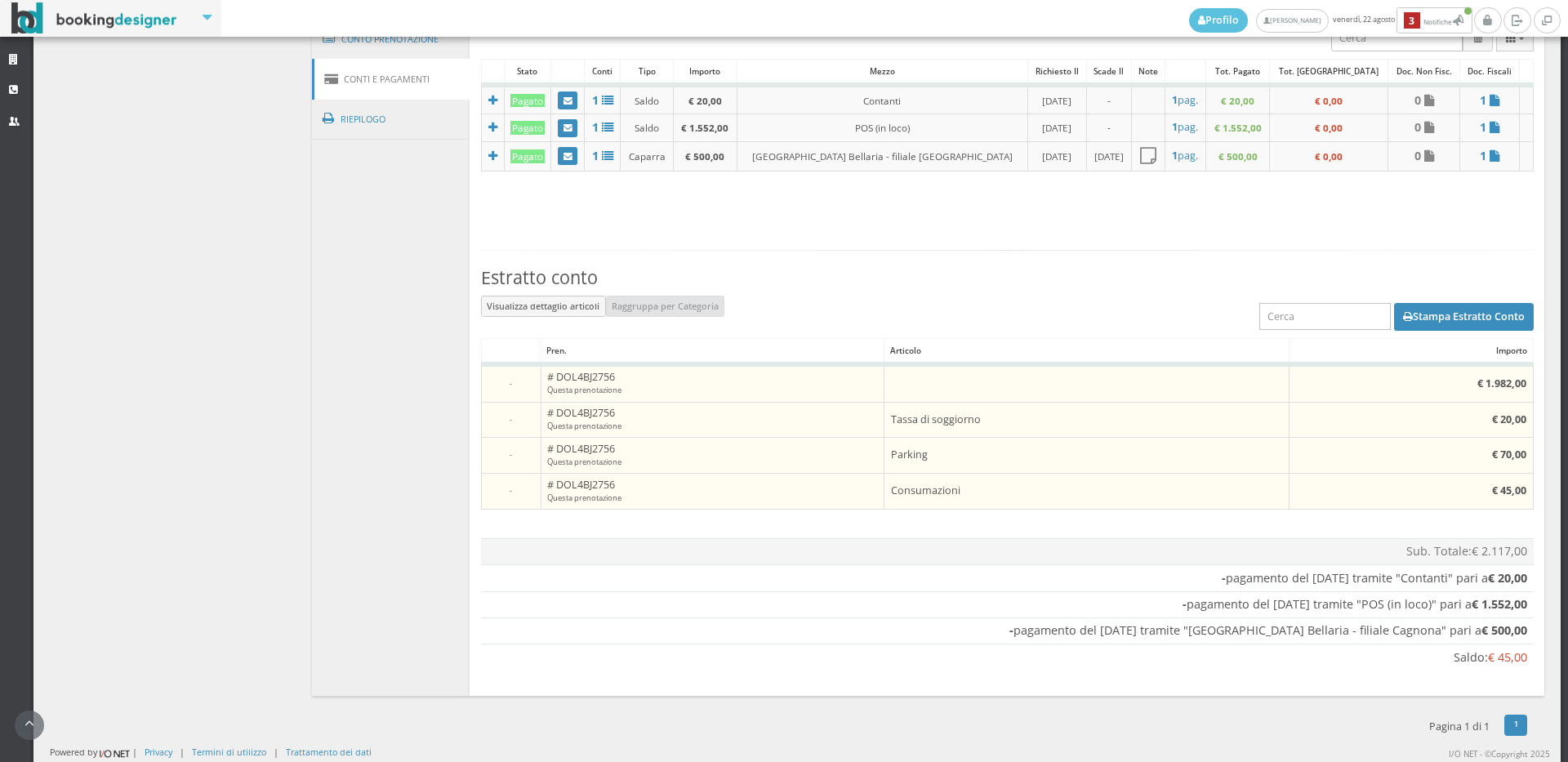
scroll to position [381, 0]
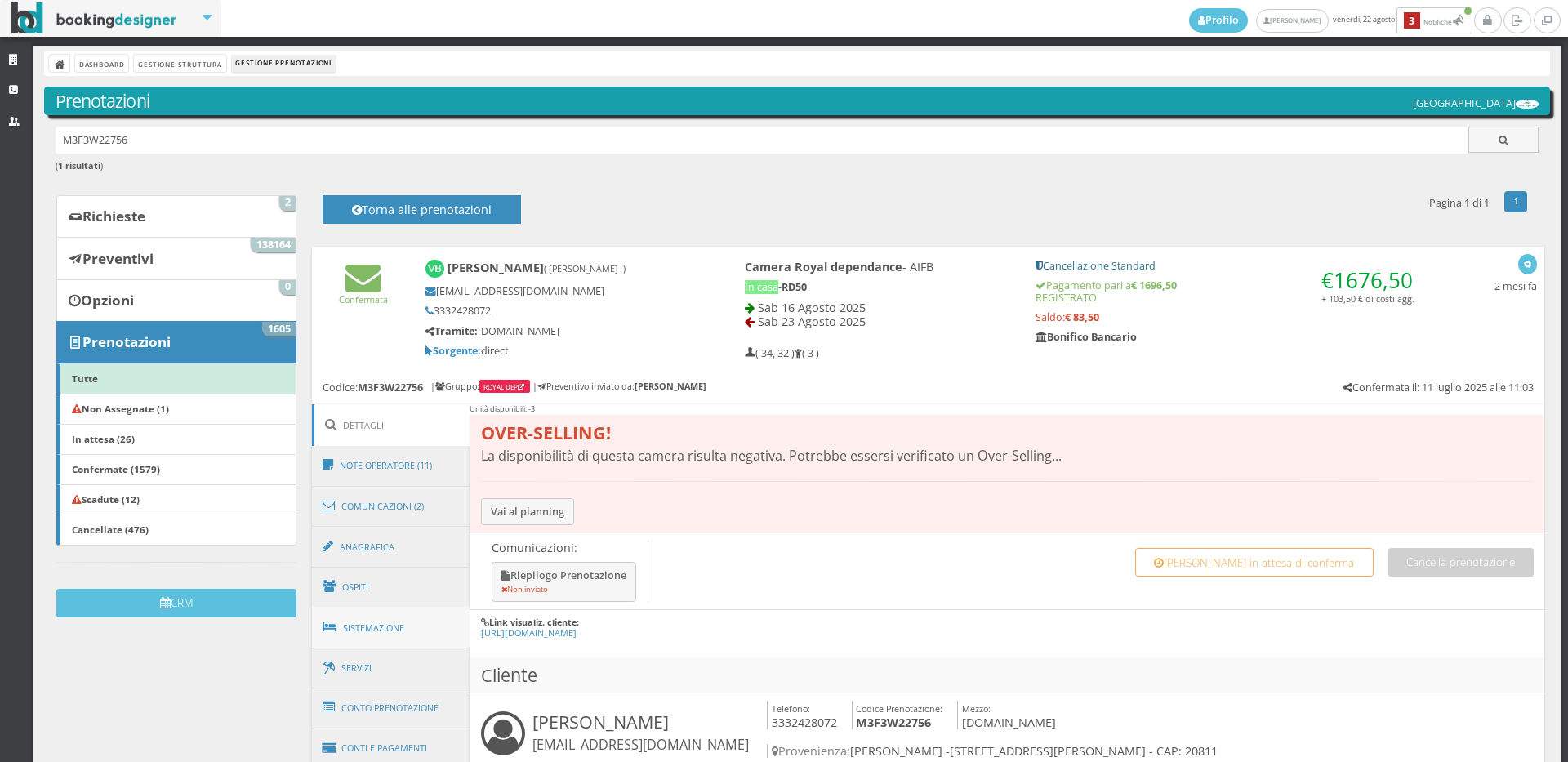
scroll to position [181, 0]
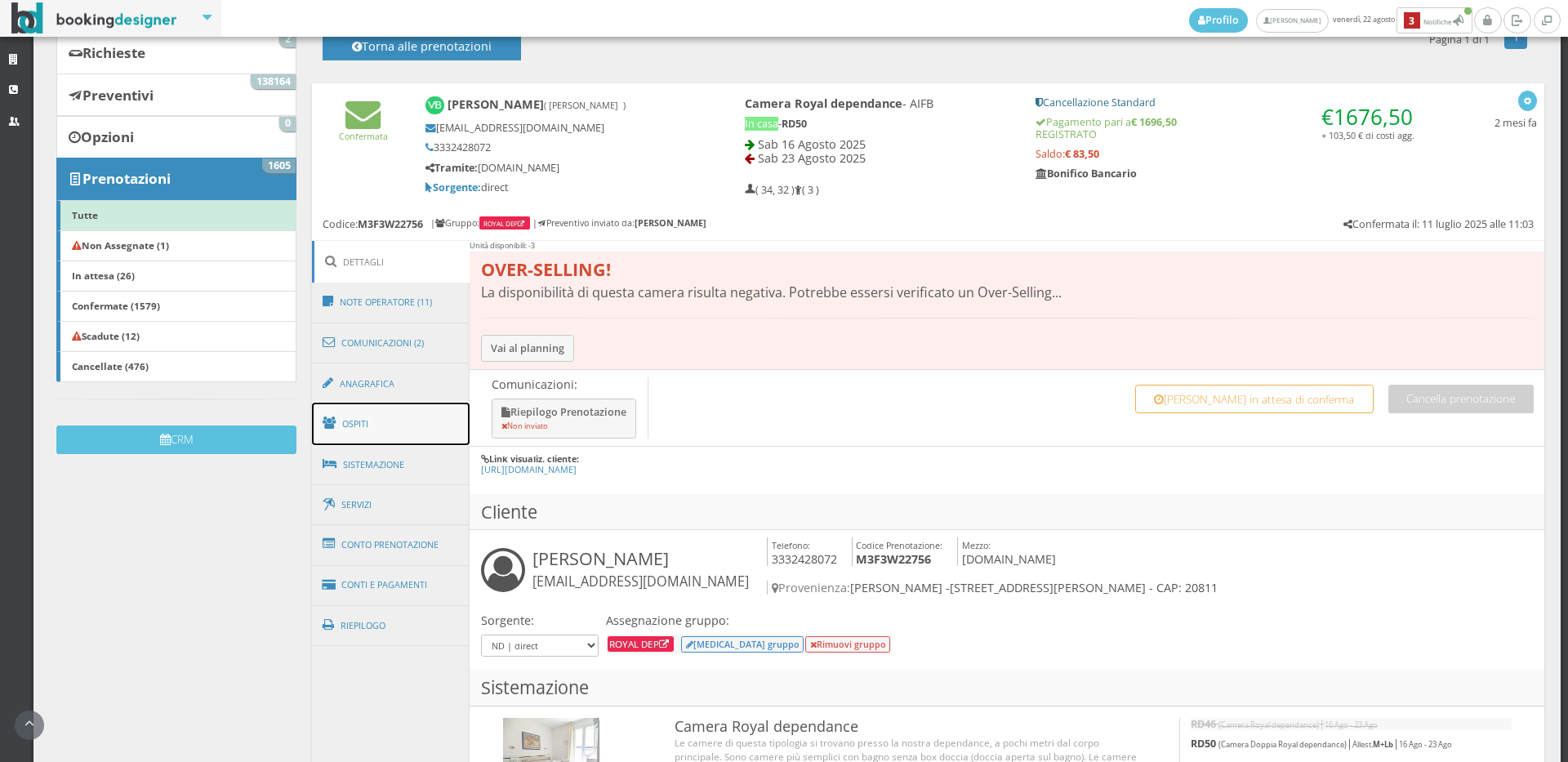
click at [408, 430] on link "Ospiti" at bounding box center [391, 424] width 158 height 43
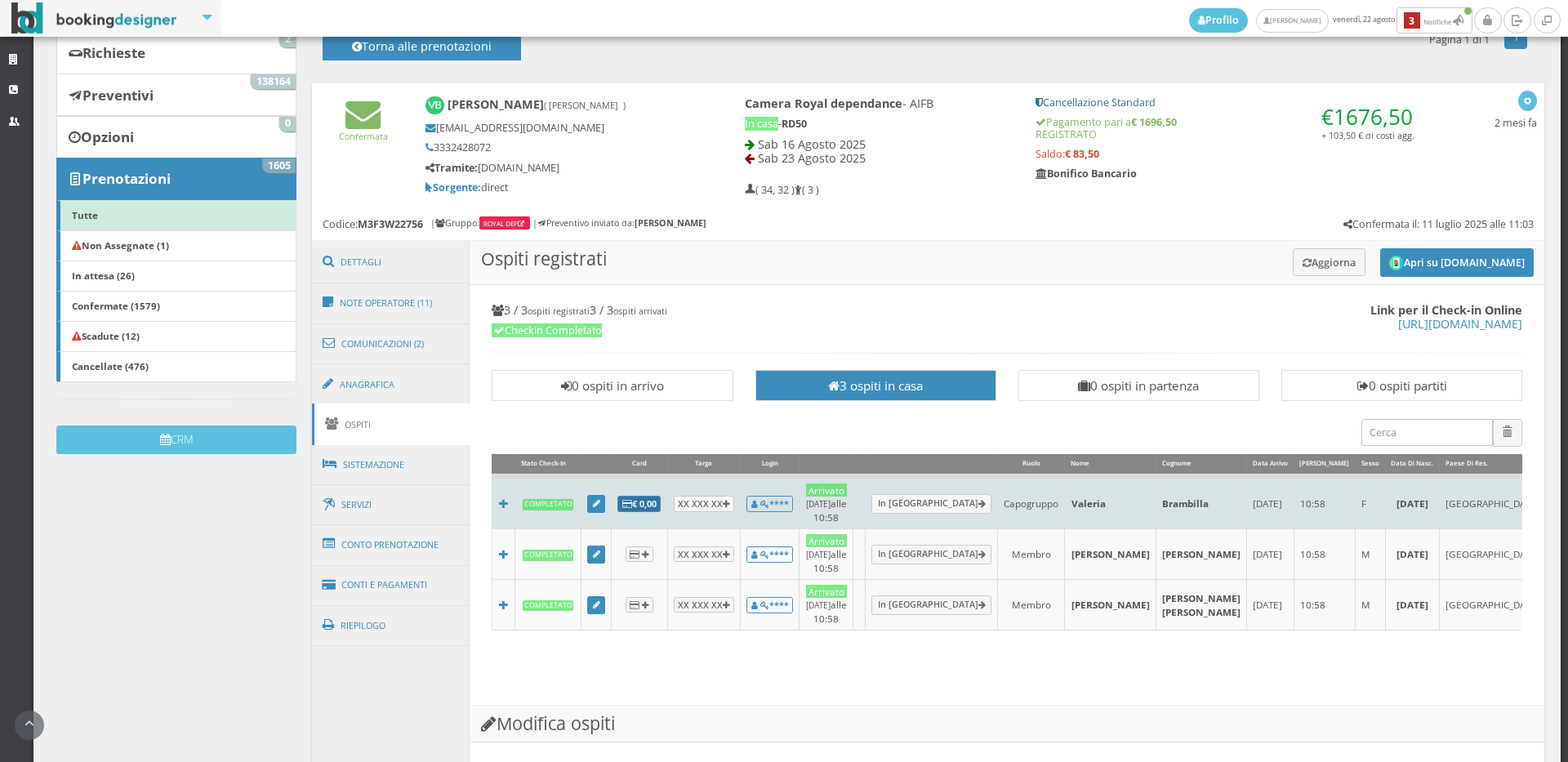
click at [637, 498] on b "€ 0,00" at bounding box center [639, 503] width 34 height 13
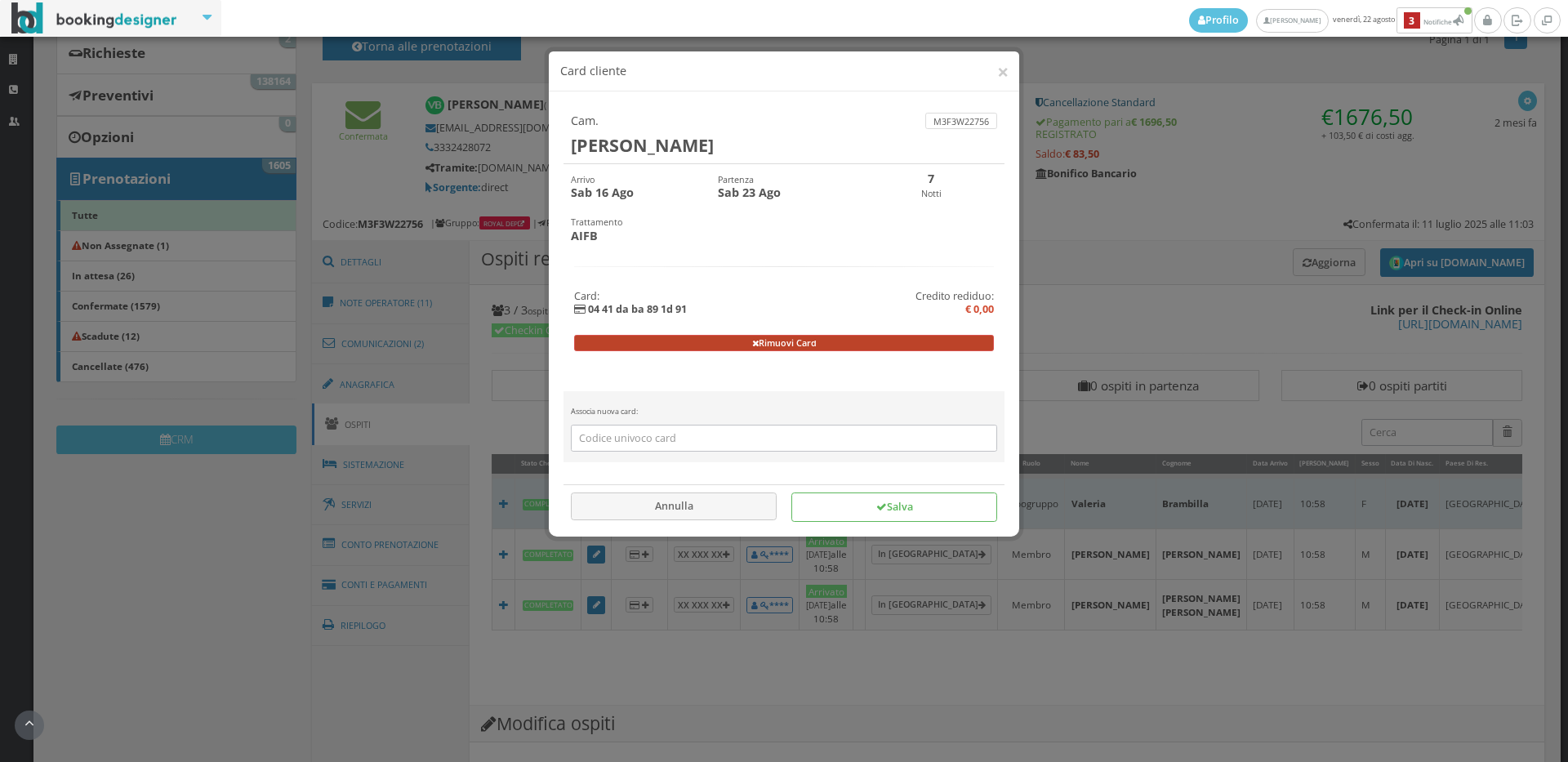
click at [772, 347] on button "Rimuovi Card" at bounding box center [784, 343] width 421 height 16
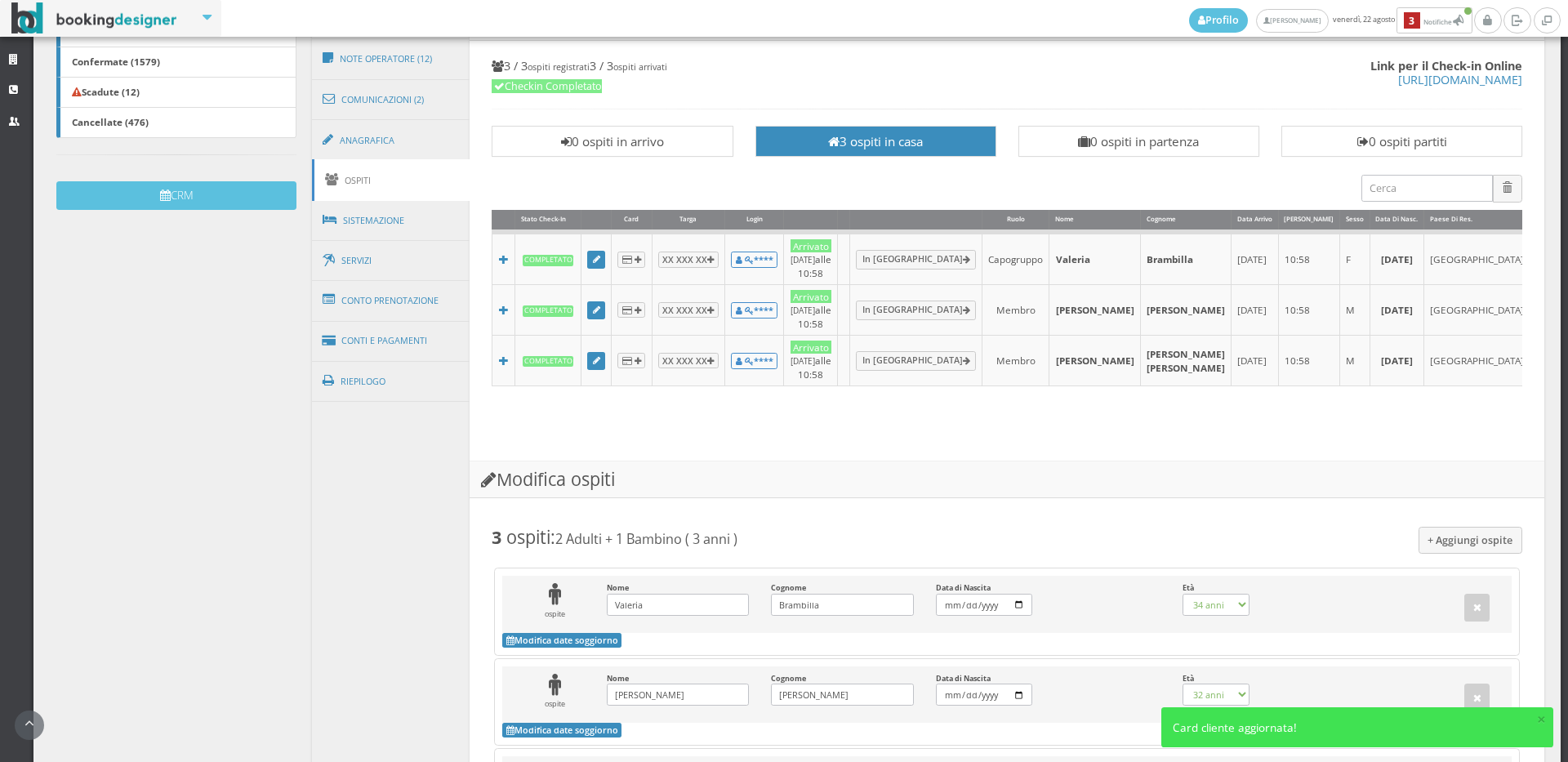
scroll to position [544, 0]
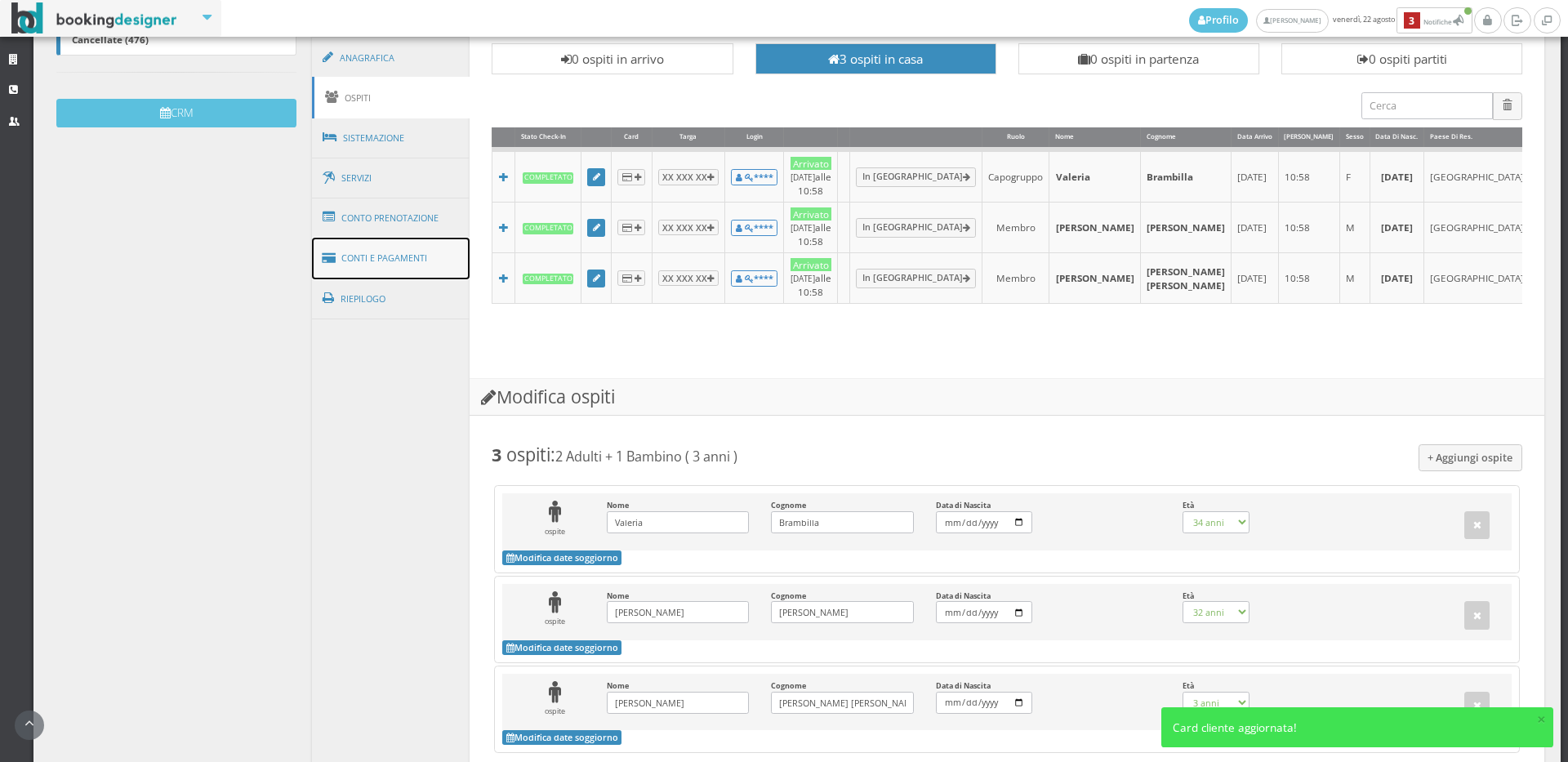
click at [383, 253] on link "Conti e Pagamenti" at bounding box center [391, 258] width 158 height 42
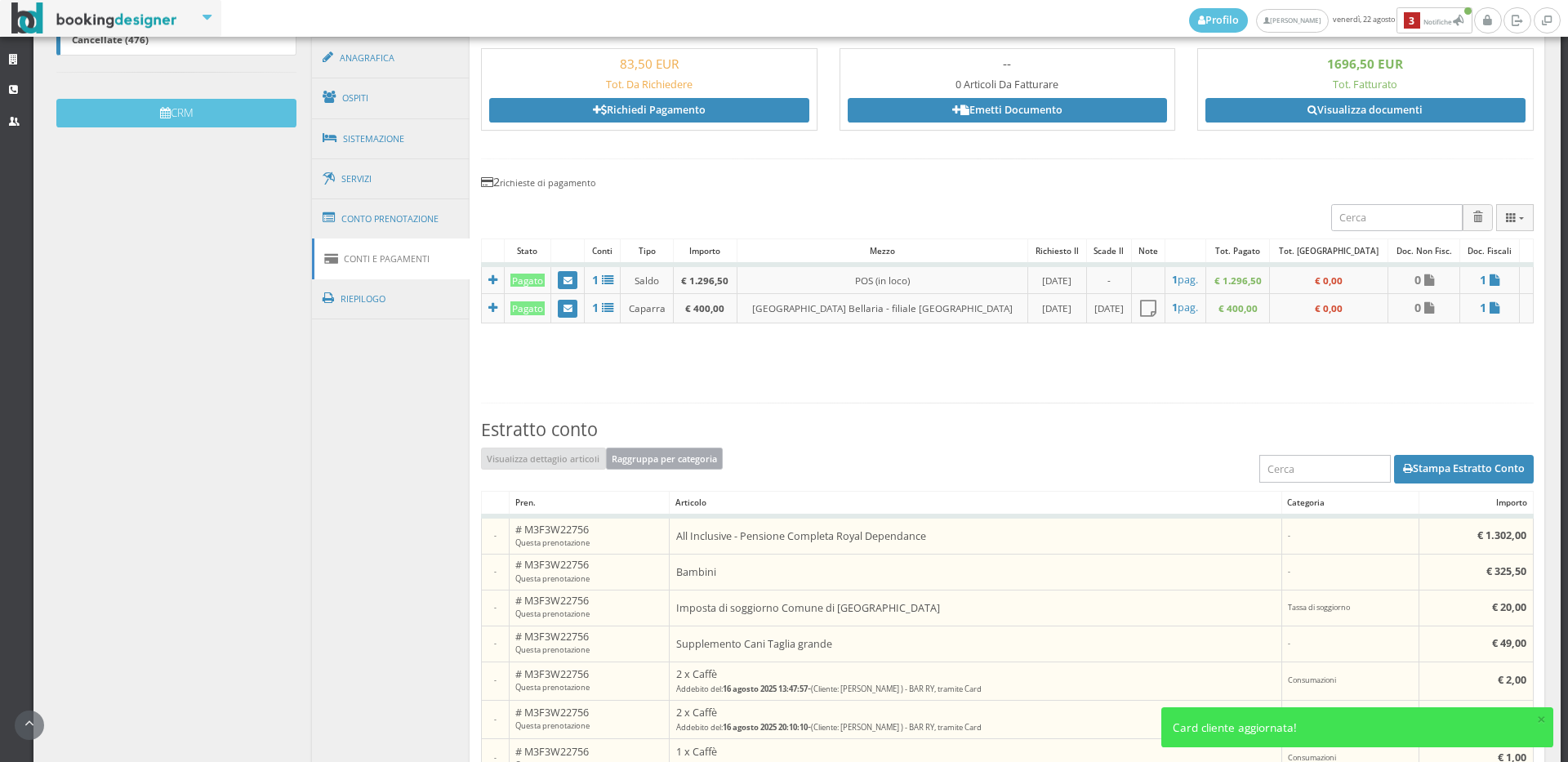
click at [649, 459] on button "Raggruppa per categoria" at bounding box center [664, 459] width 117 height 21
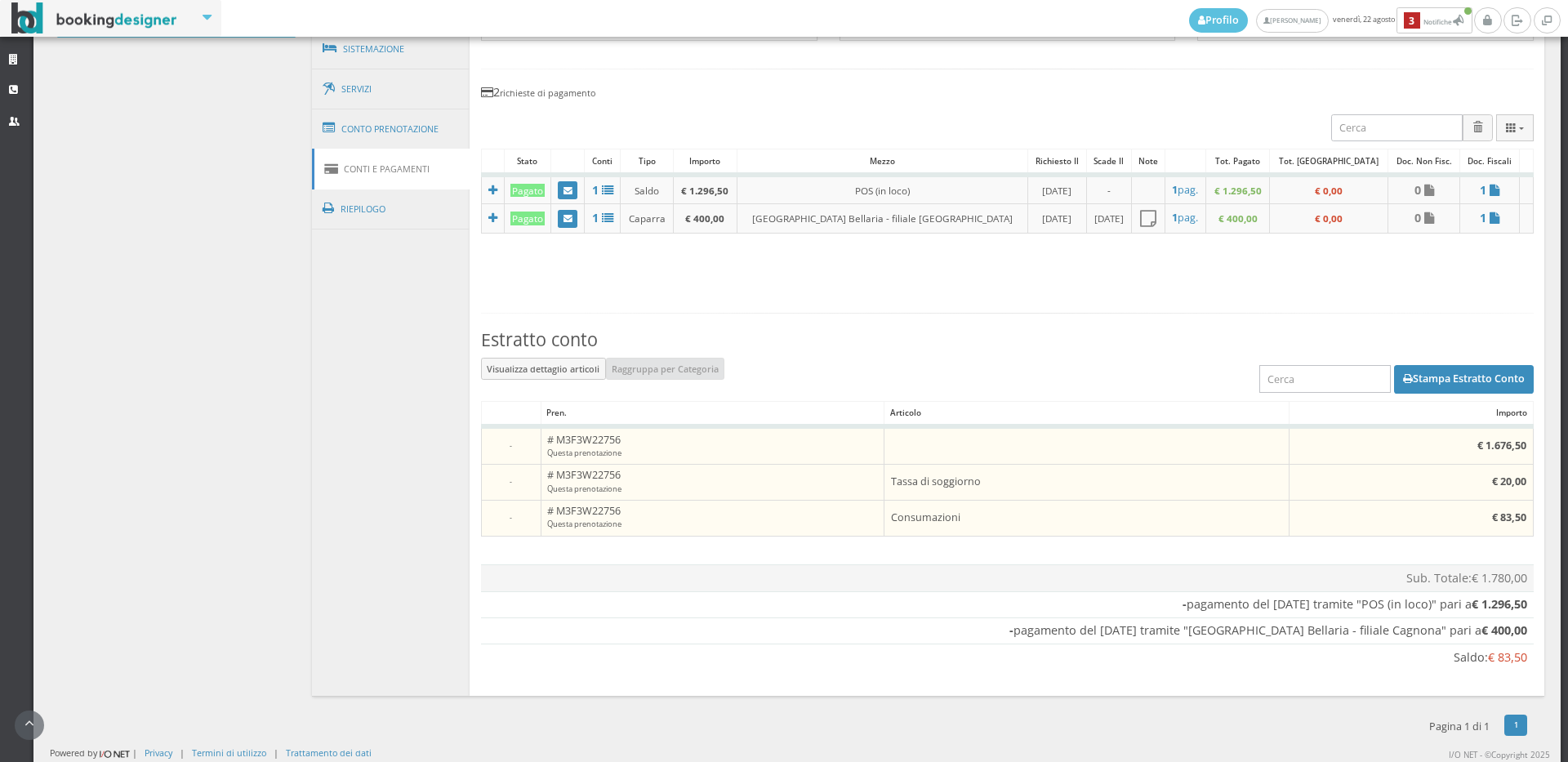
scroll to position [462, 0]
